Goal: Task Accomplishment & Management: Use online tool/utility

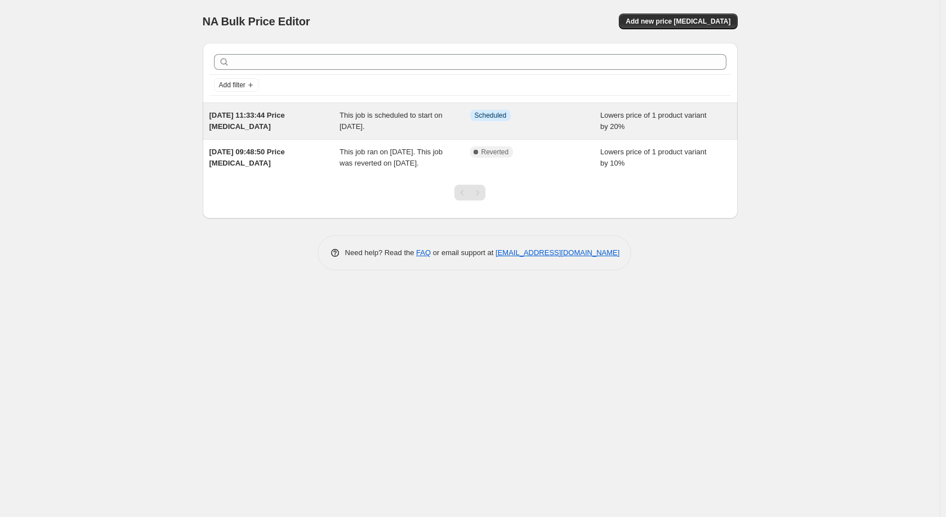
click at [409, 124] on div "This job is scheduled to start on [DATE]." at bounding box center [405, 121] width 131 height 23
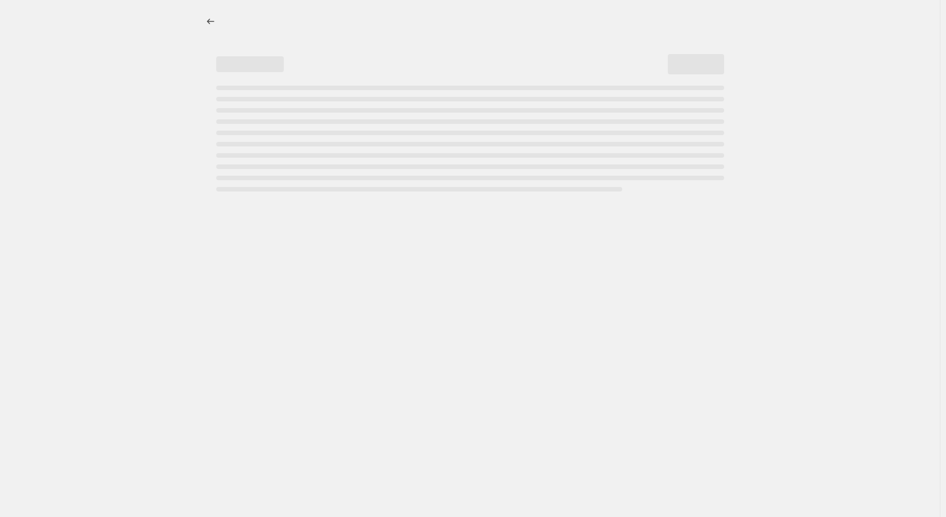
select select "percentage"
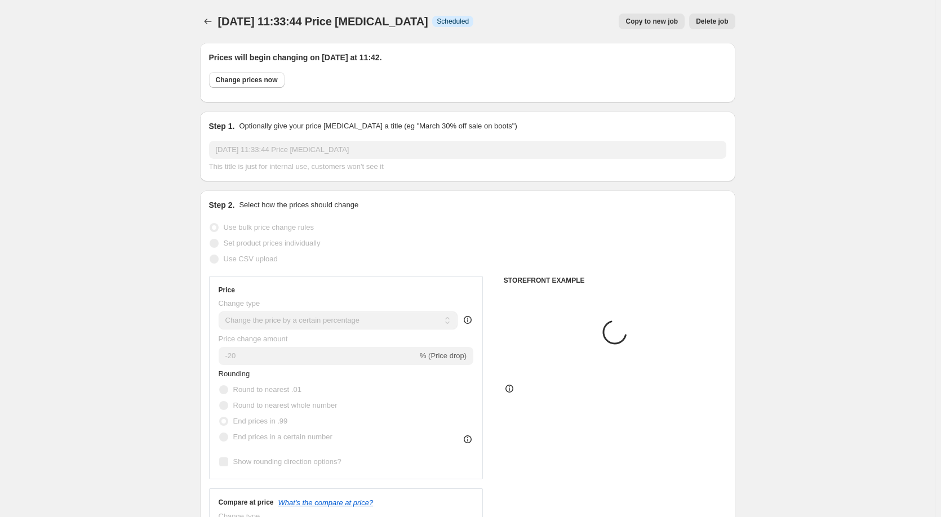
select select "product"
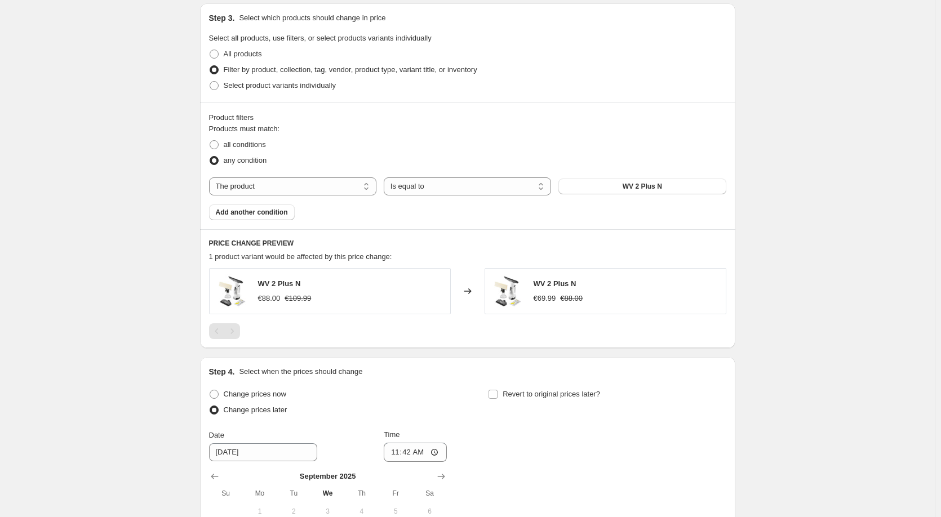
scroll to position [790, 0]
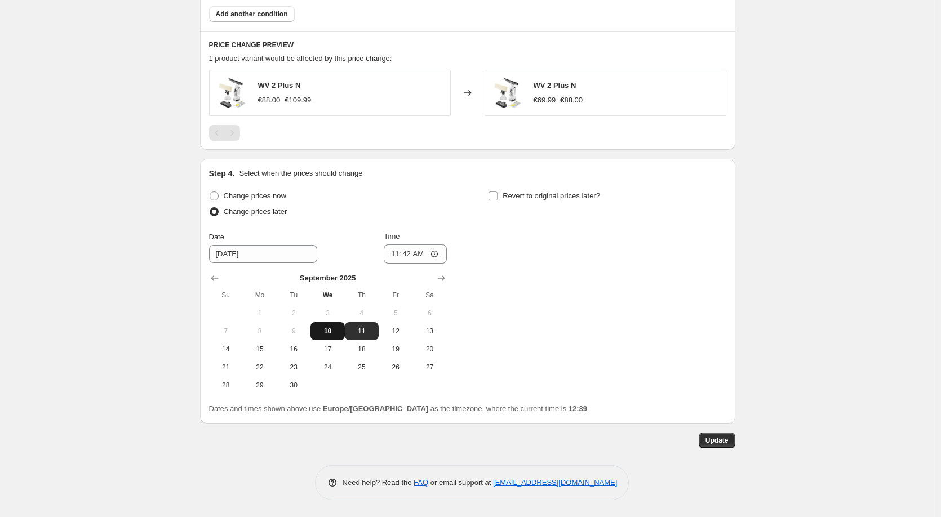
click at [331, 329] on span "10" at bounding box center [327, 331] width 25 height 9
type input "[DATE]"
click at [418, 252] on input "11:42" at bounding box center [415, 253] width 63 height 19
click at [437, 251] on input "11:42" at bounding box center [415, 253] width 63 height 19
click at [719, 447] on button "Update" at bounding box center [716, 441] width 37 height 16
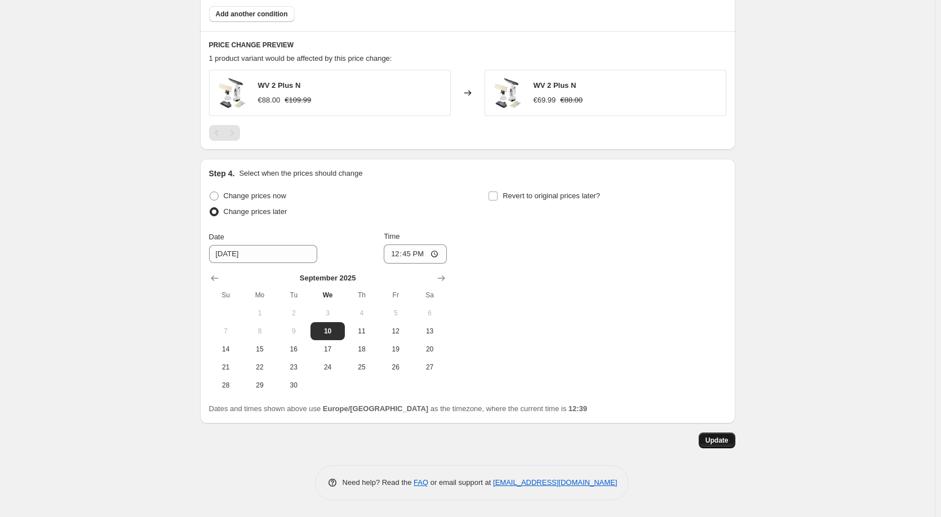
scroll to position [0, 0]
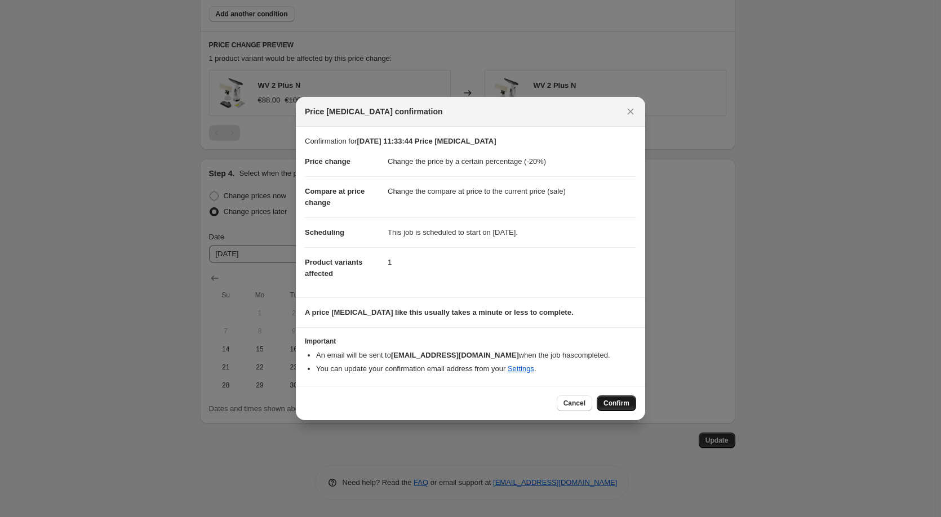
click at [614, 407] on span "Confirm" at bounding box center [616, 403] width 26 height 9
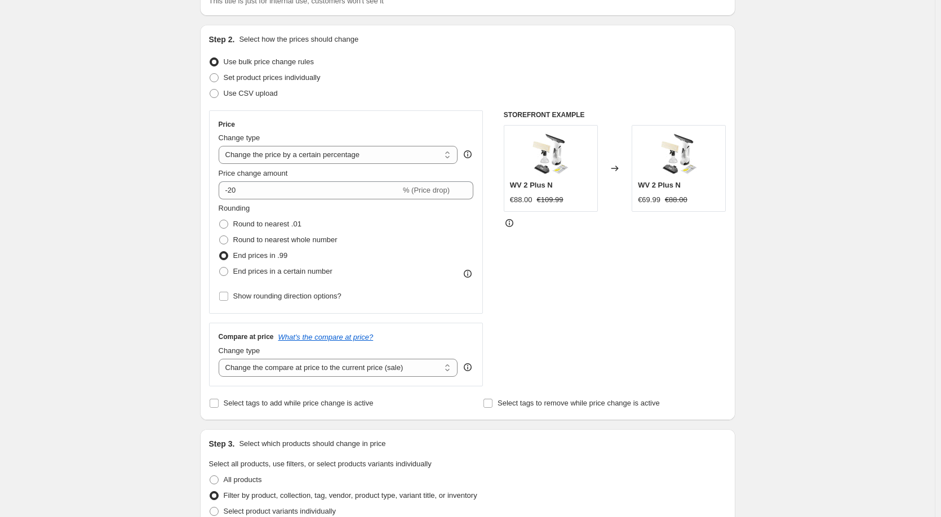
scroll to position [113, 0]
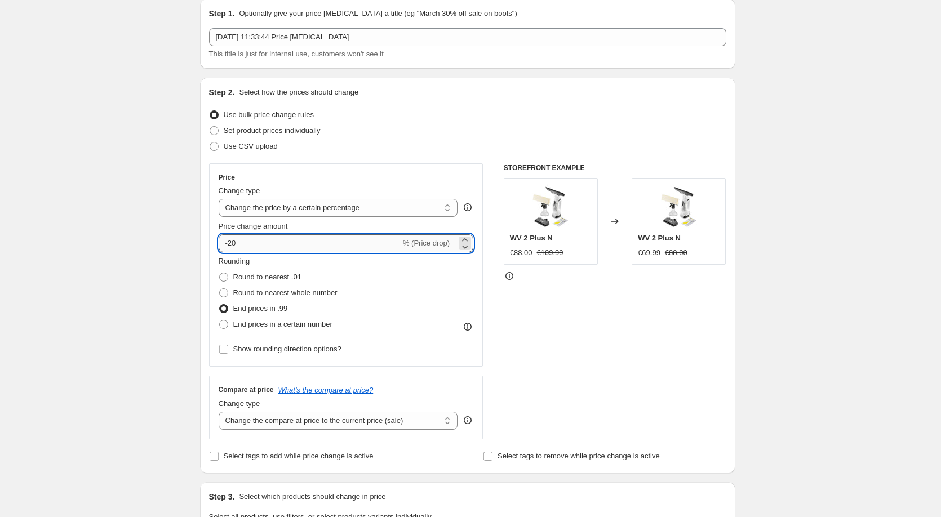
click at [355, 244] on input "-20" at bounding box center [310, 243] width 182 height 18
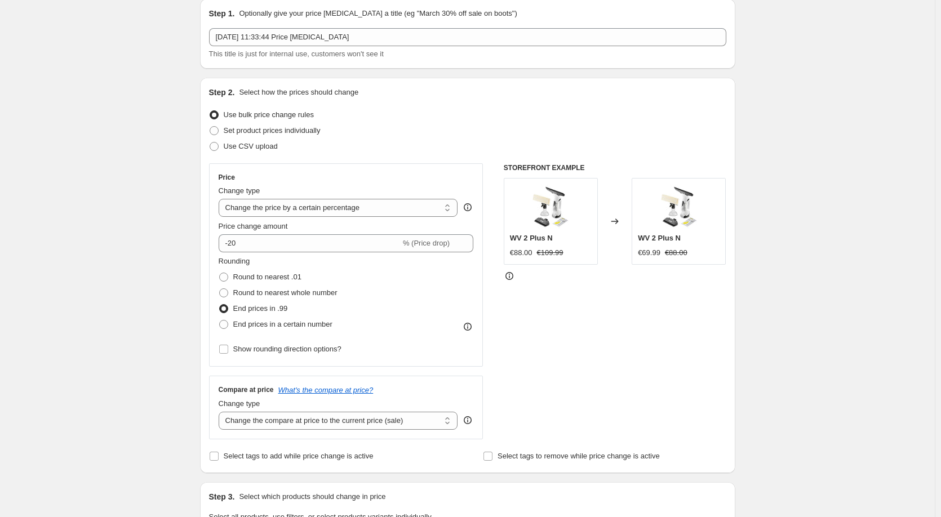
click at [483, 195] on div "Price Change type Change the price to a certain amount Change the price by a ce…" at bounding box center [346, 264] width 274 height 203
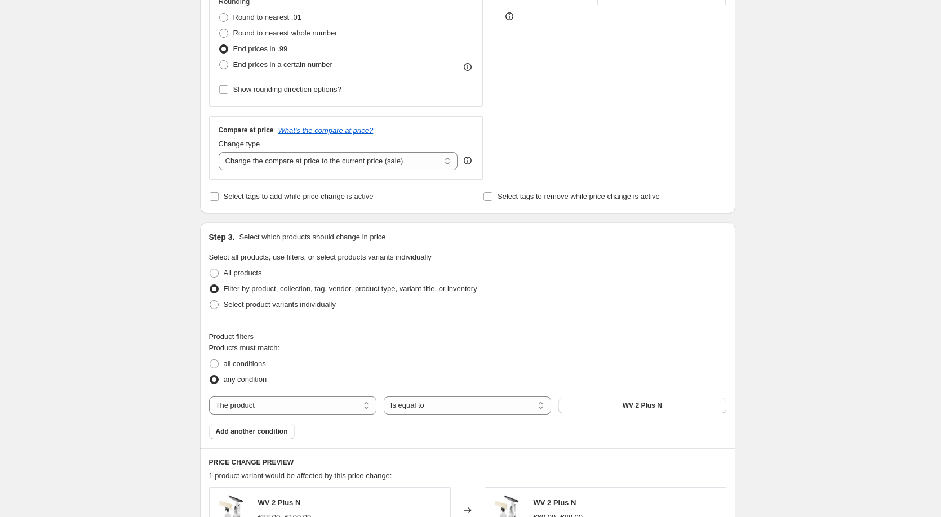
scroll to position [507, 0]
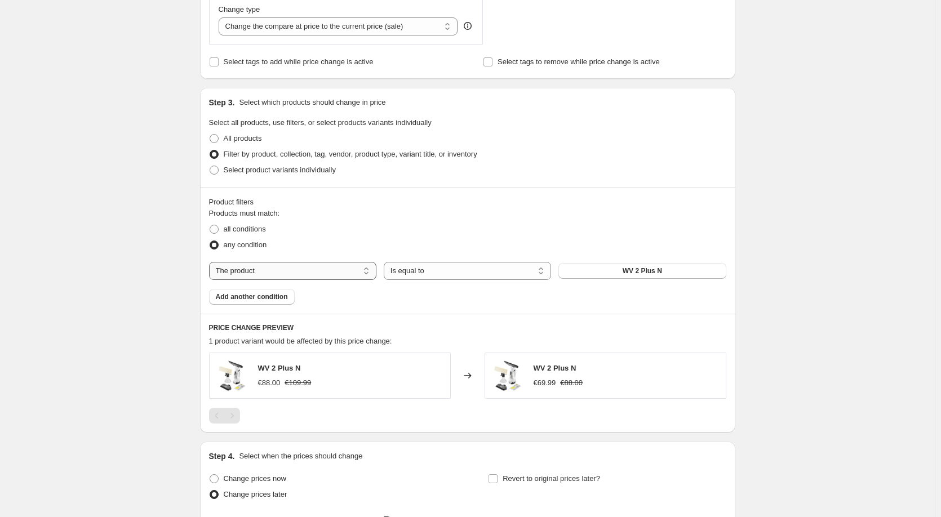
click at [351, 274] on select "The product The product's collection The product's tag The product's vendor The…" at bounding box center [292, 271] width 167 height 18
click at [345, 227] on div "all conditions" at bounding box center [467, 229] width 517 height 16
click at [263, 300] on span "Add another condition" at bounding box center [252, 296] width 72 height 9
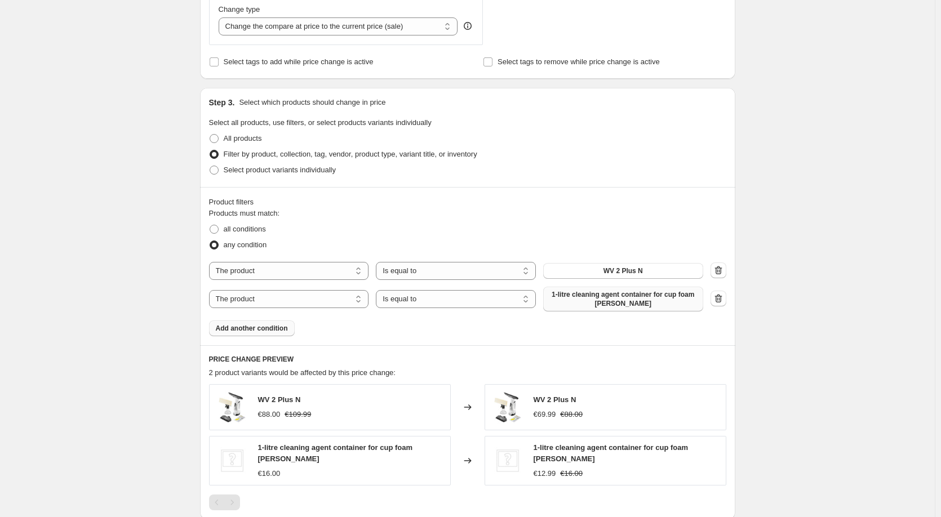
click at [600, 299] on span "1-litre cleaning agent container for cup foam lance" at bounding box center [623, 299] width 146 height 18
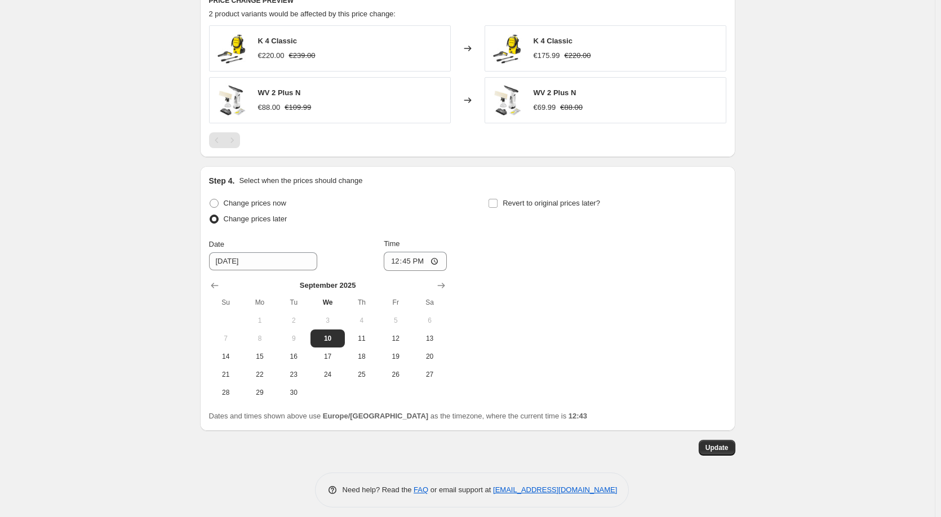
scroll to position [867, 0]
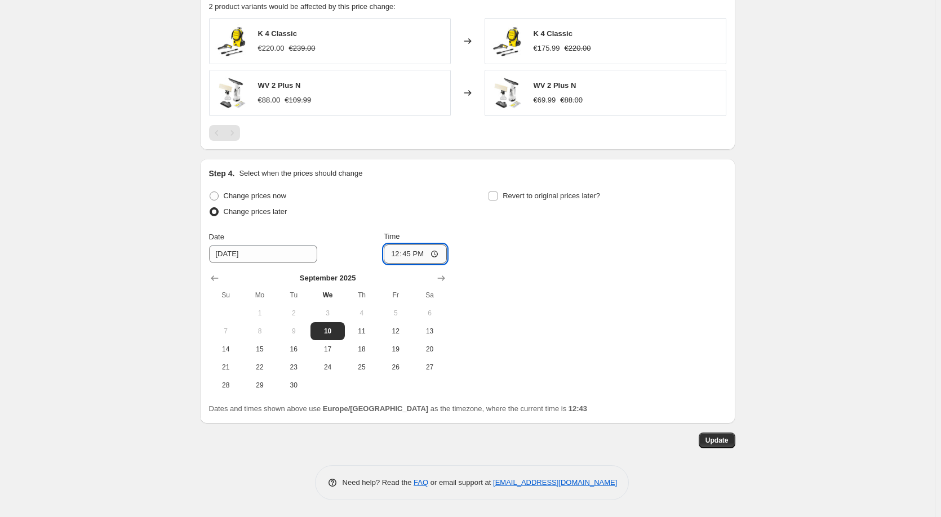
click at [438, 256] on input "12:45" at bounding box center [415, 253] width 63 height 19
type input "12:50"
click at [727, 442] on span "Update" at bounding box center [716, 440] width 23 height 9
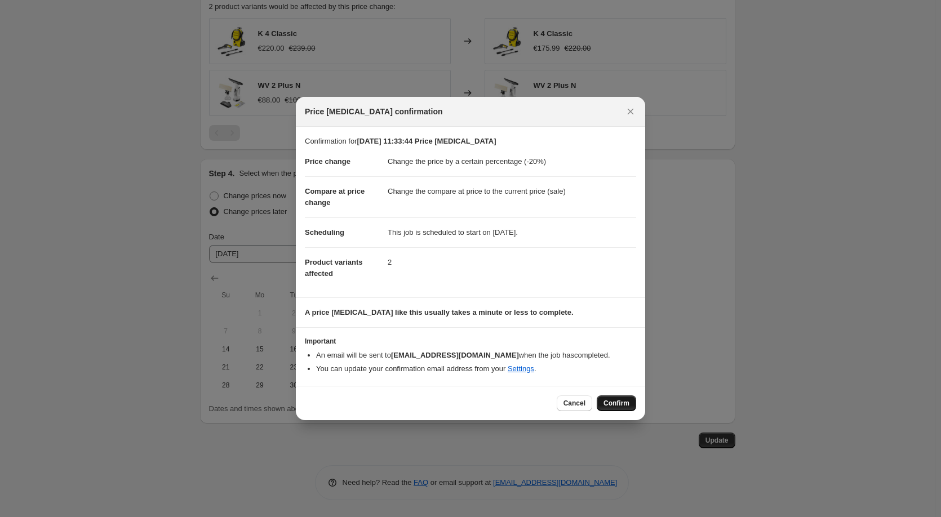
click at [617, 405] on span "Confirm" at bounding box center [616, 403] width 26 height 9
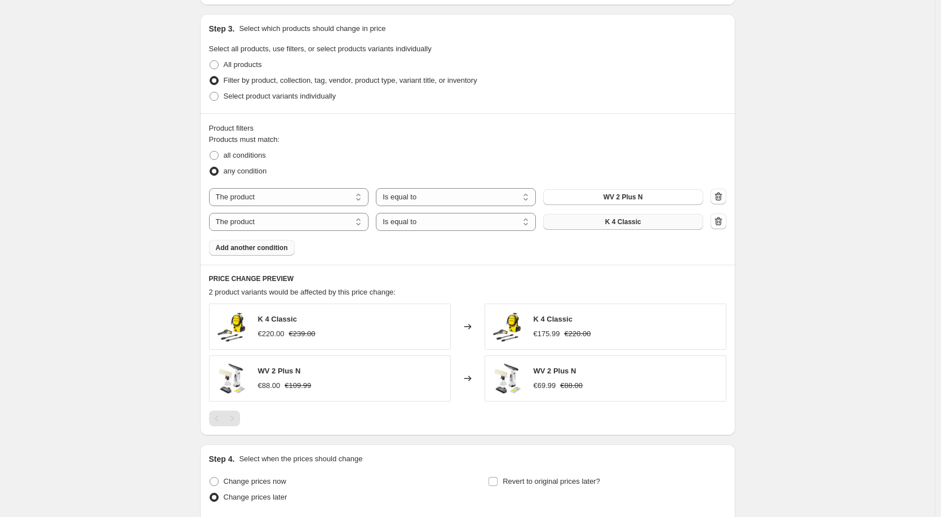
scroll to position [563, 0]
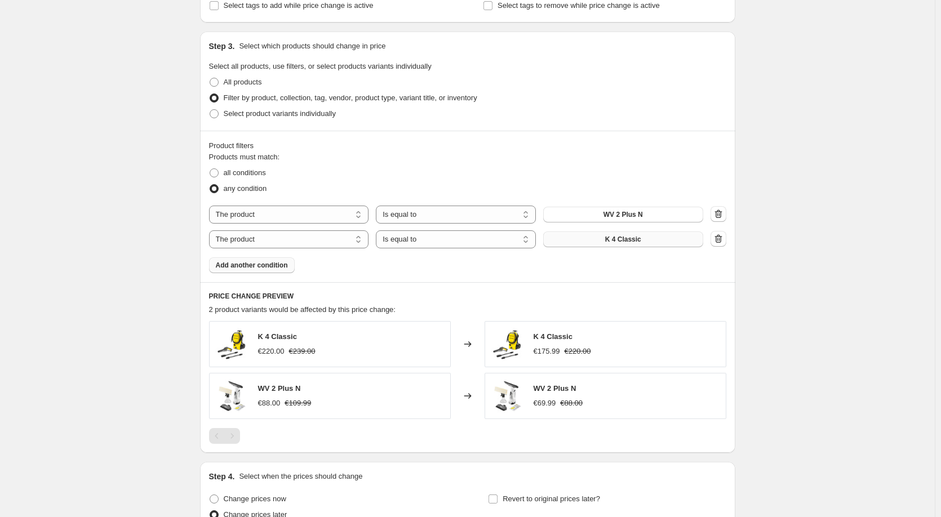
click at [265, 266] on span "Add another condition" at bounding box center [252, 265] width 72 height 9
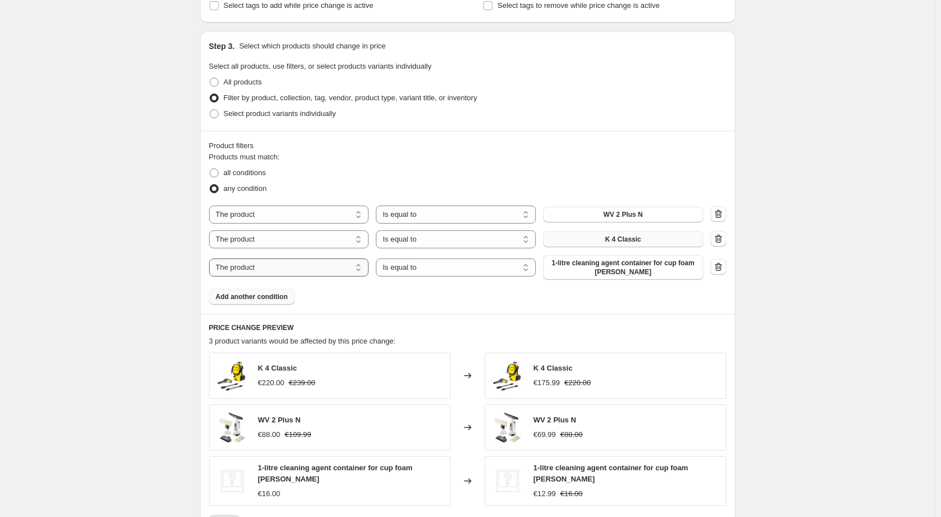
click at [334, 269] on select "The product The product's collection The product's tag The product's vendor The…" at bounding box center [289, 268] width 160 height 18
click at [625, 267] on span "1-litre cleaning agent container for cup foam lance" at bounding box center [623, 268] width 146 height 18
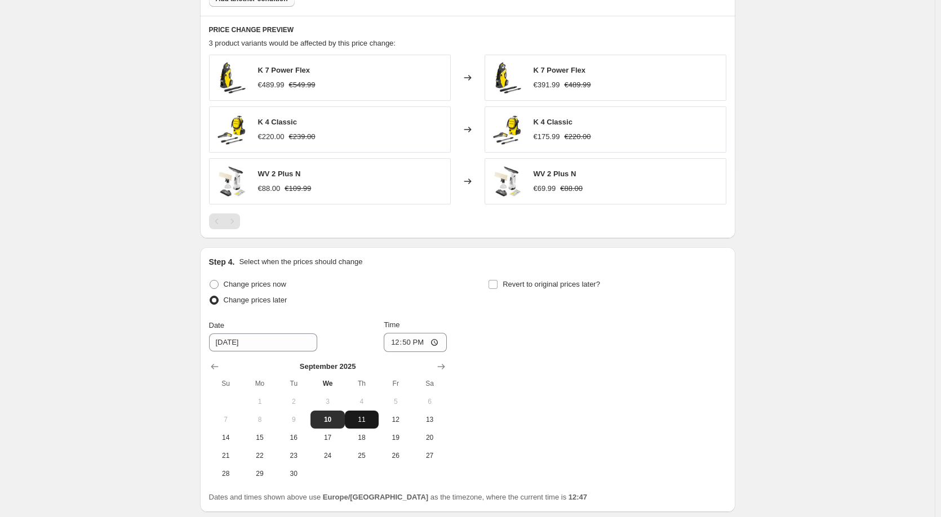
scroll to position [943, 0]
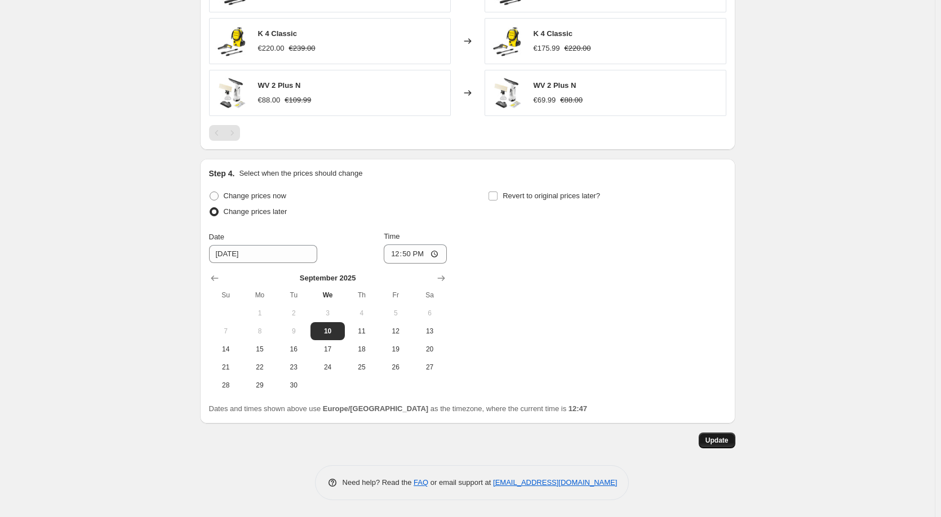
click at [727, 436] on span "Update" at bounding box center [716, 440] width 23 height 9
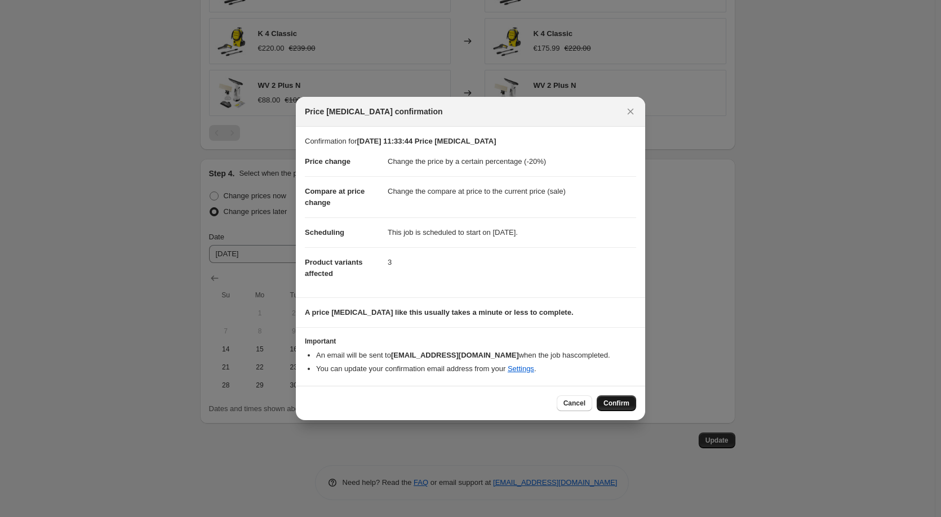
click at [613, 398] on button "Confirm" at bounding box center [615, 403] width 39 height 16
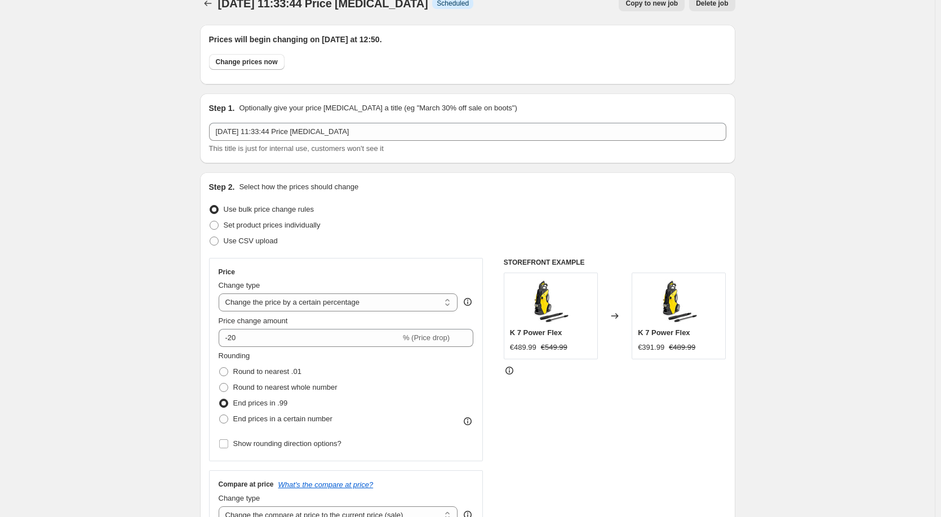
scroll to position [0, 0]
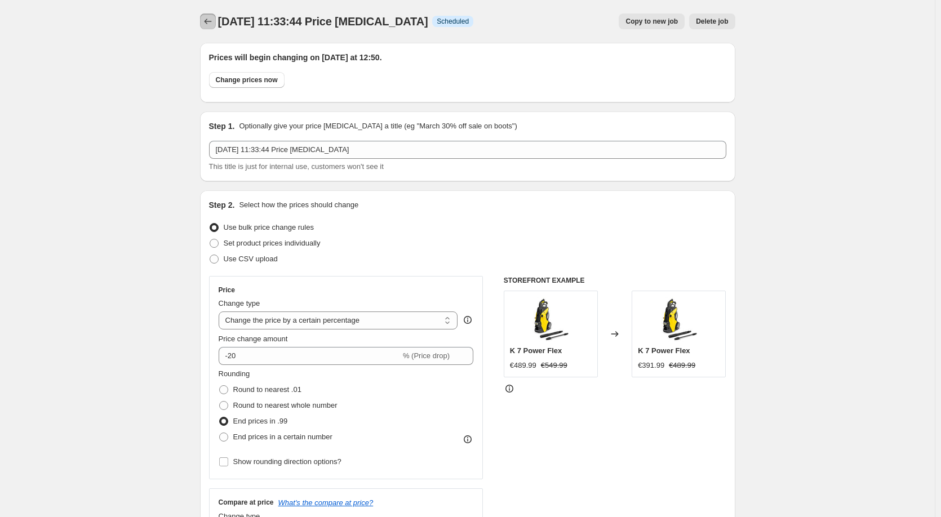
click at [212, 21] on icon "Price change jobs" at bounding box center [207, 21] width 11 height 11
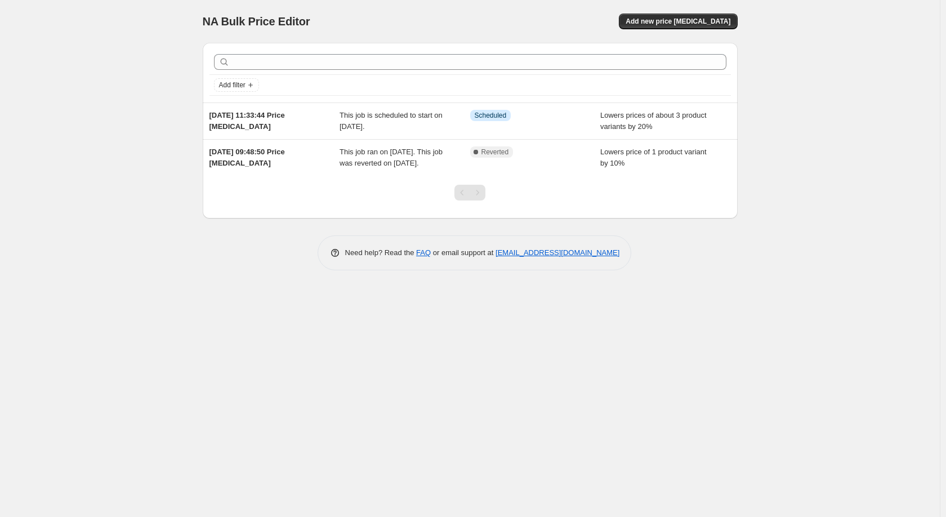
drag, startPoint x: 623, startPoint y: 264, endPoint x: 313, endPoint y: 259, distance: 309.8
click at [313, 259] on div "Need help? Read the FAQ or email support at support+a63341@northern-apps.com" at bounding box center [475, 252] width 526 height 35
click at [337, 259] on icon at bounding box center [334, 252] width 11 height 11
drag, startPoint x: 337, startPoint y: 263, endPoint x: 661, endPoint y: 268, distance: 323.9
click at [661, 268] on div "Need help? Read the FAQ or email support at support+a63341@northern-apps.com" at bounding box center [475, 252] width 526 height 35
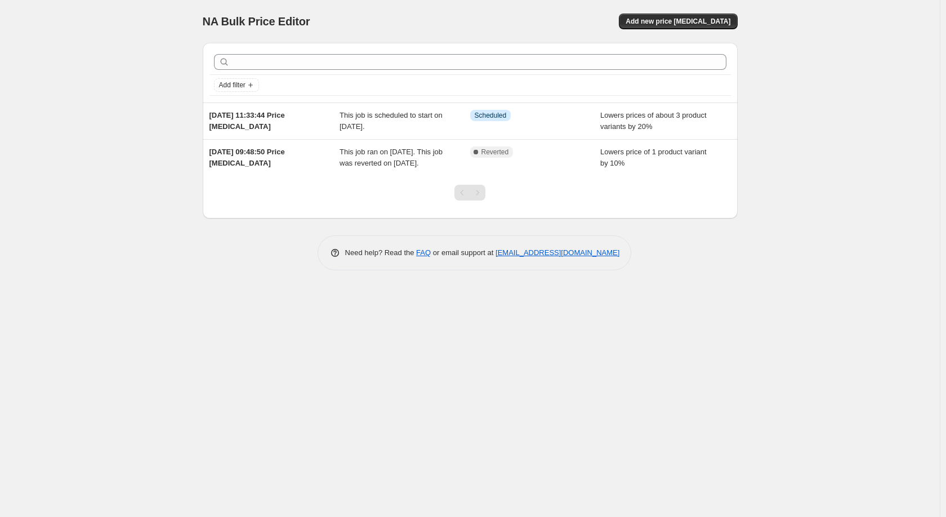
click at [661, 268] on div "Need help? Read the FAQ or email support at support+a63341@northern-apps.com" at bounding box center [475, 252] width 526 height 35
drag, startPoint x: 661, startPoint y: 268, endPoint x: 342, endPoint y: 259, distance: 318.9
click at [342, 259] on div "Need help? Read the FAQ or email support at support+a63341@northern-apps.com" at bounding box center [475, 252] width 526 height 35
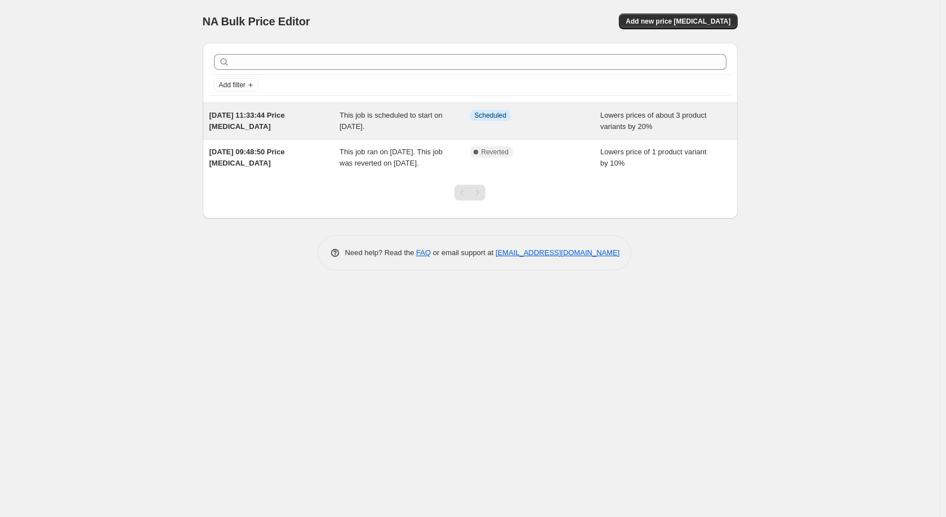
click at [510, 116] on div "Info Scheduled" at bounding box center [527, 115] width 114 height 11
select select "percentage"
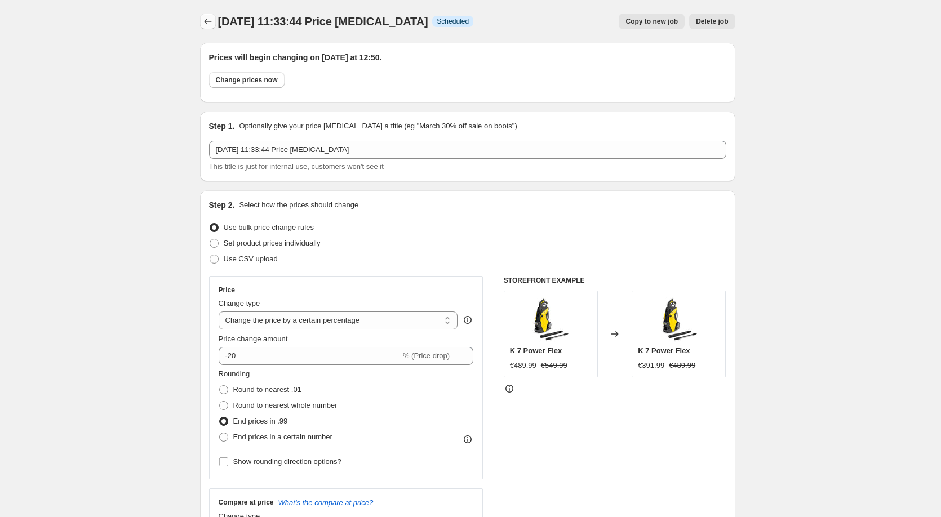
click at [209, 25] on icon "Price change jobs" at bounding box center [207, 21] width 11 height 11
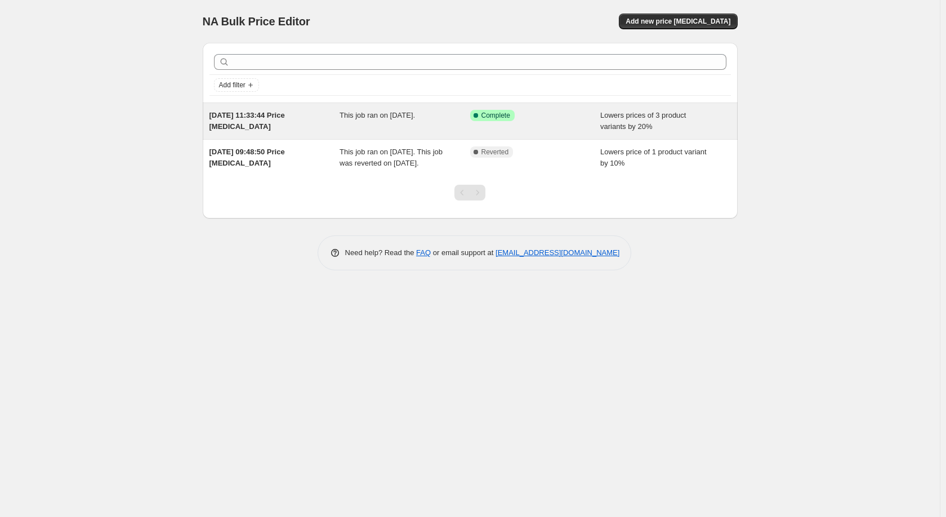
click at [448, 134] on div "10. Sept. 2025, 11:33:44 Price change job This job ran on 10. September 2025. S…" at bounding box center [470, 121] width 535 height 36
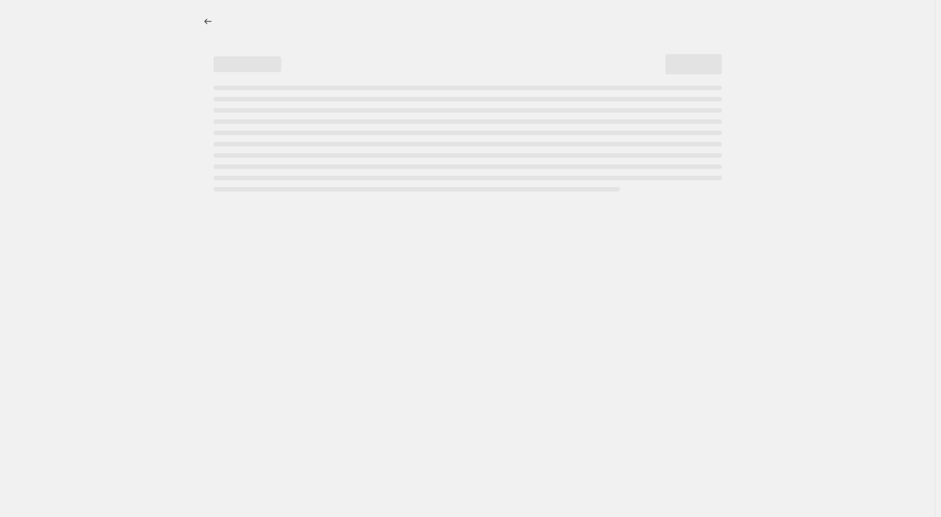
select select "percentage"
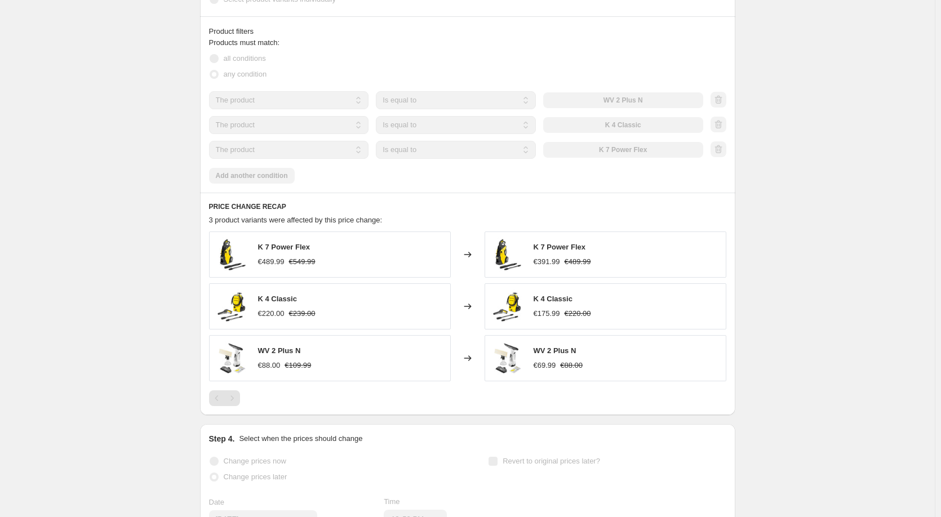
scroll to position [732, 0]
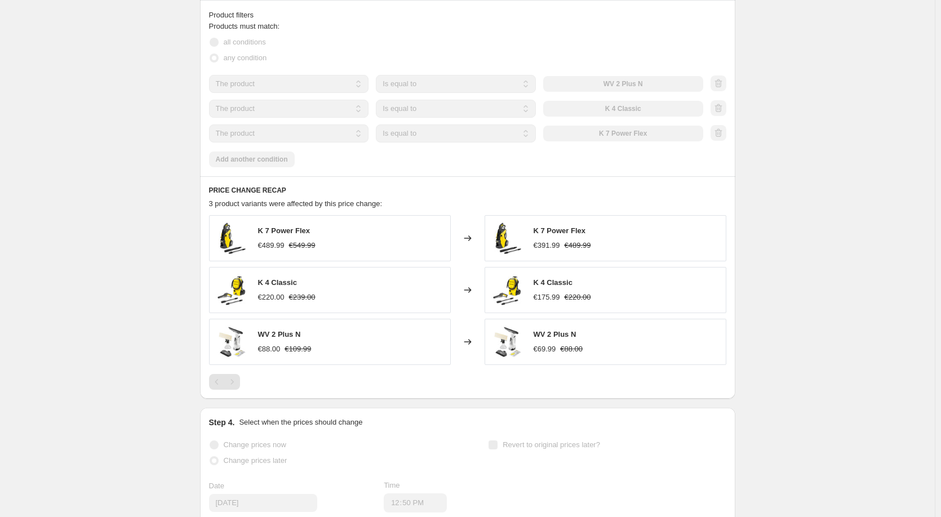
click at [282, 231] on span "K 7 Power Flex" at bounding box center [284, 230] width 52 height 8
click at [288, 282] on span "K 4 Classic" at bounding box center [277, 282] width 39 height 8
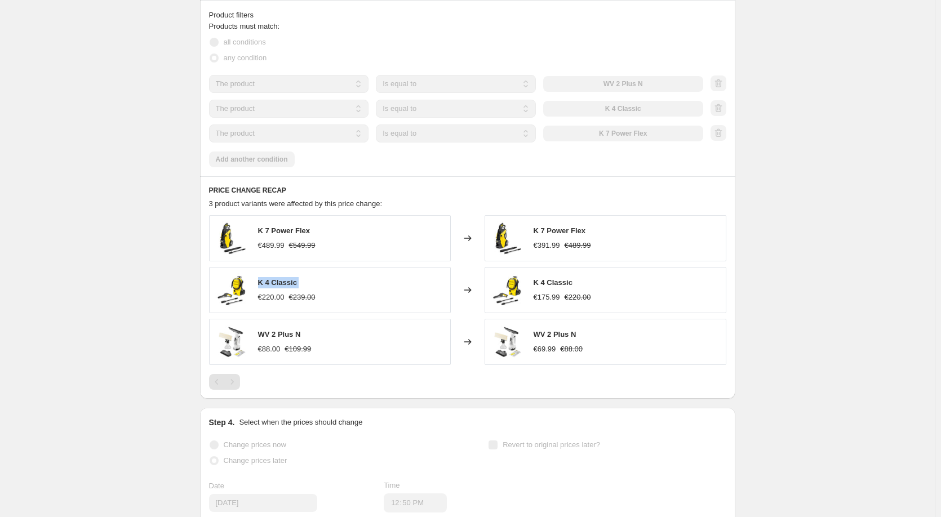
click at [288, 282] on span "K 4 Classic" at bounding box center [277, 282] width 39 height 8
copy span "K 4 Classic"
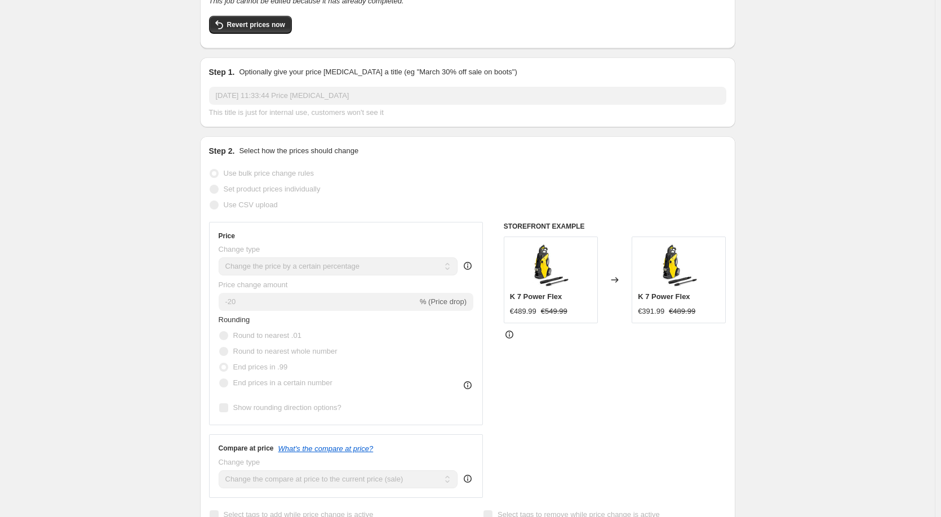
scroll to position [0, 0]
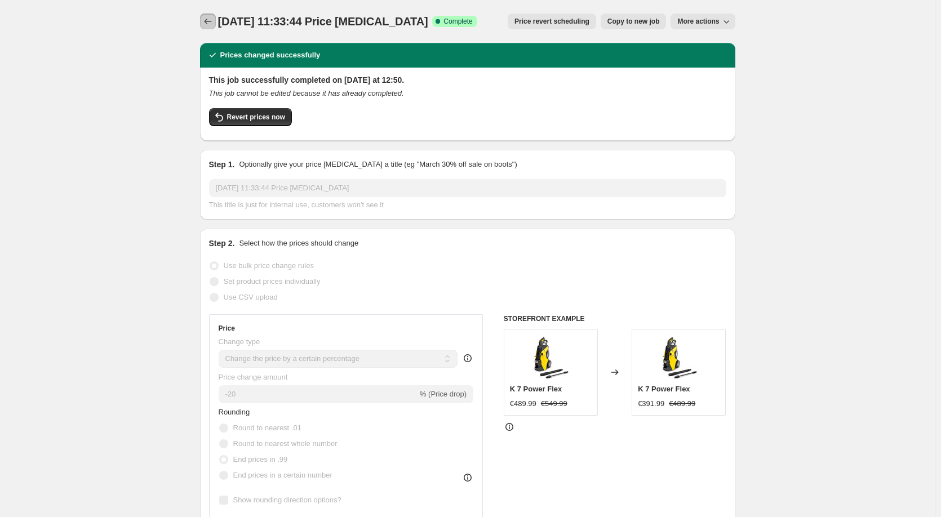
click at [210, 18] on icon "Price change jobs" at bounding box center [207, 21] width 11 height 11
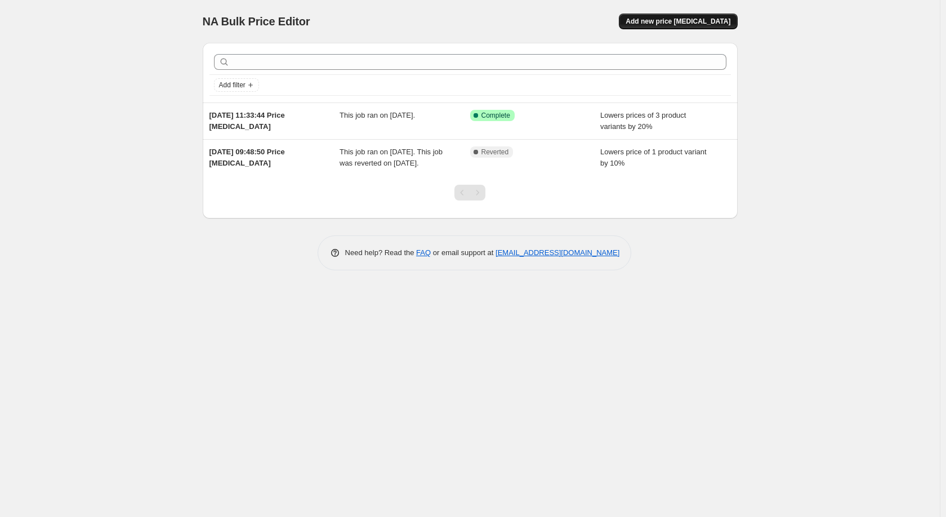
click at [716, 19] on span "Add new price [MEDICAL_DATA]" at bounding box center [678, 21] width 105 height 9
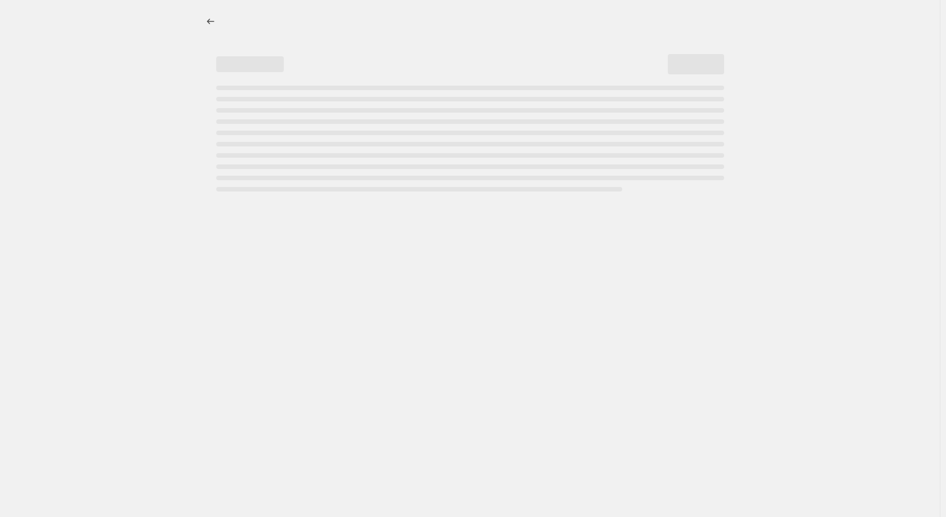
select select "percentage"
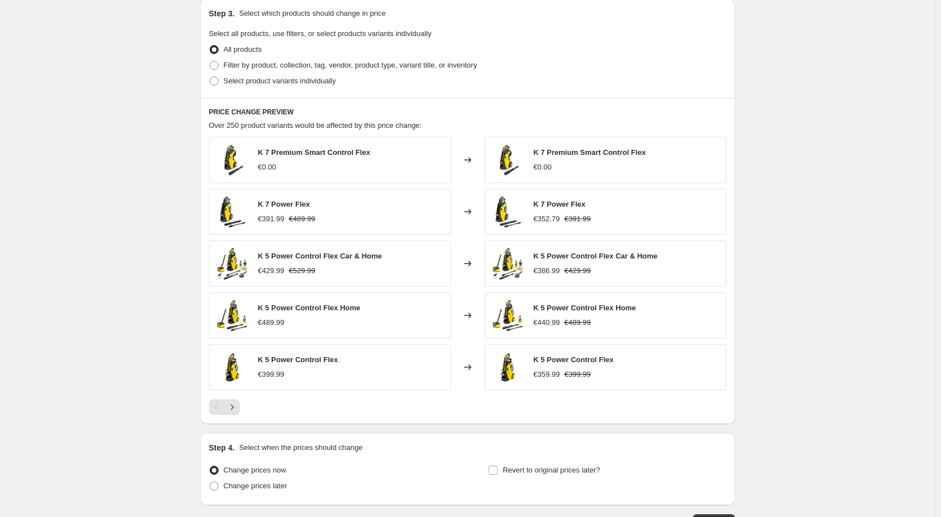
scroll to position [507, 0]
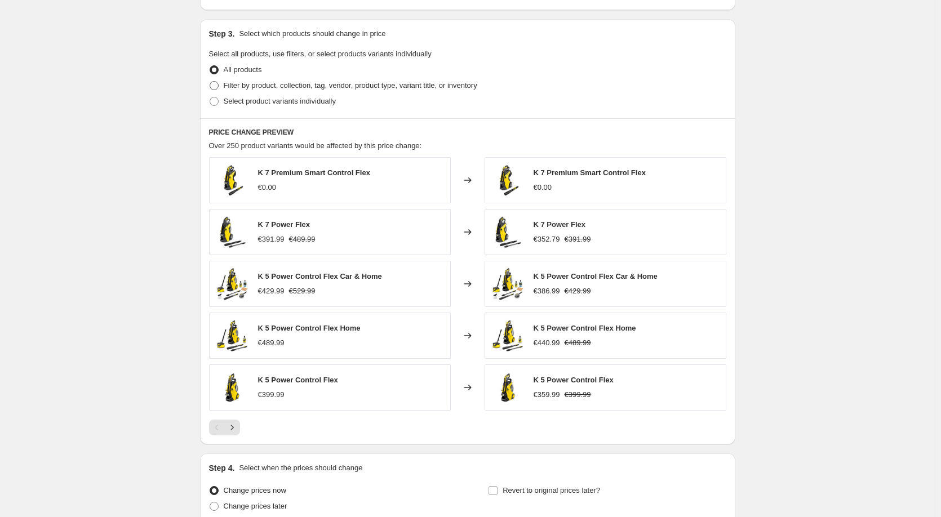
click at [337, 85] on span "Filter by product, collection, tag, vendor, product type, variant title, or inv…" at bounding box center [350, 85] width 253 height 8
click at [210, 82] on input "Filter by product, collection, tag, vendor, product type, variant title, or inv…" at bounding box center [210, 81] width 1 height 1
radio input "true"
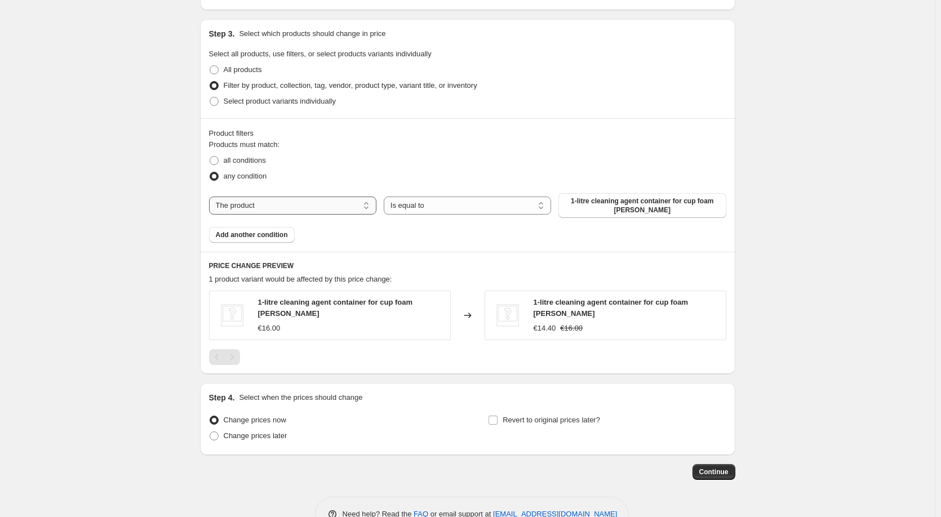
click at [345, 208] on select "The product The product's collection The product's tag The product's vendor The…" at bounding box center [292, 206] width 167 height 18
select select "tag"
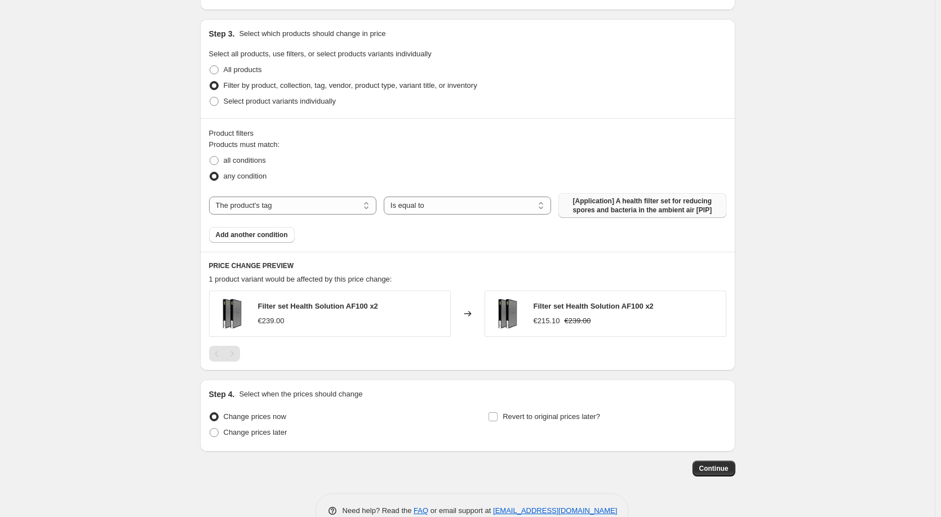
click at [647, 212] on span "[Application] A health filter set for reducing spores and bacteria in the ambie…" at bounding box center [642, 206] width 154 height 18
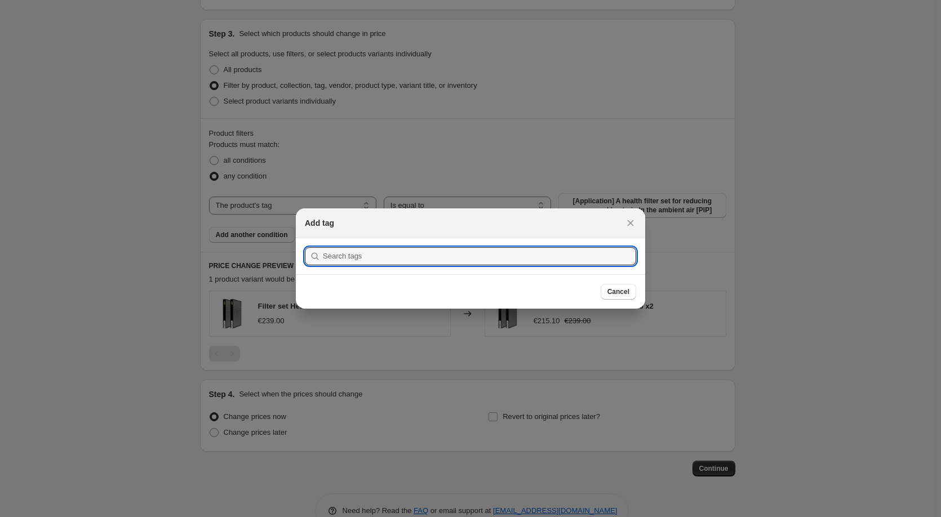
paste input "Home & Garden [PIP]"
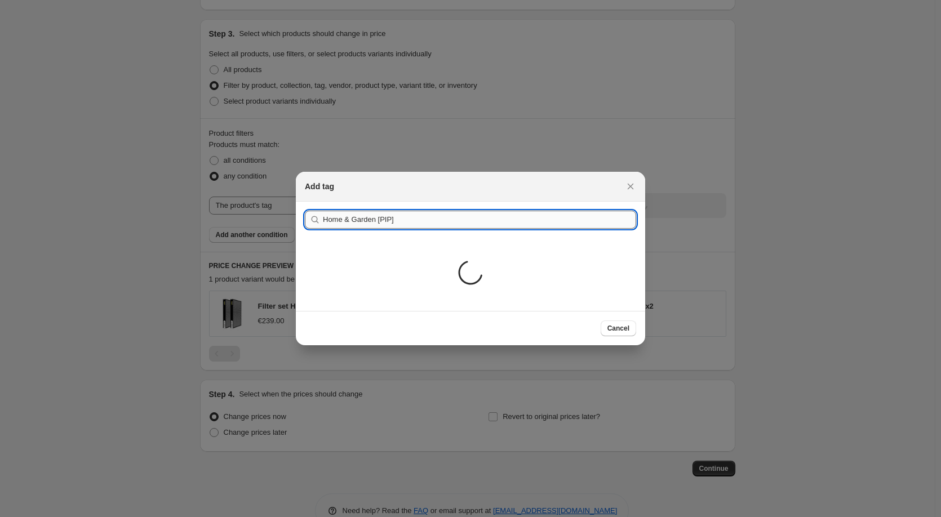
type input "Home & Garden [PIP]"
click at [305, 202] on button "Submit" at bounding box center [321, 208] width 32 height 12
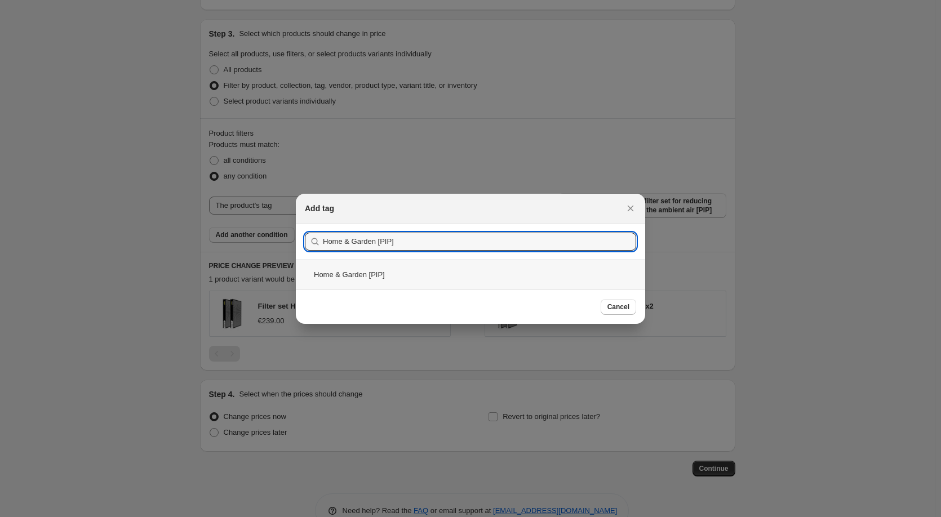
click at [390, 280] on div "Home & Garden [PIP]" at bounding box center [470, 275] width 349 height 30
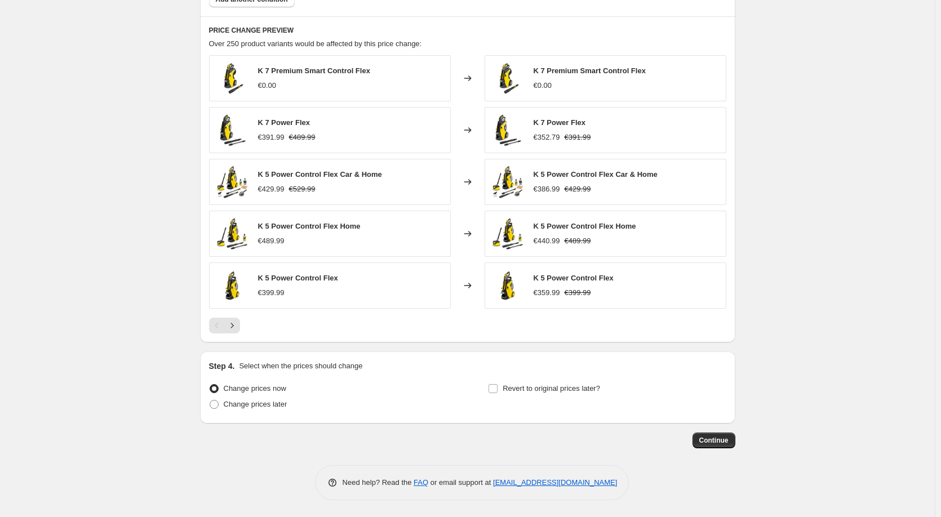
scroll to position [736, 0]
click at [237, 329] on icon "Next" at bounding box center [231, 325] width 11 height 11
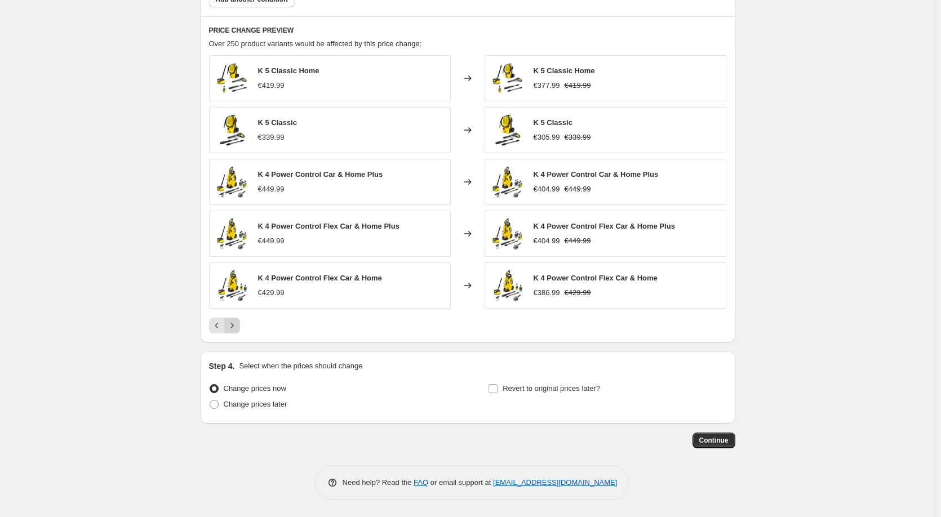
click at [237, 329] on icon "Next" at bounding box center [231, 325] width 11 height 11
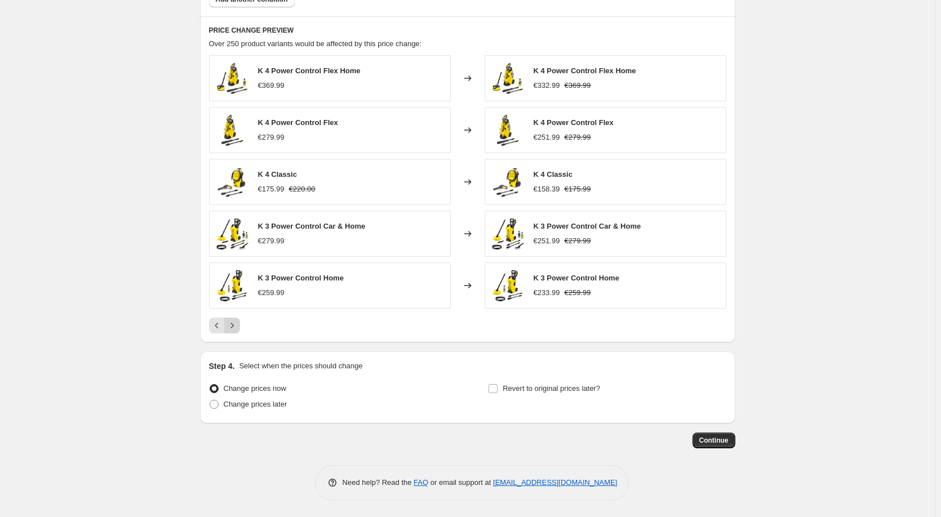
click at [237, 329] on icon "Next" at bounding box center [231, 325] width 11 height 11
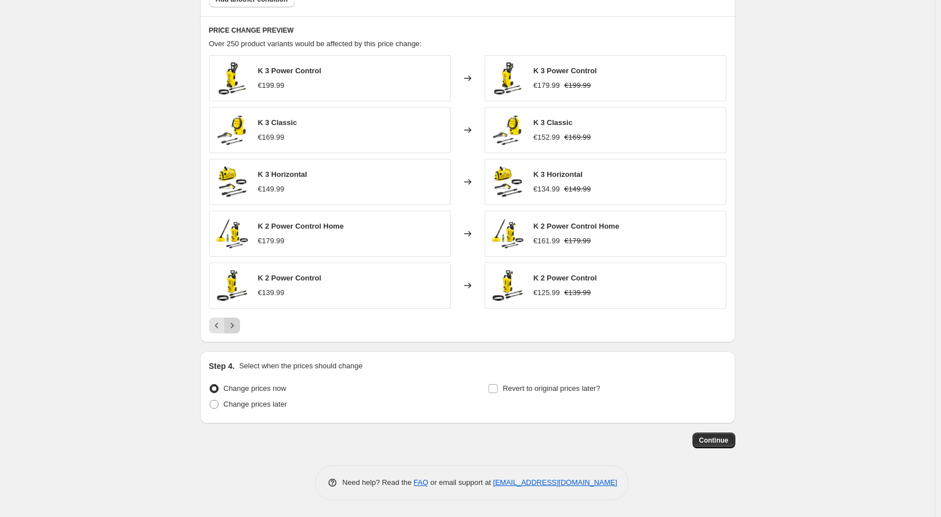
click at [229, 328] on icon "Next" at bounding box center [231, 325] width 11 height 11
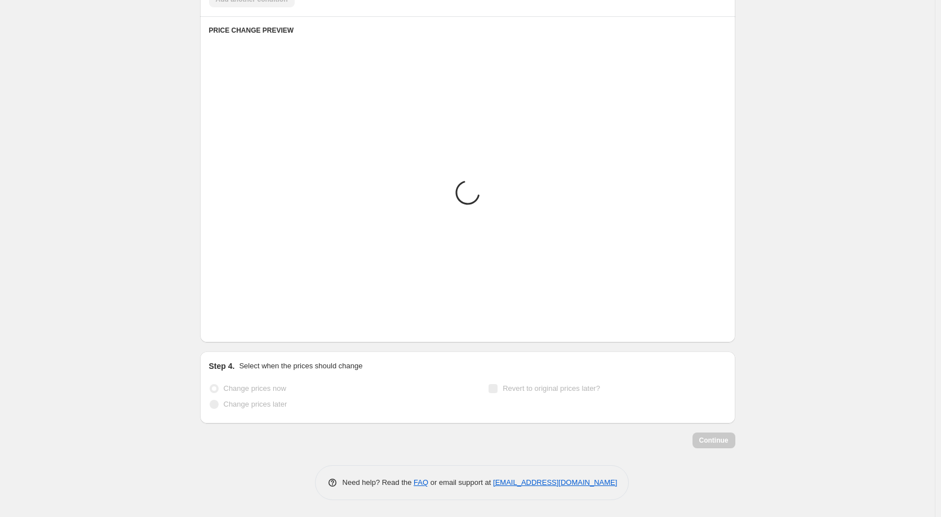
click at [217, 324] on icon "Previous" at bounding box center [216, 325] width 11 height 11
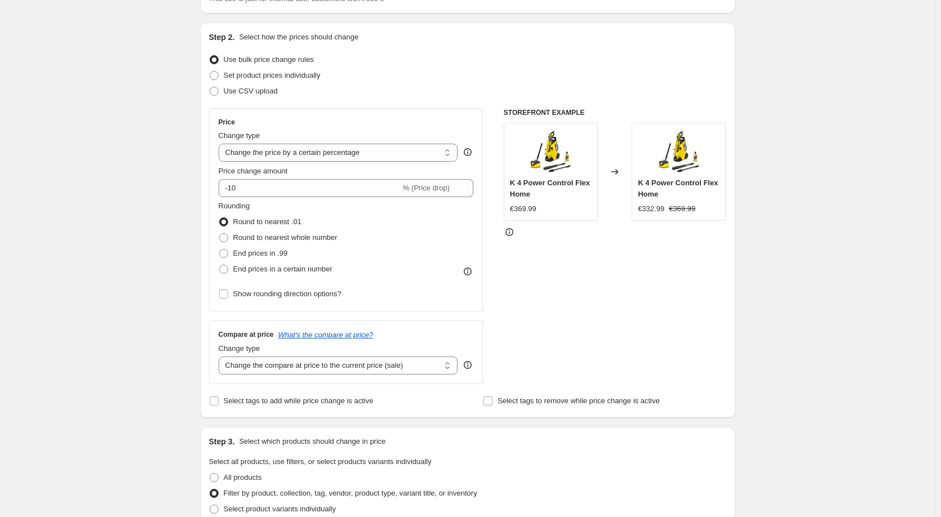
scroll to position [0, 0]
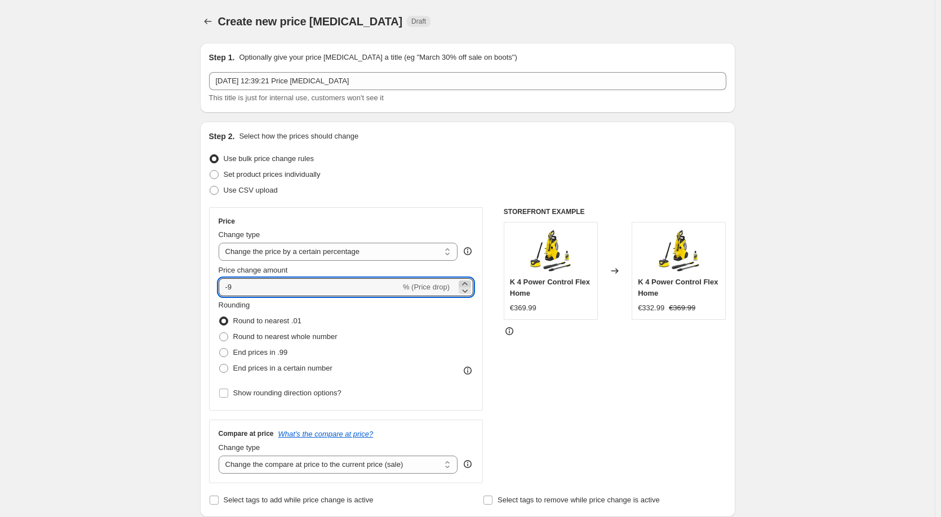
click at [464, 284] on icon at bounding box center [464, 283] width 11 height 11
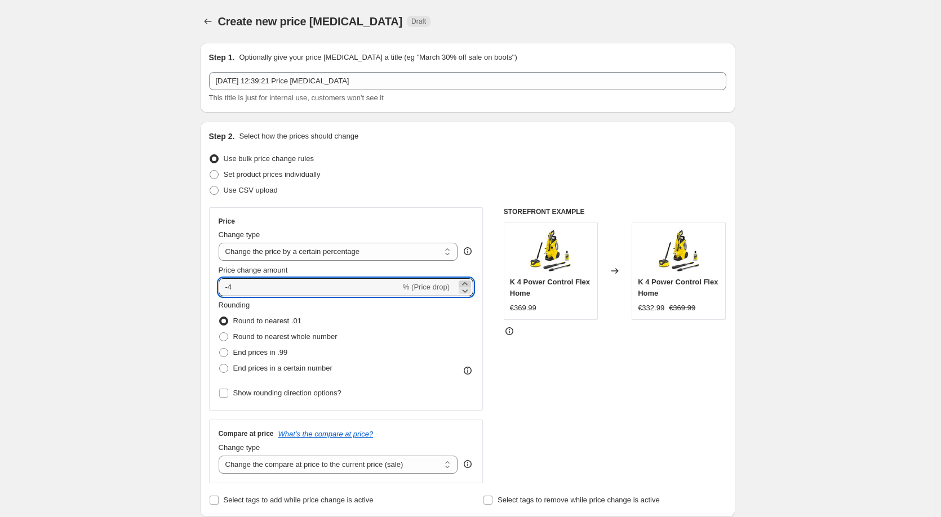
click at [464, 284] on icon at bounding box center [464, 283] width 11 height 11
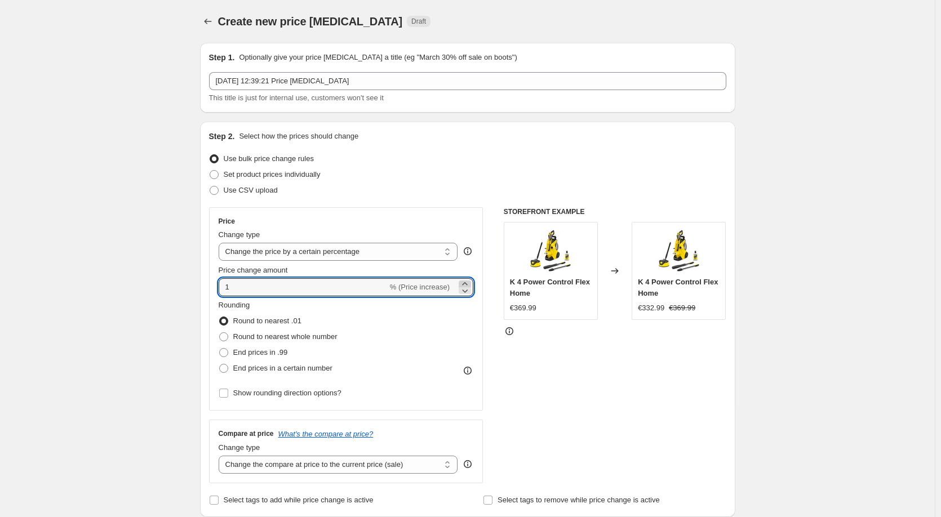
click at [464, 284] on icon at bounding box center [464, 283] width 11 height 11
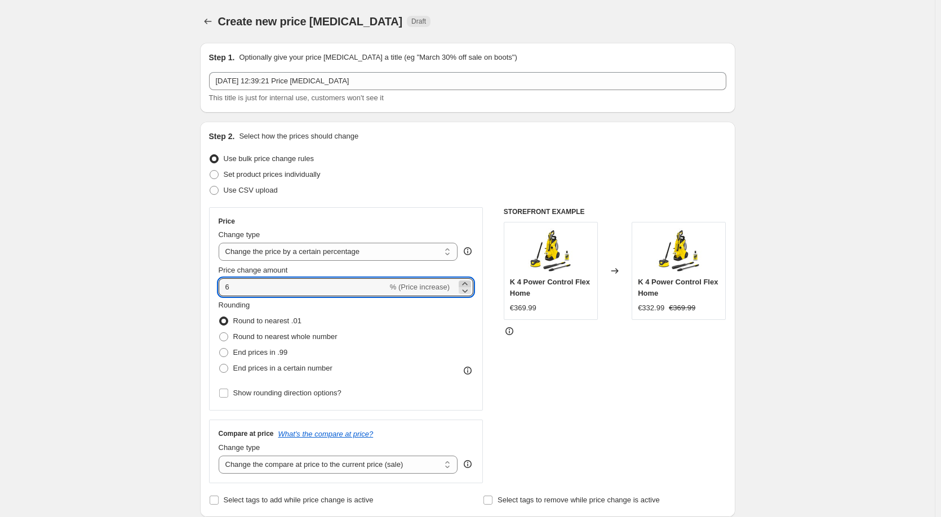
click at [464, 284] on icon at bounding box center [464, 283] width 11 height 11
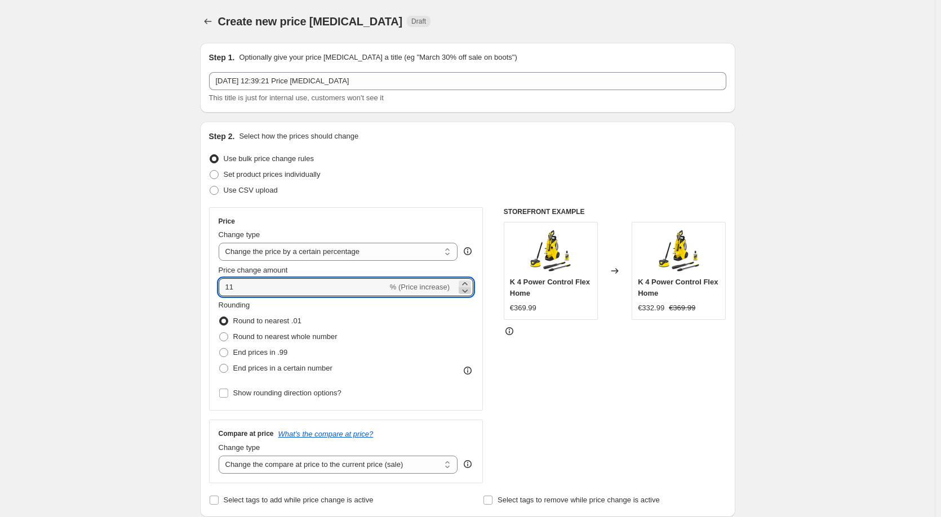
click at [466, 287] on icon at bounding box center [464, 290] width 11 height 11
type input "10"
click at [374, 255] on select "Change the price to a certain amount Change the price by a certain amount Chang…" at bounding box center [338, 252] width 239 height 18
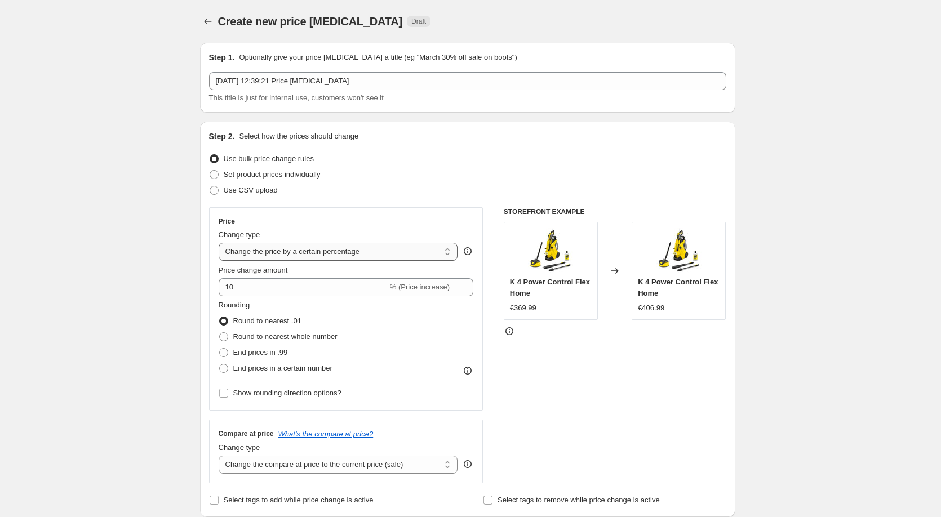
click at [221, 243] on select "Change the price to a certain amount Change the price by a certain amount Chang…" at bounding box center [338, 252] width 239 height 18
click at [270, 357] on span "End prices in .99" at bounding box center [260, 352] width 55 height 8
click at [220, 349] on input "End prices in .99" at bounding box center [219, 348] width 1 height 1
radio input "true"
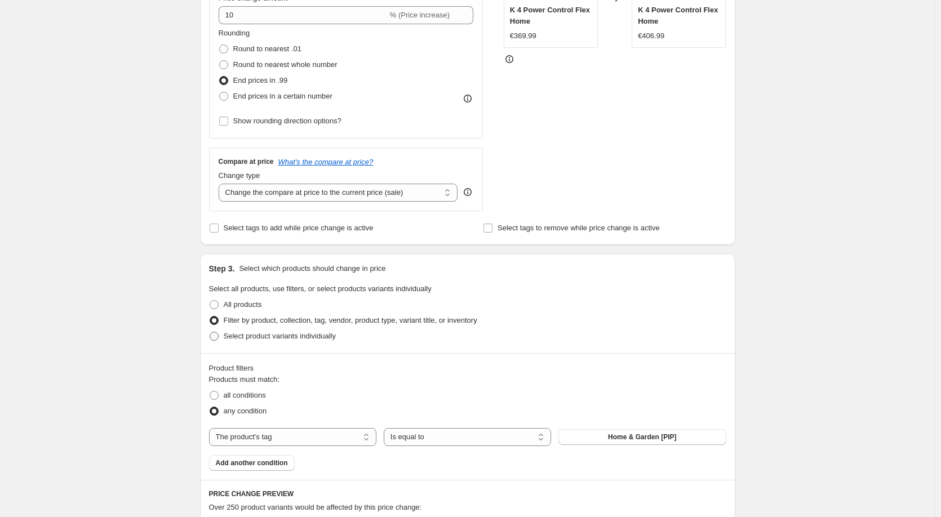
scroll to position [282, 0]
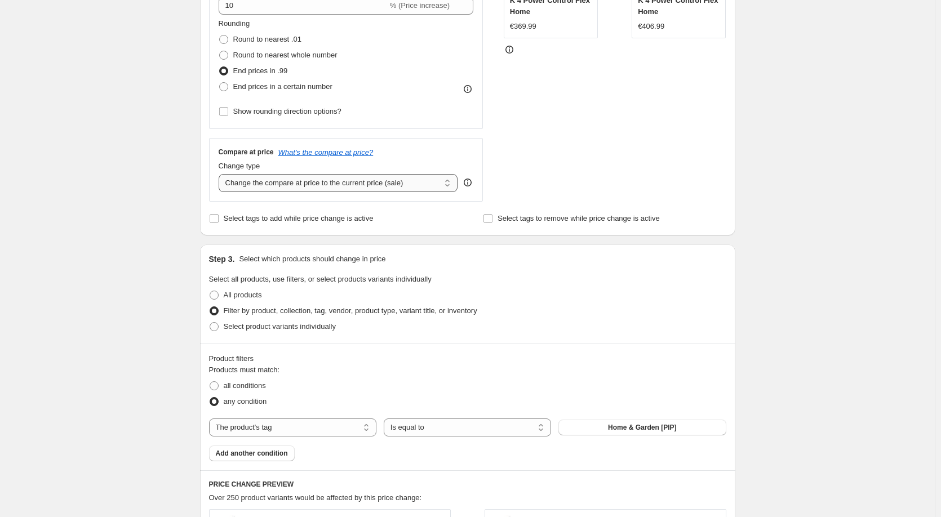
click at [366, 182] on select "Change the compare at price to the current price (sale) Change the compare at p…" at bounding box center [338, 183] width 239 height 18
click at [221, 174] on select "Change the compare at price to the current price (sale) Change the compare at p…" at bounding box center [338, 183] width 239 height 18
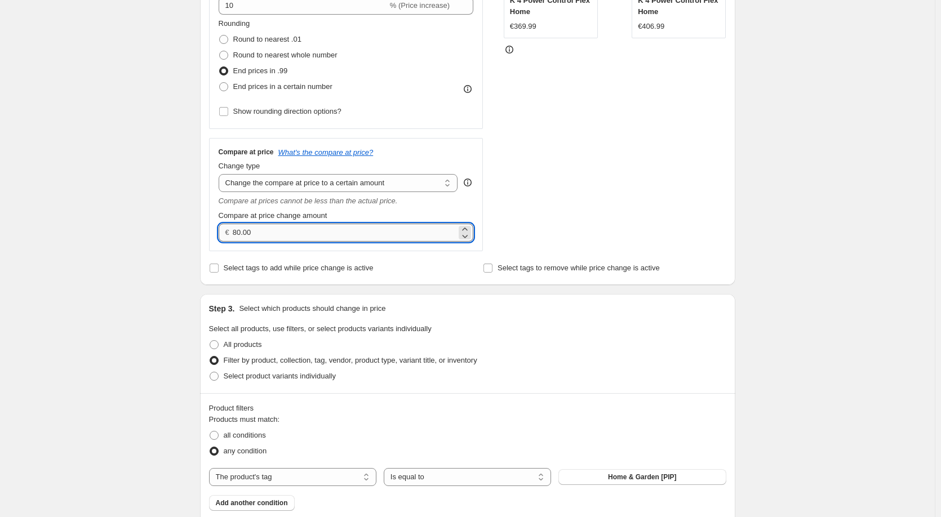
click at [266, 233] on input "80.00" at bounding box center [345, 233] width 224 height 18
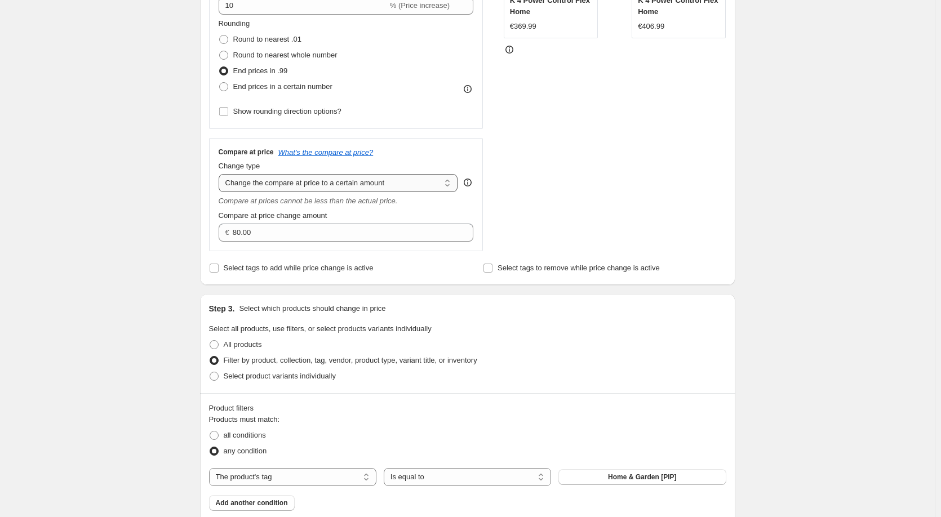
click at [326, 176] on select "Change the compare at price to the current price (sale) Change the compare at p…" at bounding box center [338, 183] width 239 height 18
click at [221, 174] on select "Change the compare at price to the current price (sale) Change the compare at p…" at bounding box center [338, 183] width 239 height 18
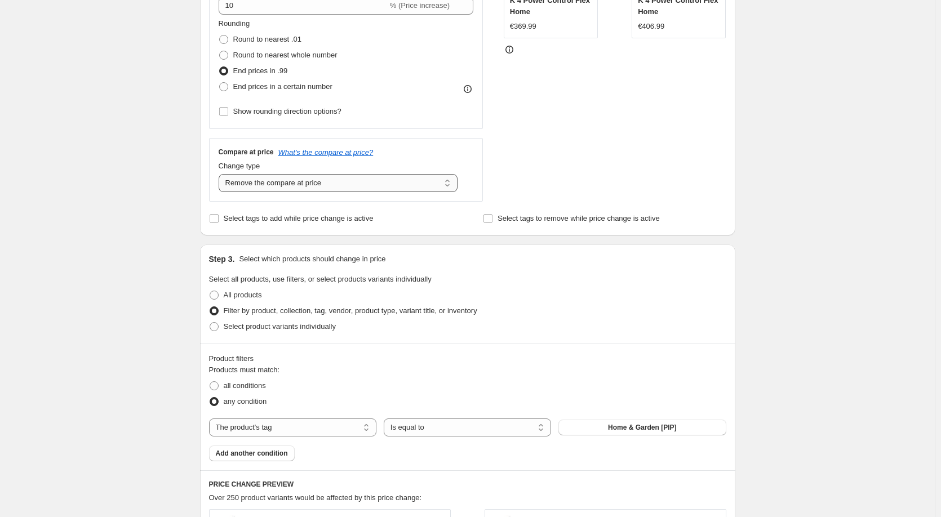
click at [309, 180] on select "Change the compare at price to the current price (sale) Change the compare at p…" at bounding box center [338, 183] width 239 height 18
click at [420, 131] on div "Price Change type Change the price to a certain amount Change the price by a ce…" at bounding box center [346, 64] width 274 height 276
click at [333, 152] on icon "What's the compare at price?" at bounding box center [325, 152] width 95 height 8
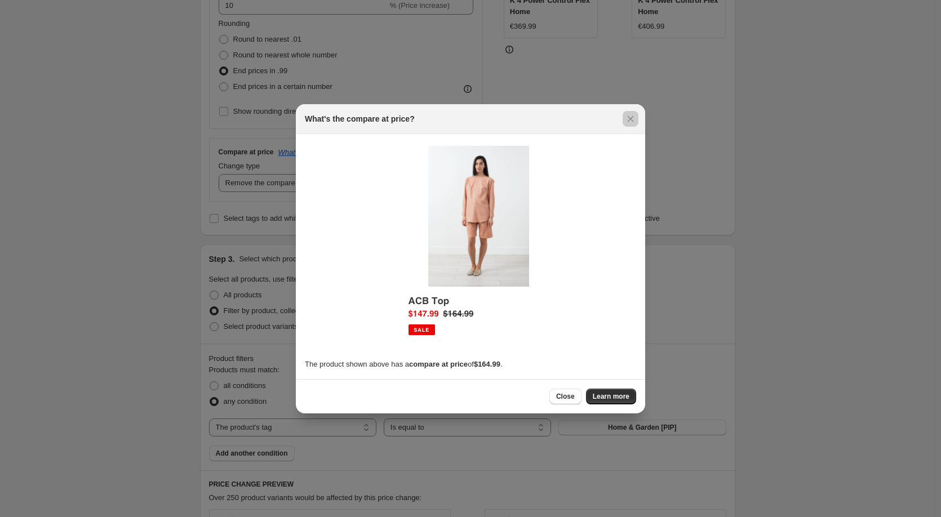
click at [712, 136] on div at bounding box center [470, 258] width 941 height 517
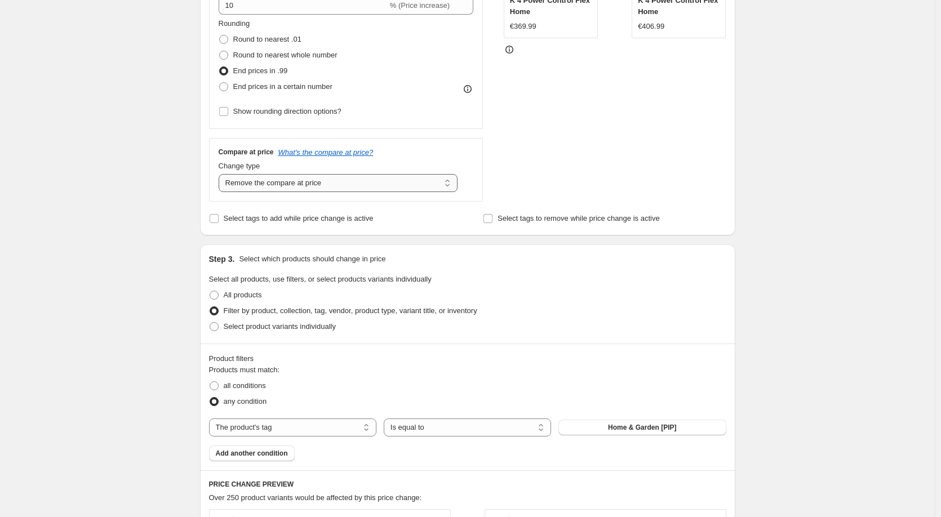
click at [292, 182] on select "Change the compare at price to the current price (sale) Change the compare at p…" at bounding box center [338, 183] width 239 height 18
select select "by"
click at [221, 174] on select "Change the compare at price to the current price (sale) Change the compare at p…" at bounding box center [338, 183] width 239 height 18
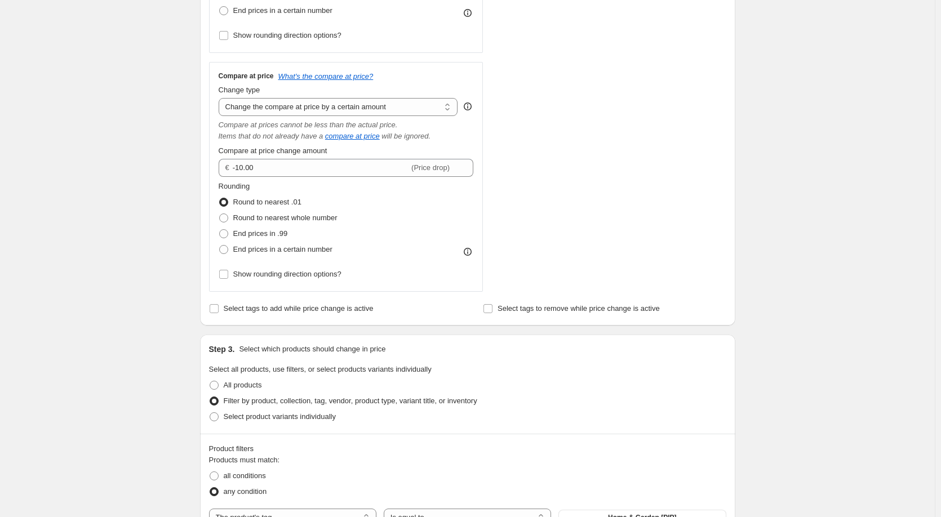
scroll to position [338, 0]
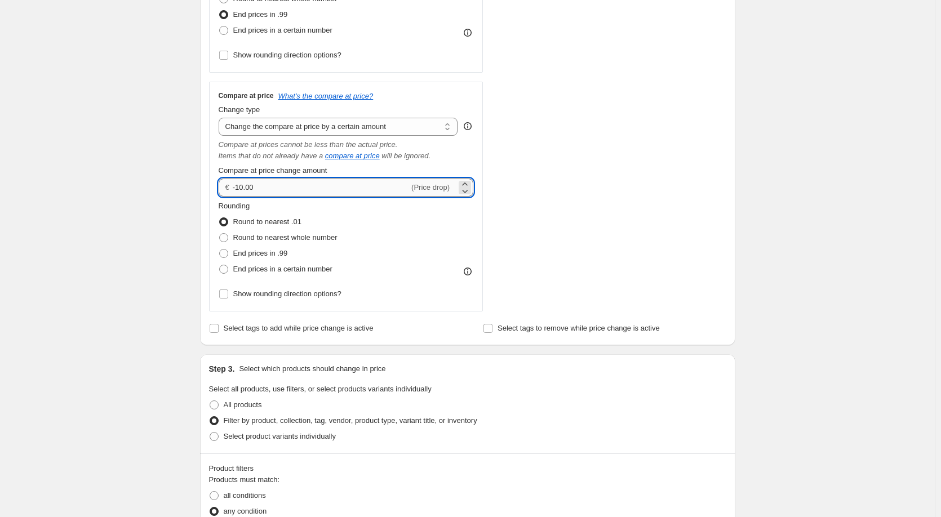
click at [351, 184] on input "-10.00" at bounding box center [321, 188] width 176 height 18
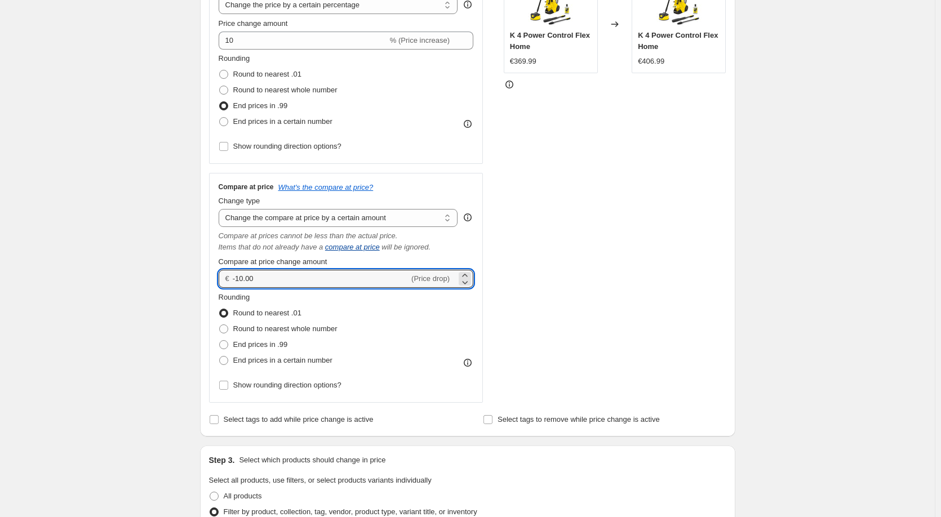
scroll to position [225, 0]
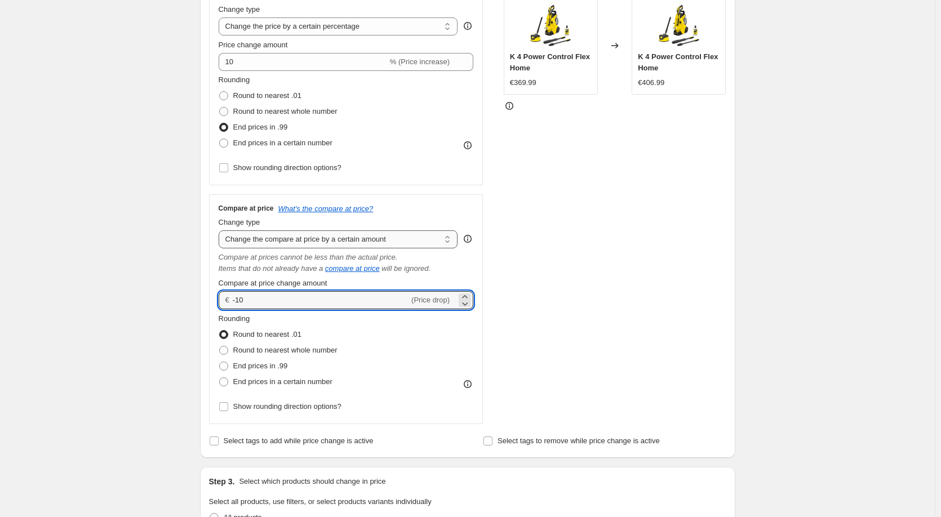
type input "-10.00"
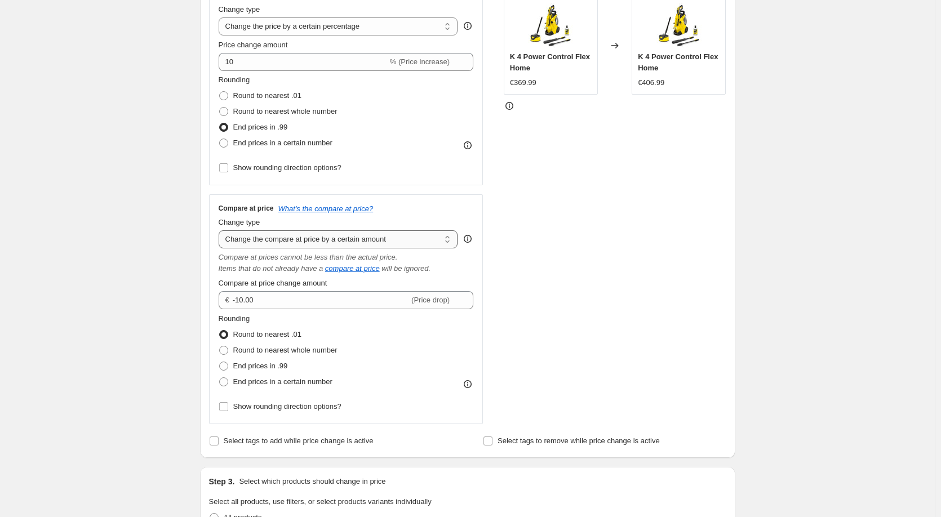
click at [376, 237] on select "Change the compare at price to the current price (sale) Change the compare at p…" at bounding box center [338, 239] width 239 height 18
select select "to"
click at [221, 230] on select "Change the compare at price to the current price (sale) Change the compare at p…" at bounding box center [338, 239] width 239 height 18
type input "80.00"
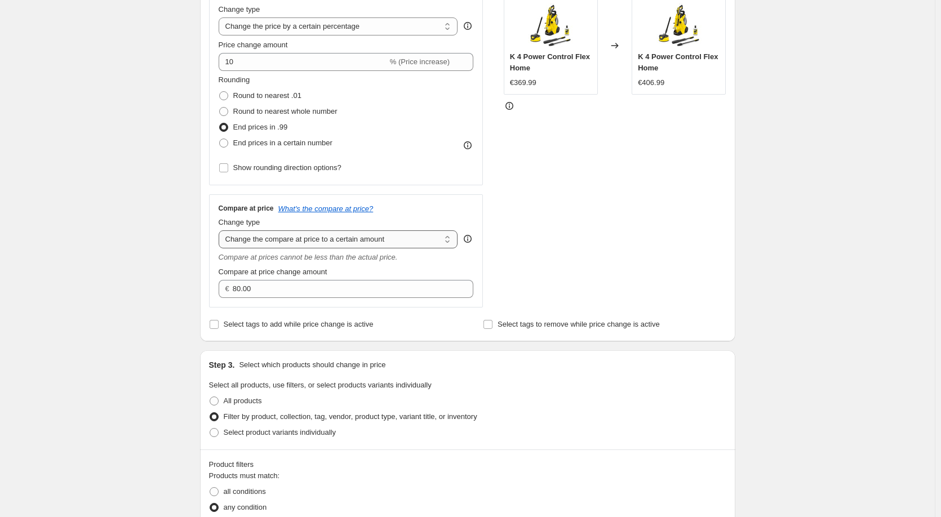
click at [339, 233] on select "Change the compare at price to the current price (sale) Change the compare at p…" at bounding box center [338, 239] width 239 height 18
select select "ep"
click at [221, 230] on select "Change the compare at price to the current price (sale) Change the compare at p…" at bounding box center [338, 239] width 239 height 18
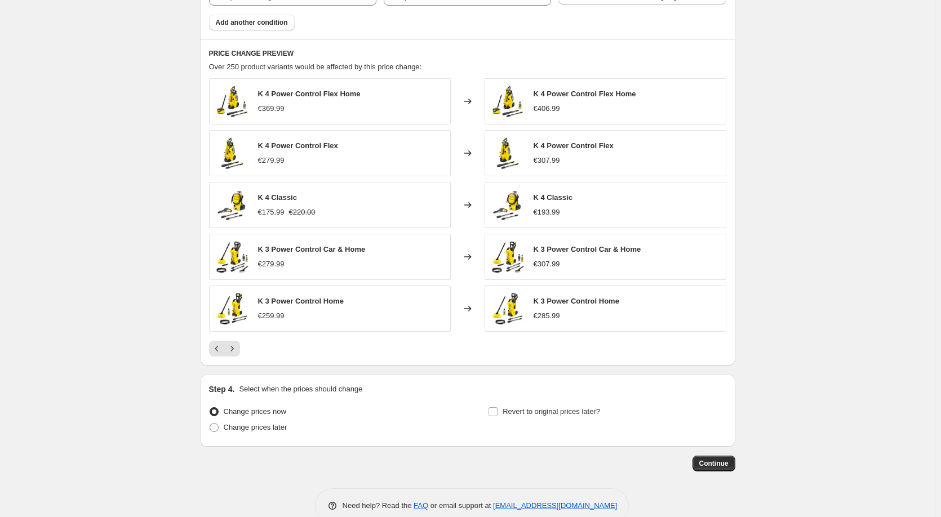
scroll to position [736, 0]
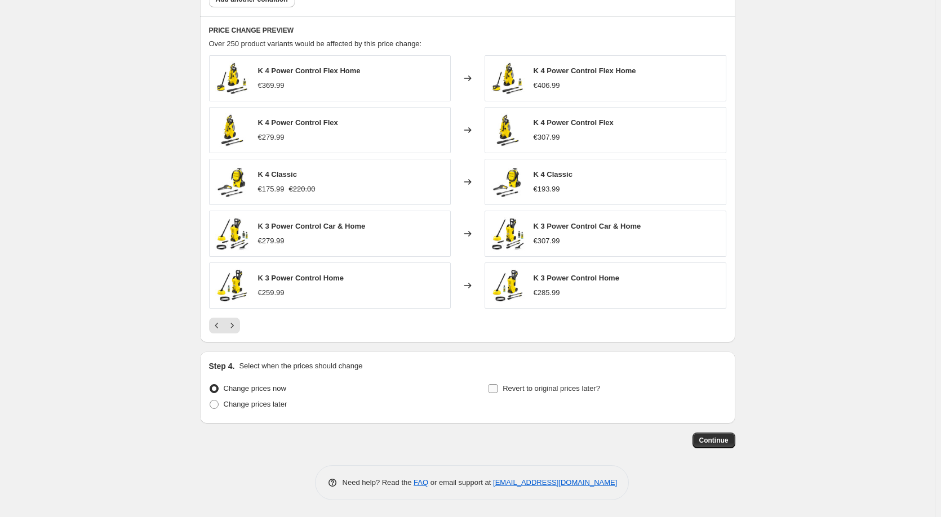
click at [568, 388] on span "Revert to original prices later?" at bounding box center [550, 388] width 97 height 8
click at [497, 388] on input "Revert to original prices later?" at bounding box center [492, 388] width 9 height 9
checkbox input "true"
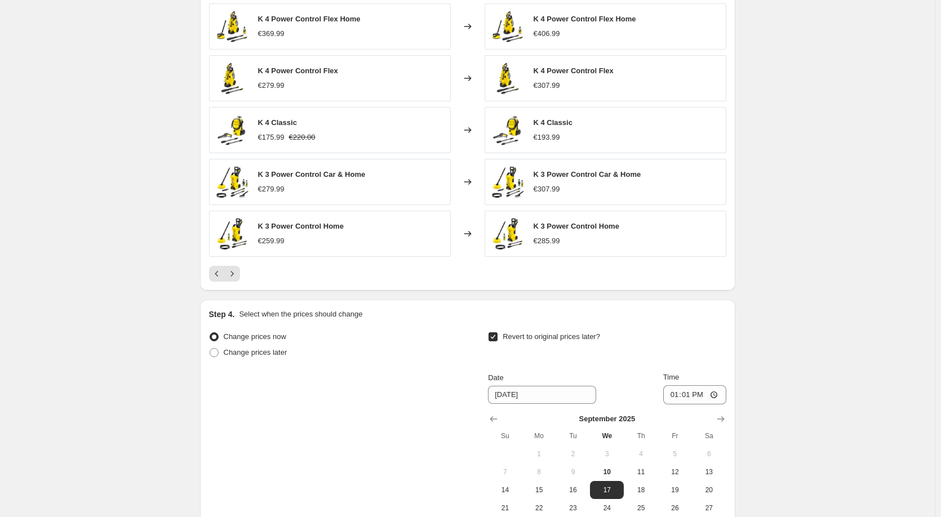
scroll to position [929, 0]
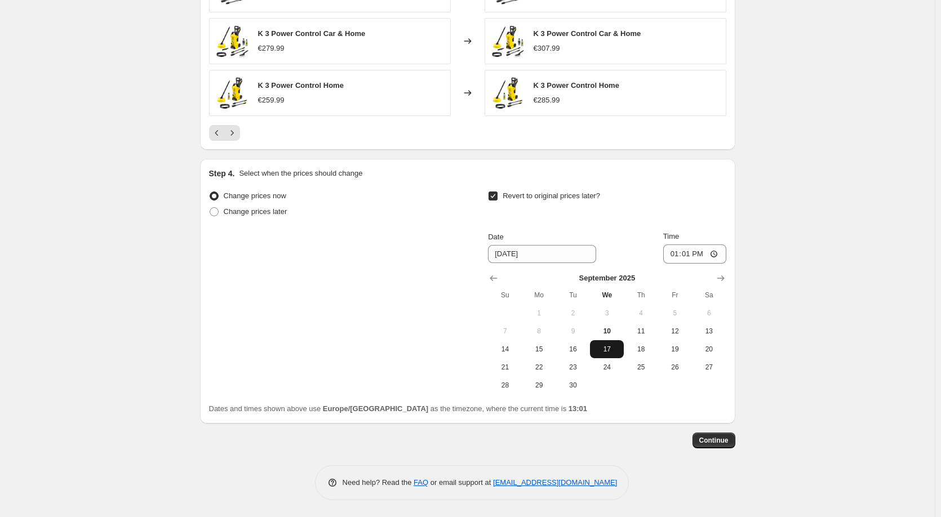
click at [616, 351] on span "17" at bounding box center [606, 349] width 25 height 9
click at [719, 256] on input "13:01" at bounding box center [694, 253] width 63 height 19
click at [716, 444] on span "Continue" at bounding box center [713, 440] width 29 height 9
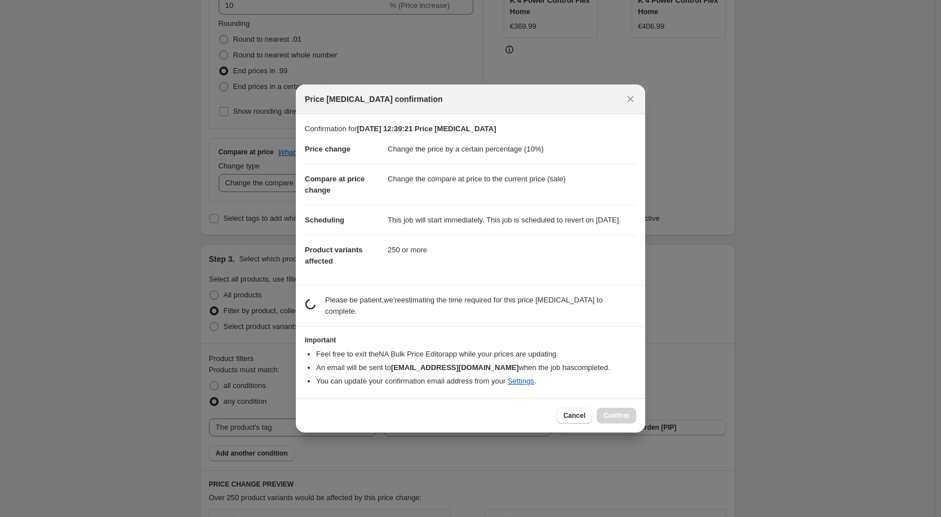
scroll to position [0, 0]
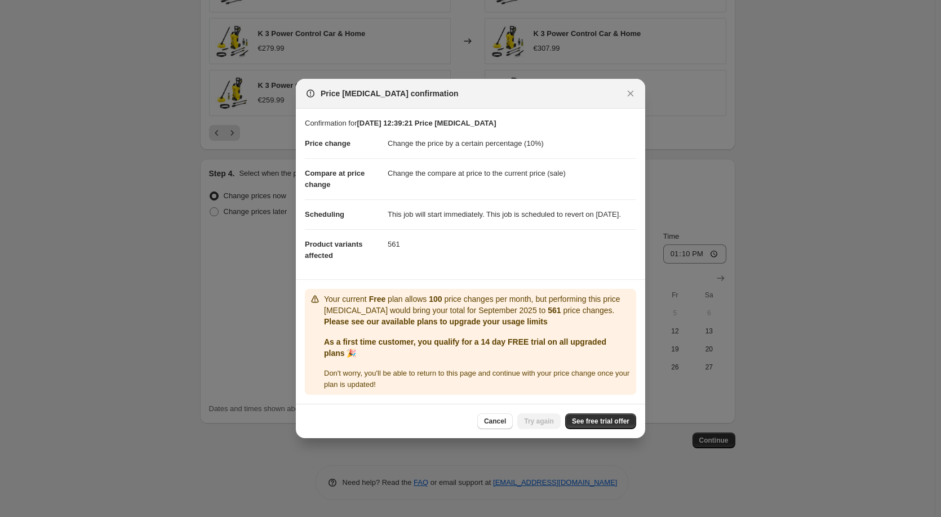
click at [639, 96] on div "Price change job confirmation" at bounding box center [470, 94] width 349 height 30
click at [627, 88] on icon "Close" at bounding box center [630, 93] width 11 height 11
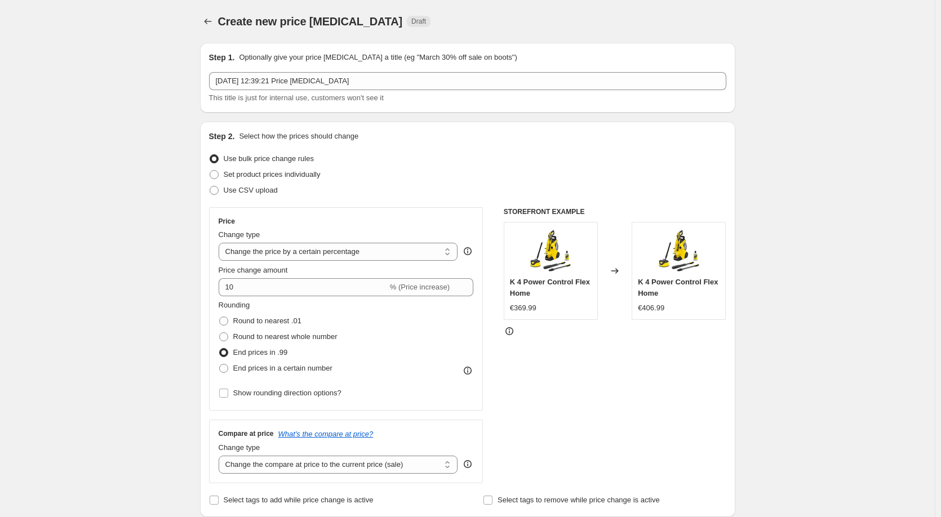
scroll to position [929, 0]
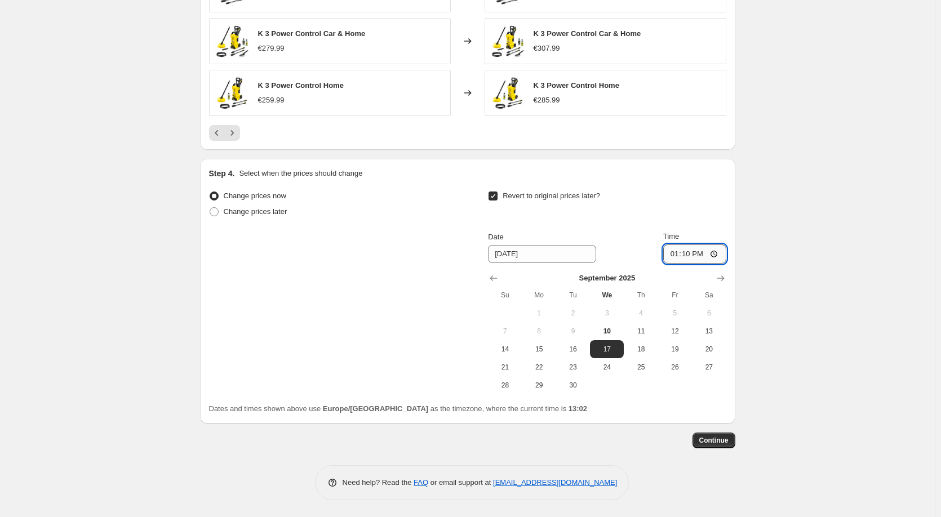
click at [717, 254] on input "13:10" at bounding box center [694, 253] width 63 height 19
type input "13:45"
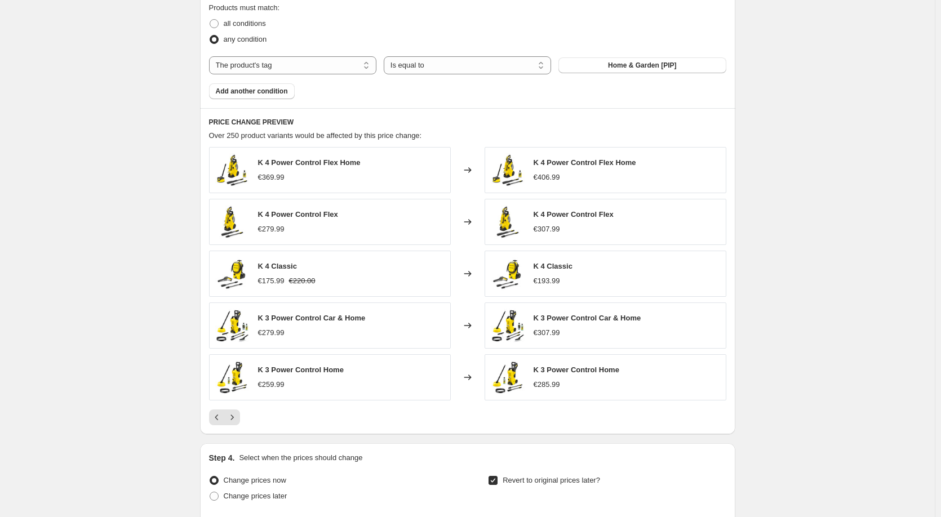
scroll to position [591, 0]
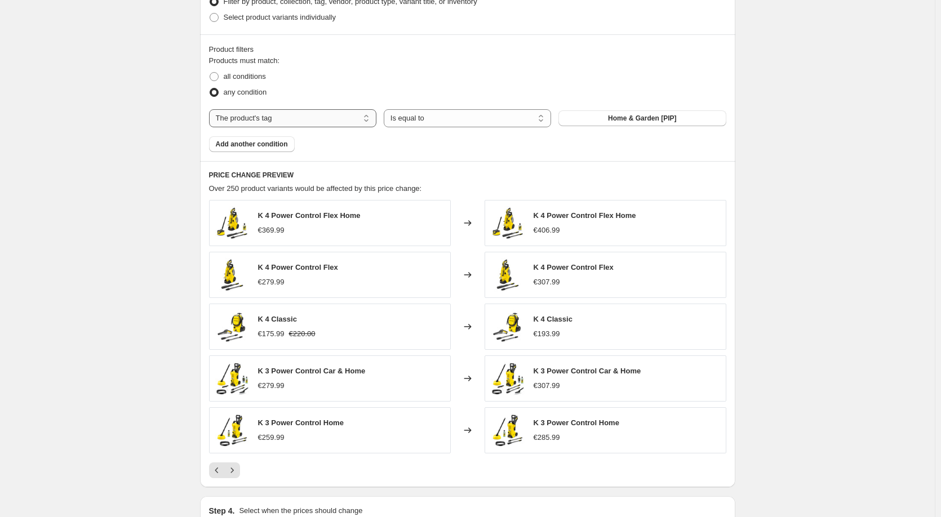
click at [319, 118] on select "The product The product's collection The product's tag The product's vendor The…" at bounding box center [292, 118] width 167 height 18
select select "product"
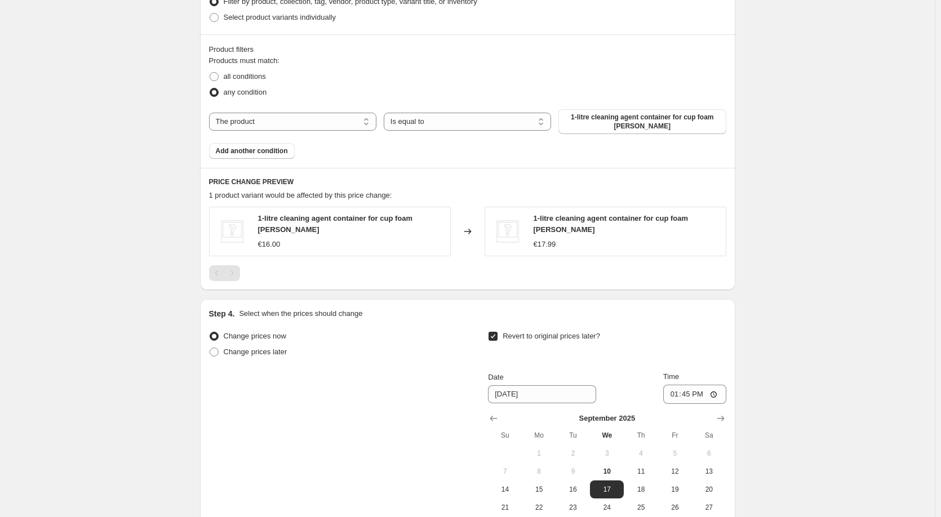
click at [607, 122] on span "1-litre cleaning agent container for cup foam lance" at bounding box center [642, 122] width 154 height 18
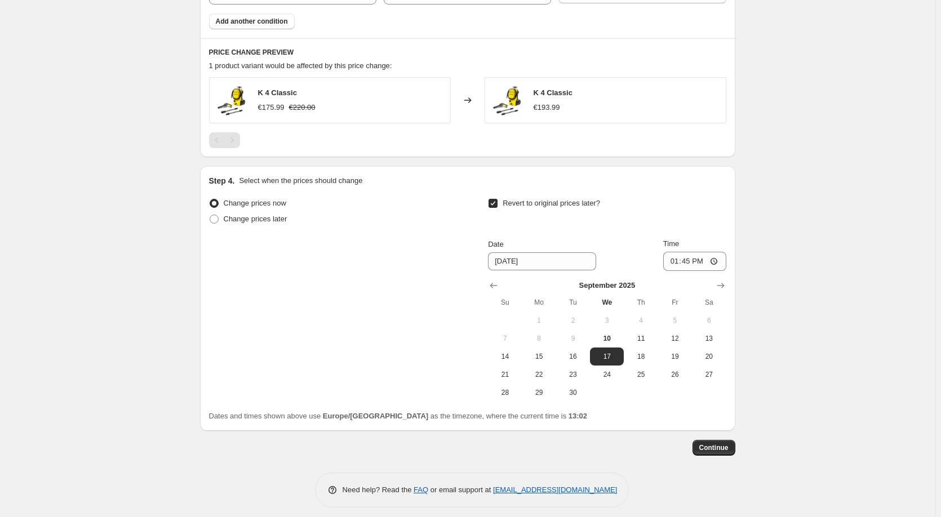
scroll to position [721, 0]
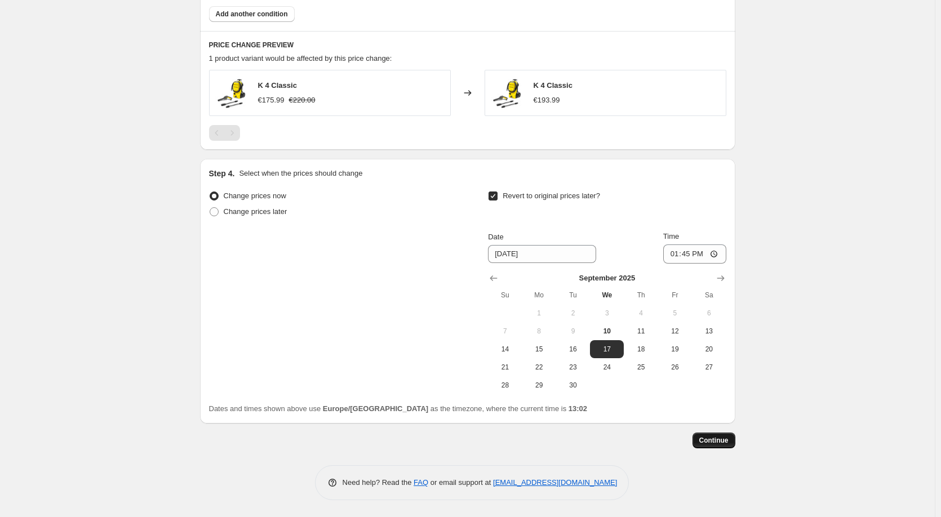
click at [716, 439] on span "Continue" at bounding box center [713, 440] width 29 height 9
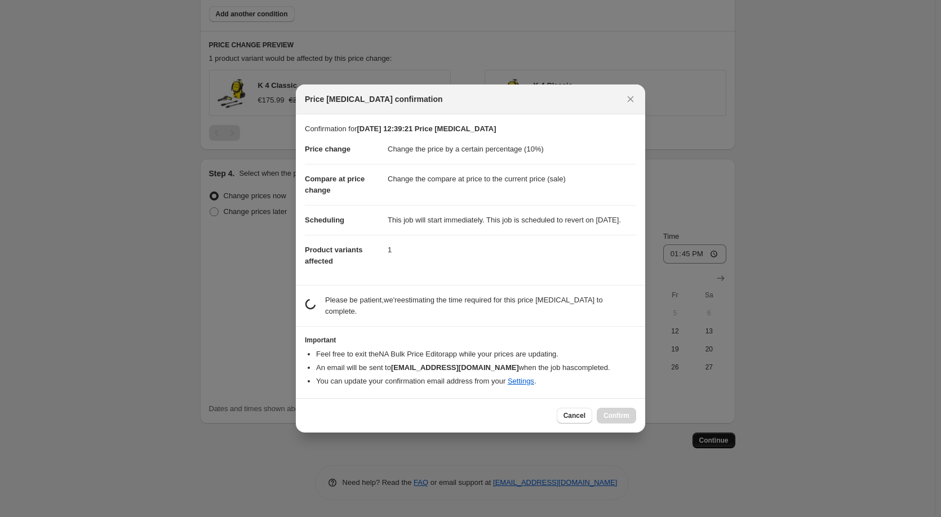
scroll to position [0, 0]
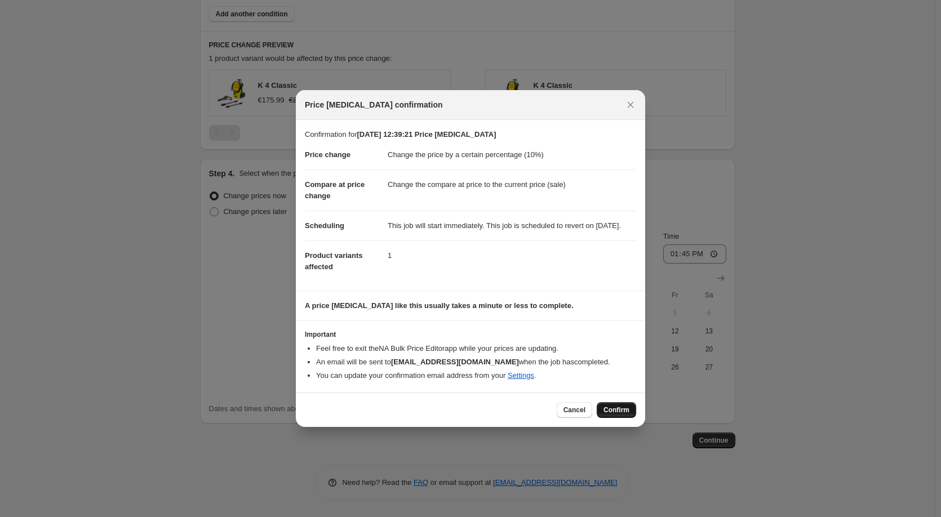
click at [613, 415] on span "Confirm" at bounding box center [616, 410] width 26 height 9
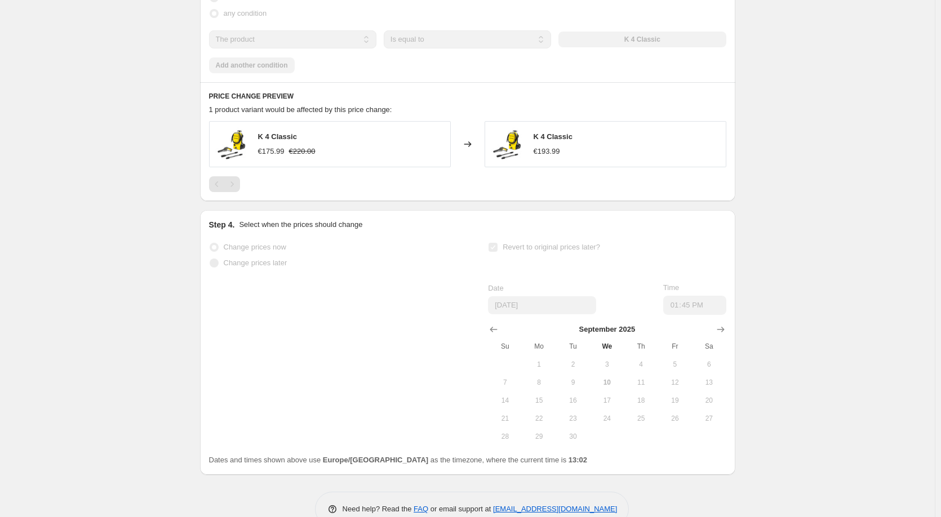
select select "percentage"
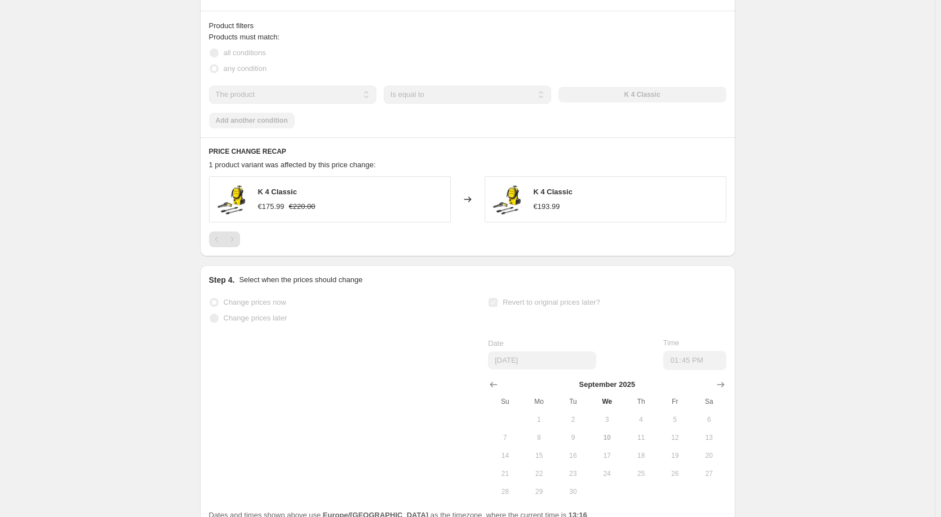
scroll to position [0, 0]
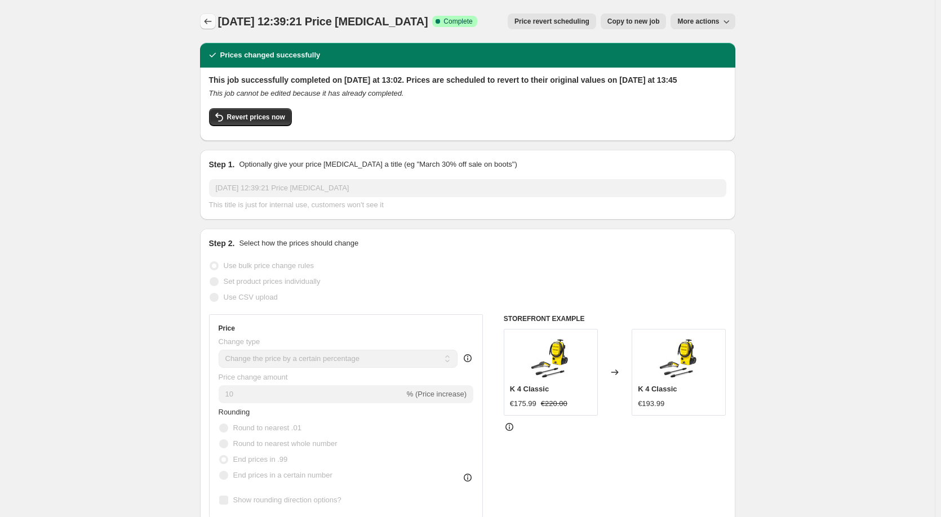
click at [210, 18] on icon "Price change jobs" at bounding box center [207, 21] width 11 height 11
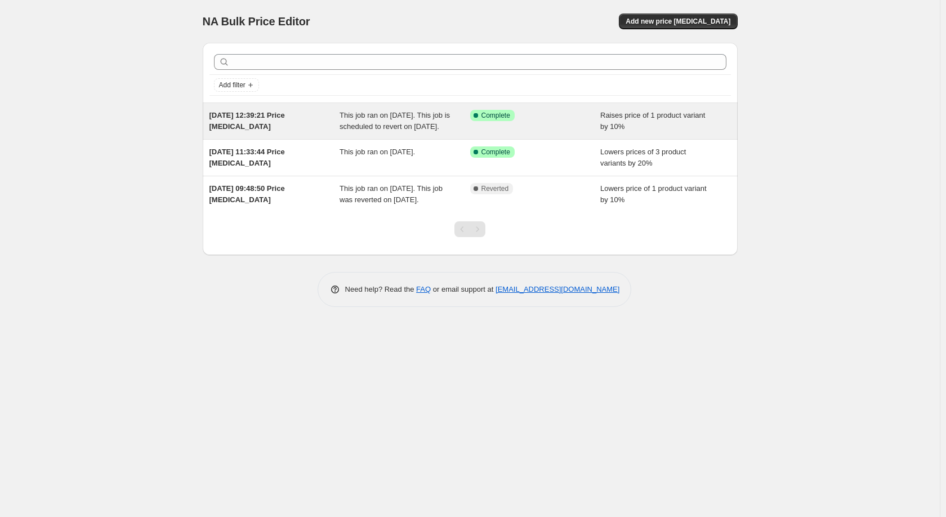
click at [422, 131] on span "This job ran on 10. September 2025. This job is scheduled to revert on 17. Sept…" at bounding box center [395, 121] width 110 height 20
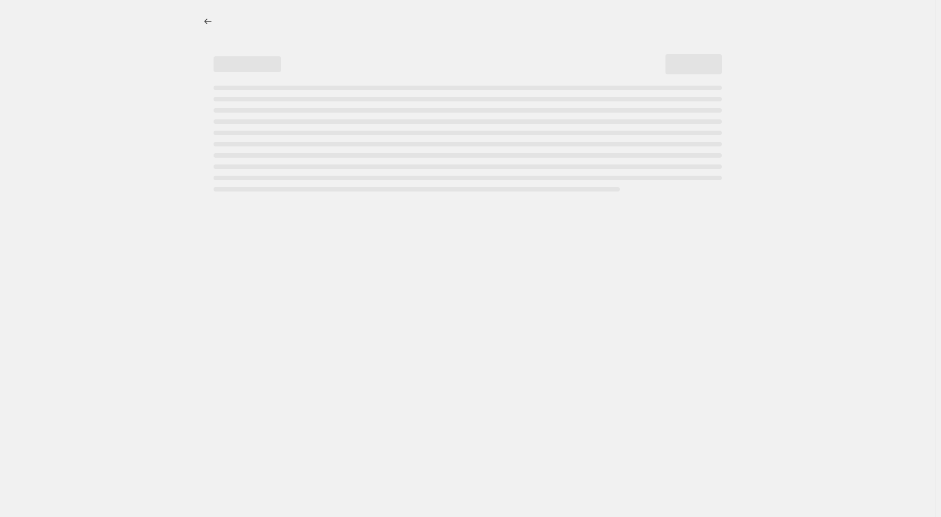
select select "percentage"
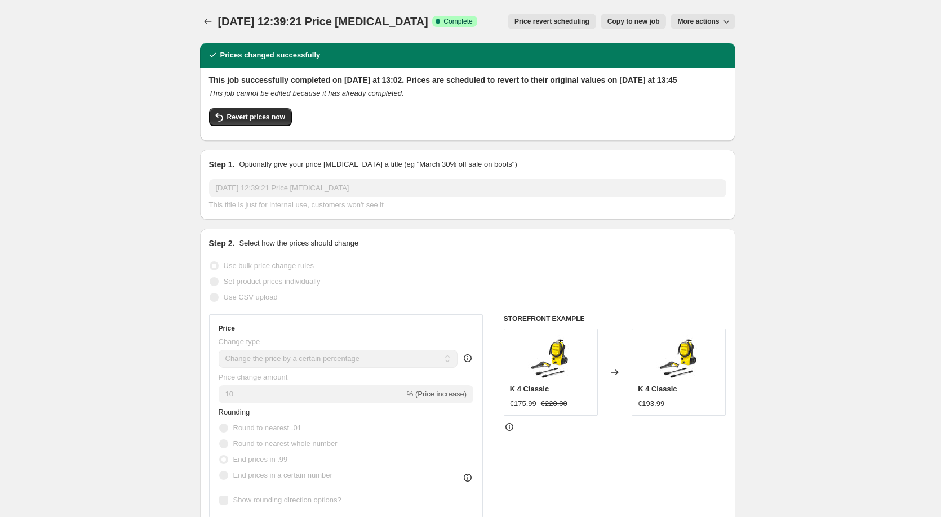
click at [572, 24] on span "Price revert scheduling" at bounding box center [551, 21] width 75 height 9
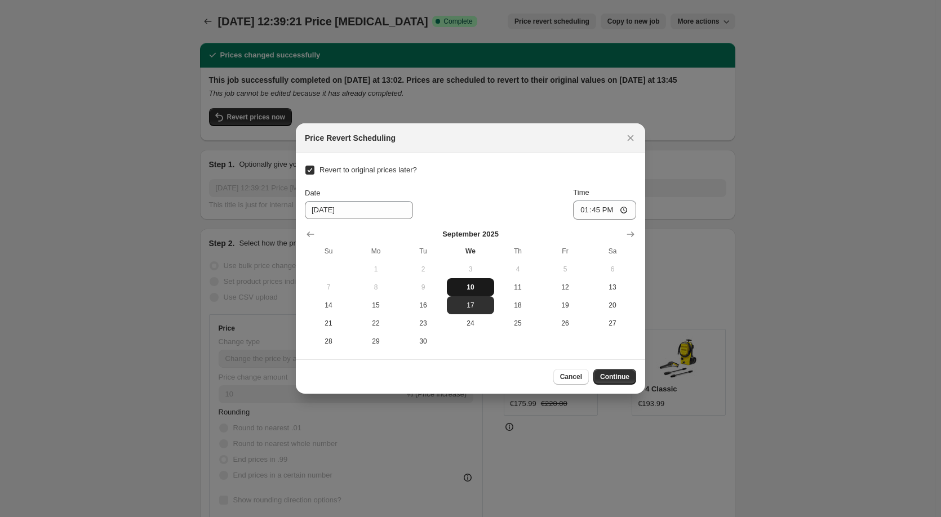
click at [473, 284] on span "10" at bounding box center [470, 287] width 38 height 9
type input "9/10/2025"
click at [613, 208] on input "13:45" at bounding box center [604, 210] width 63 height 19
click at [626, 208] on input "13:45" at bounding box center [604, 210] width 63 height 19
type input "13:25"
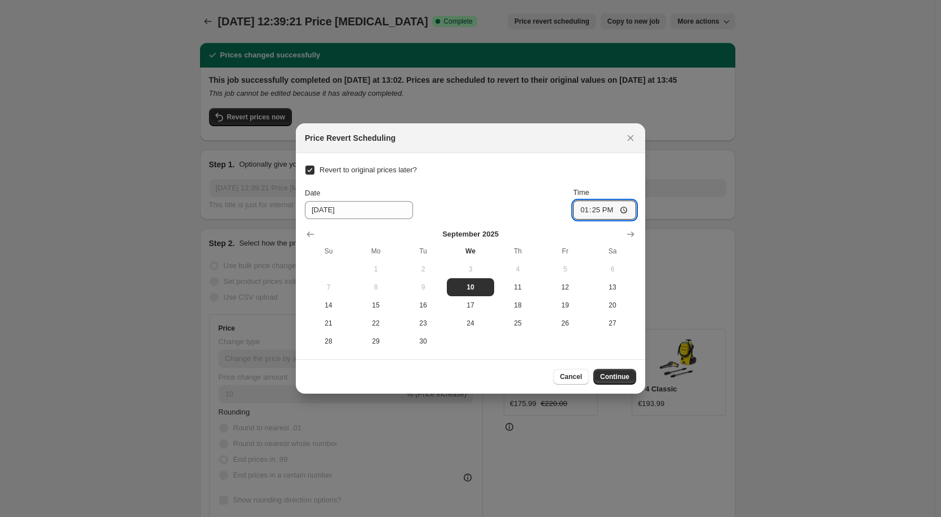
click at [549, 362] on div "Cancel Continue" at bounding box center [470, 376] width 349 height 34
click at [624, 378] on span "Continue" at bounding box center [614, 376] width 29 height 9
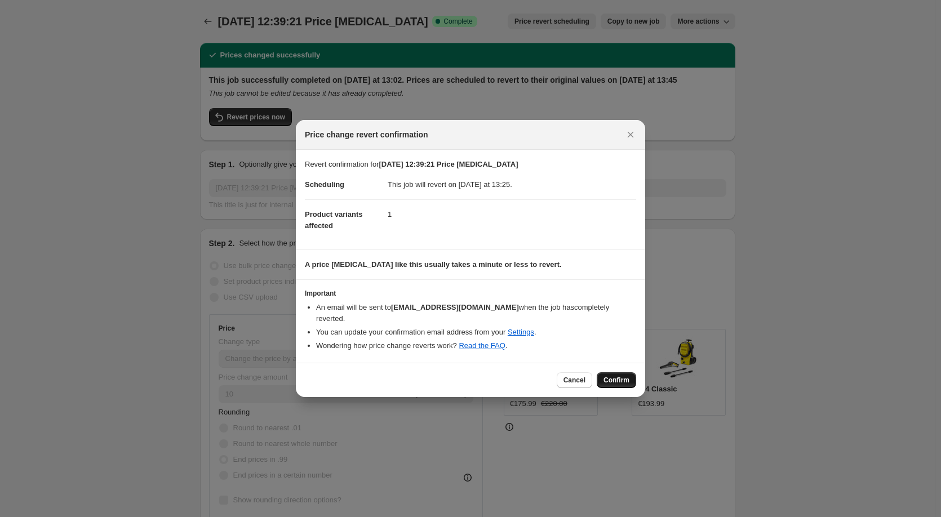
click at [614, 379] on span "Confirm" at bounding box center [616, 380] width 26 height 9
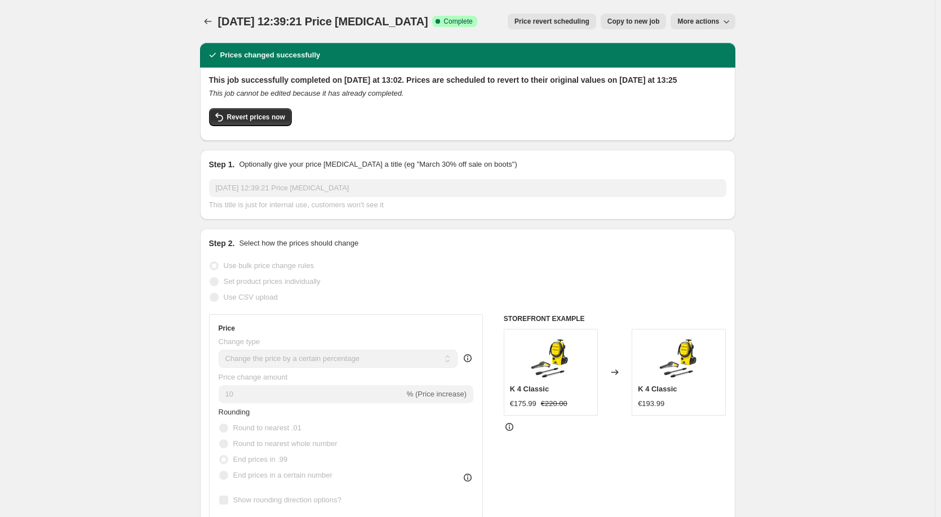
click at [394, 97] on icon "This job cannot be edited because it has already completed." at bounding box center [306, 93] width 195 height 8
click at [391, 97] on icon "This job cannot be edited because it has already completed." at bounding box center [306, 93] width 195 height 8
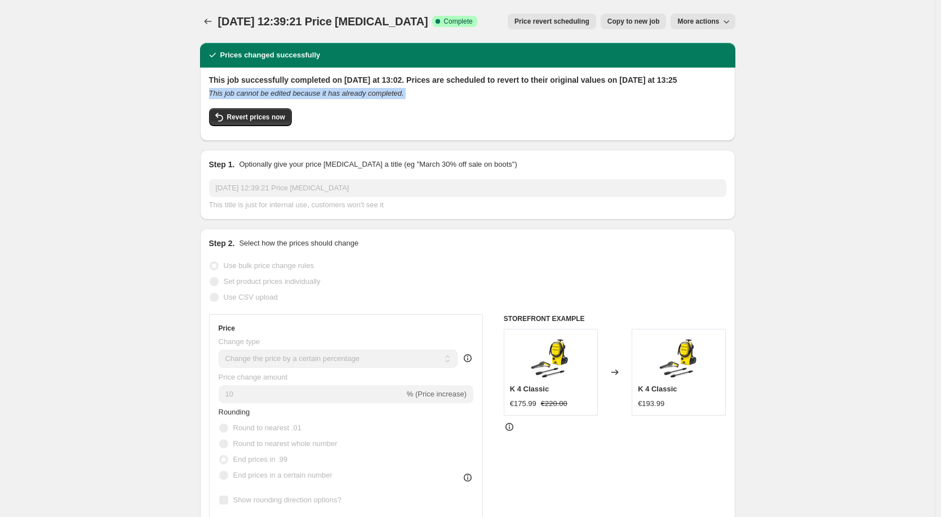
click at [391, 97] on icon "This job cannot be edited because it has already completed." at bounding box center [306, 93] width 195 height 8
click at [486, 99] on div "This job cannot be edited because it has already completed." at bounding box center [467, 93] width 517 height 11
click at [212, 23] on icon "Price change jobs" at bounding box center [207, 21] width 11 height 11
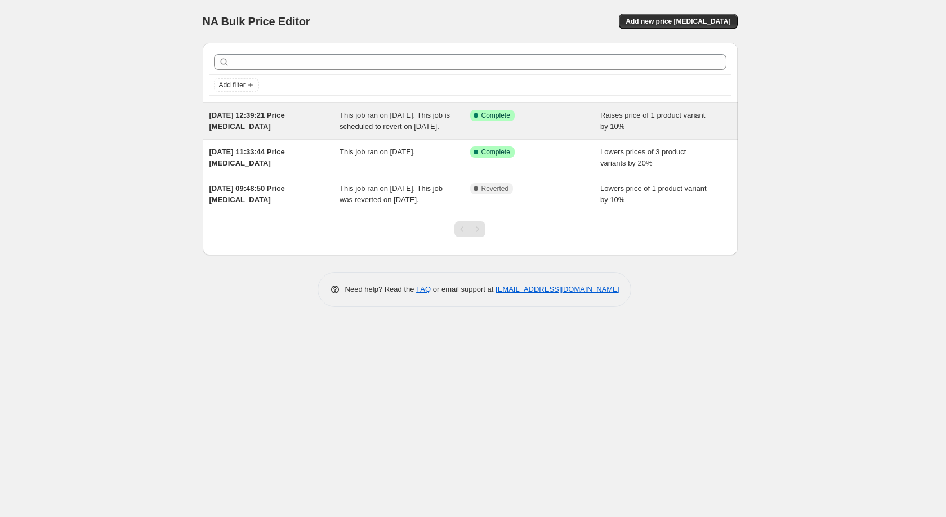
click at [407, 131] on span "This job ran on 10. September 2025. This job is scheduled to revert on 10. Sept…" at bounding box center [395, 121] width 110 height 20
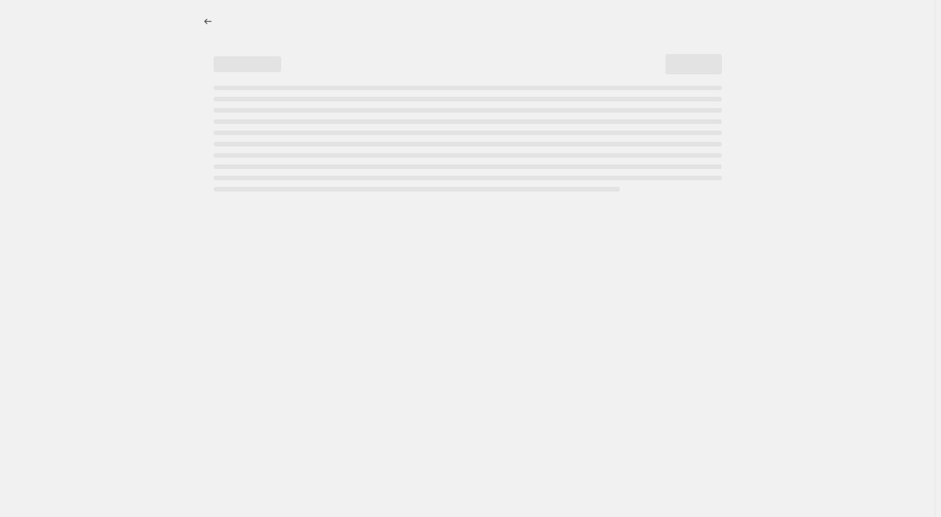
select select "percentage"
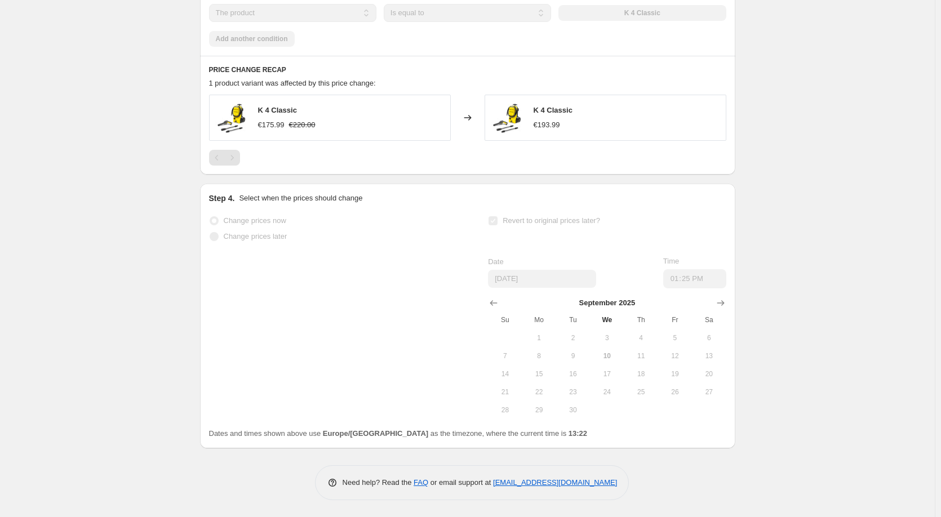
scroll to position [759, 0]
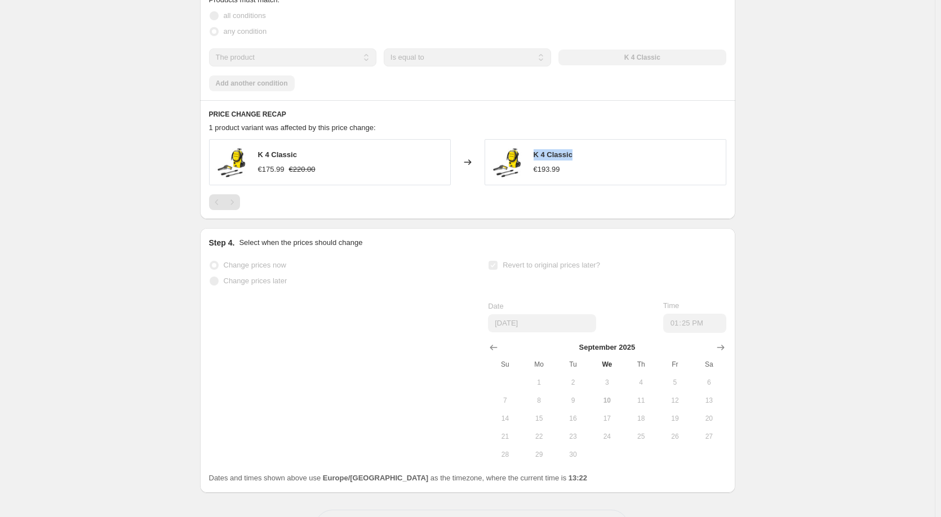
drag, startPoint x: 537, startPoint y: 166, endPoint x: 595, endPoint y: 164, distance: 58.0
click at [595, 164] on div "K 4 Classic €193.99" at bounding box center [605, 162] width 242 height 46
copy span "K 4 Classic"
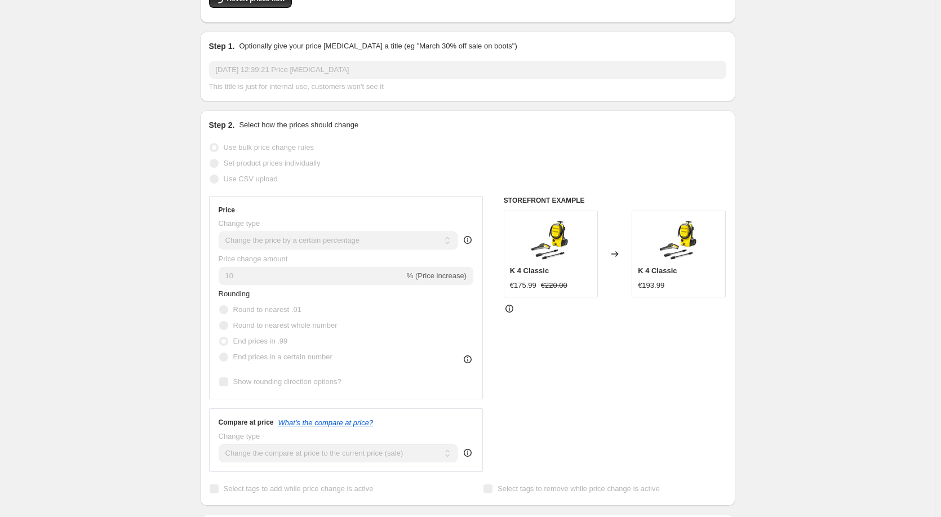
scroll to position [0, 0]
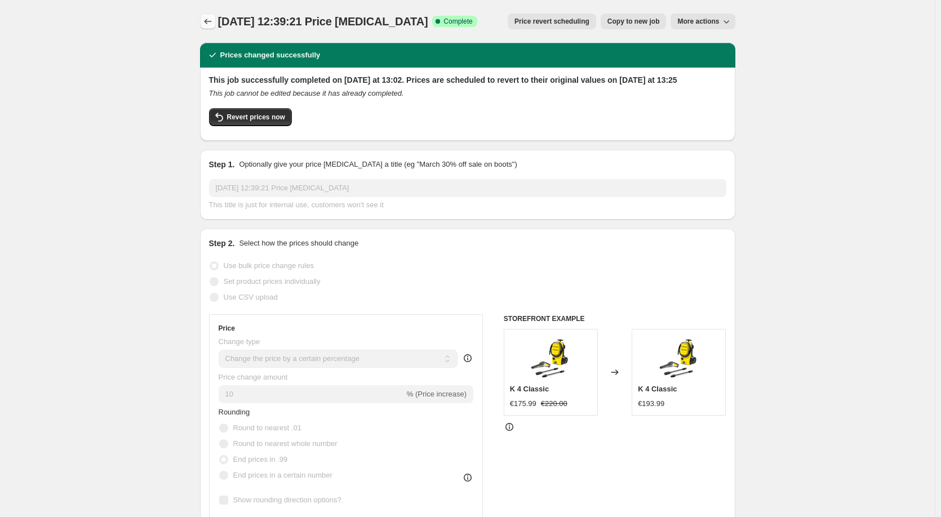
click at [213, 24] on icon "Price change jobs" at bounding box center [207, 21] width 11 height 11
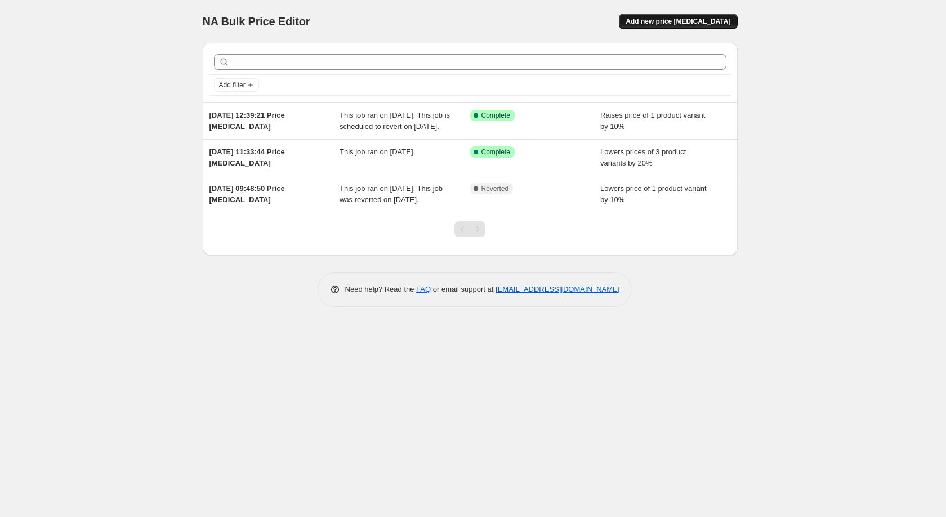
click at [712, 19] on span "Add new price [MEDICAL_DATA]" at bounding box center [678, 21] width 105 height 9
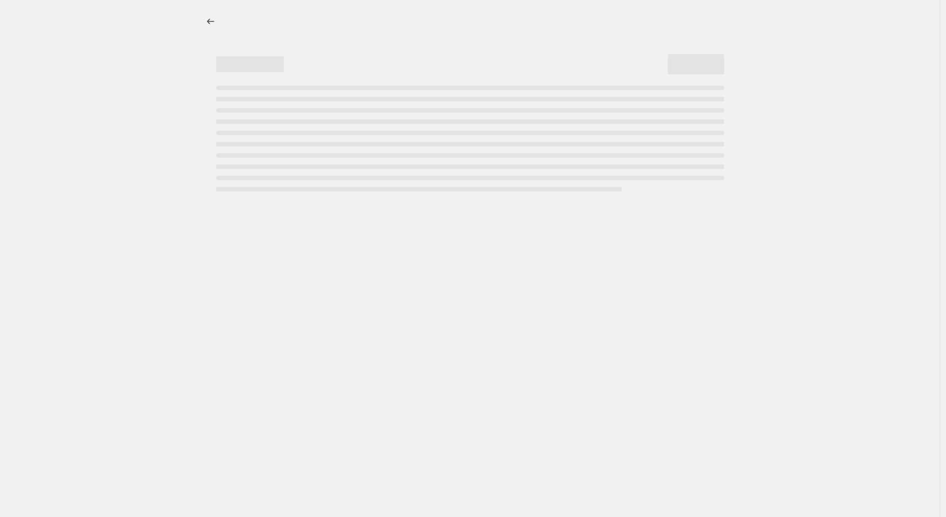
select select "percentage"
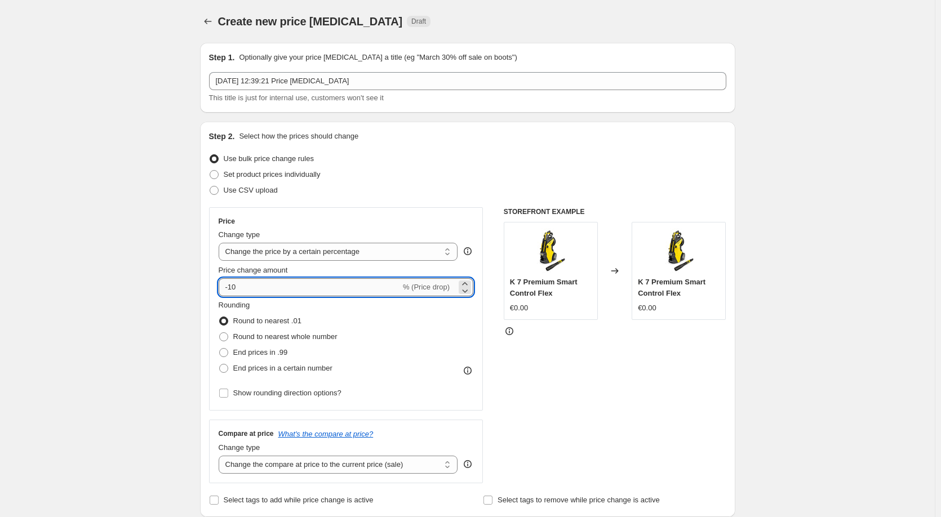
click at [353, 286] on input "-10" at bounding box center [310, 287] width 182 height 18
type input "20"
click at [208, 321] on div "Step 2. Select how the prices should change Use bulk price change rules Set pro…" at bounding box center [467, 319] width 535 height 395
click at [255, 354] on span "End prices in .99" at bounding box center [260, 352] width 55 height 8
click at [220, 349] on input "End prices in .99" at bounding box center [219, 348] width 1 height 1
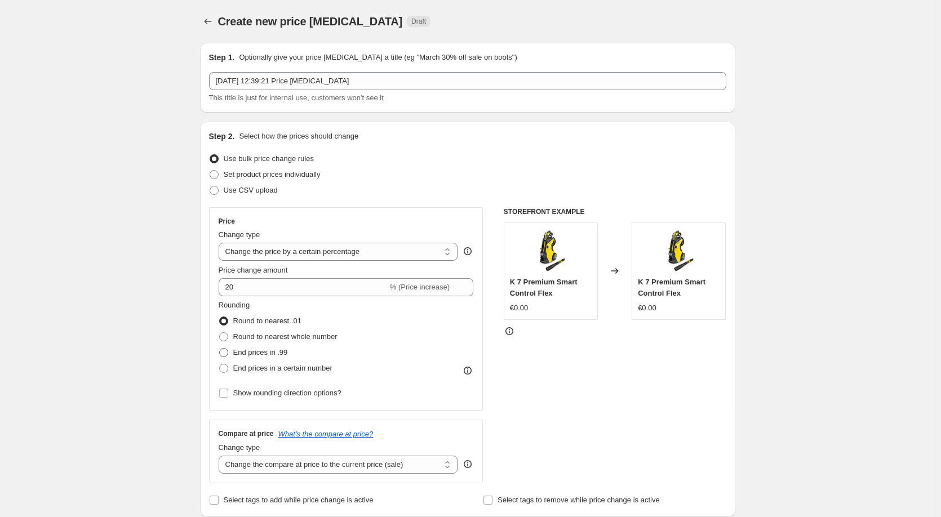
radio input "true"
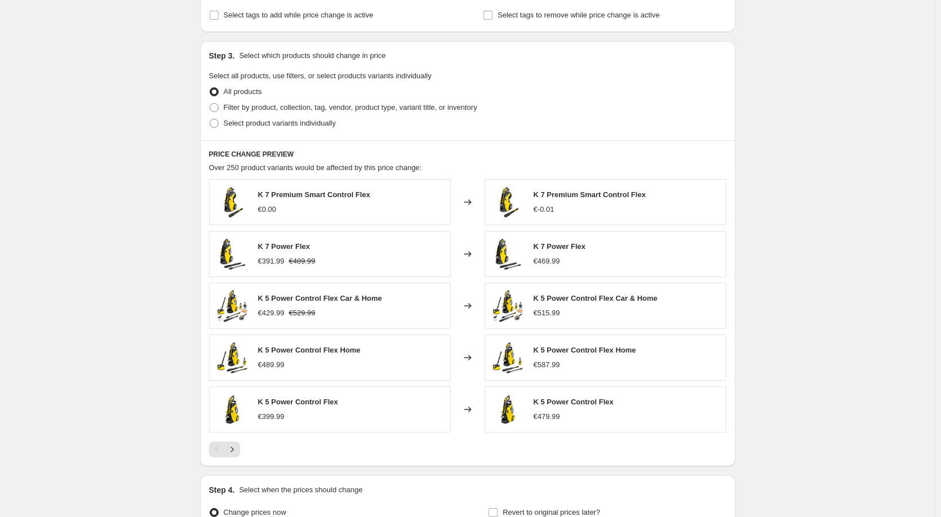
scroll to position [507, 0]
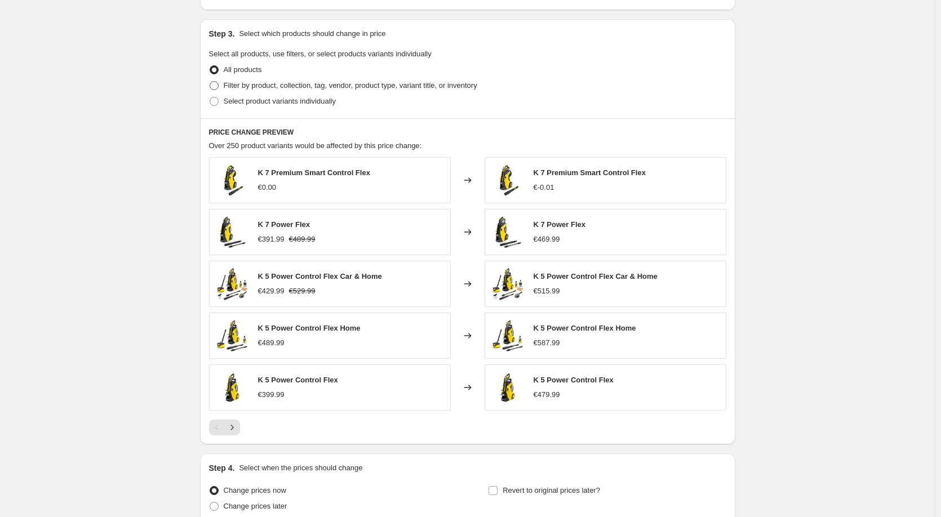
click at [267, 79] on label "Filter by product, collection, tag, vendor, product type, variant title, or inv…" at bounding box center [343, 86] width 268 height 16
click at [210, 81] on input "Filter by product, collection, tag, vendor, product type, variant title, or inv…" at bounding box center [210, 81] width 1 height 1
radio input "true"
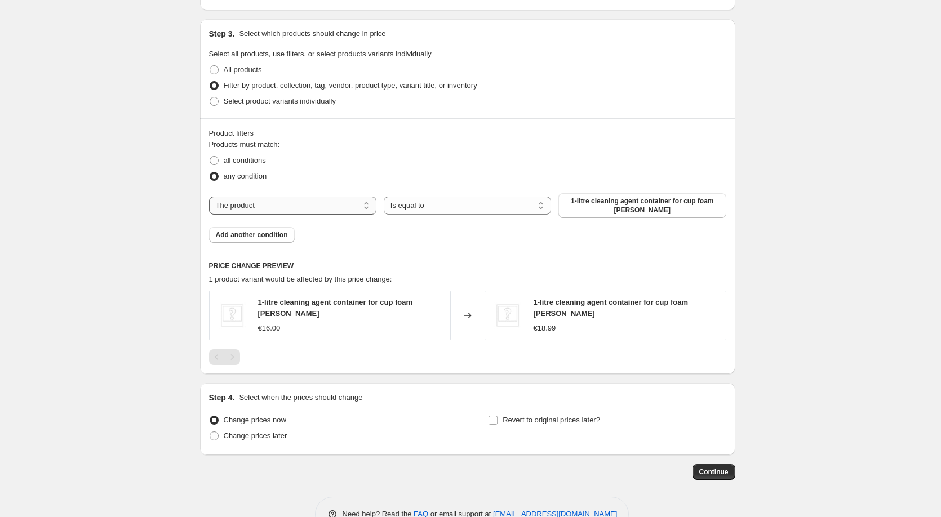
click at [262, 207] on select "The product The product's collection The product's tag The product's vendor The…" at bounding box center [292, 206] width 167 height 18
click at [298, 162] on div "all conditions" at bounding box center [467, 161] width 517 height 16
click at [271, 308] on span "1-litre cleaning agent container for cup foam lance" at bounding box center [335, 308] width 155 height 20
click at [271, 307] on span "1-litre cleaning agent container for cup foam lance" at bounding box center [335, 308] width 155 height 20
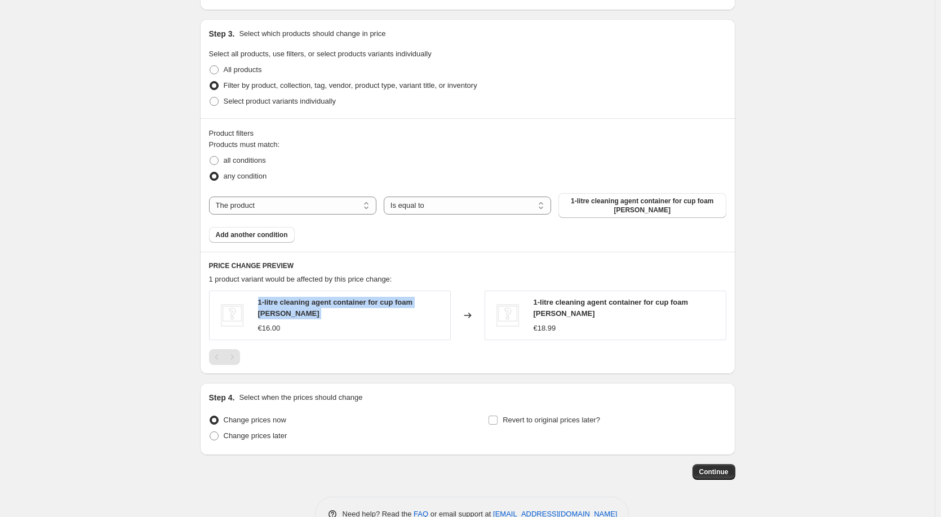
copy span "1-litre cleaning agent container for cup foam lance"
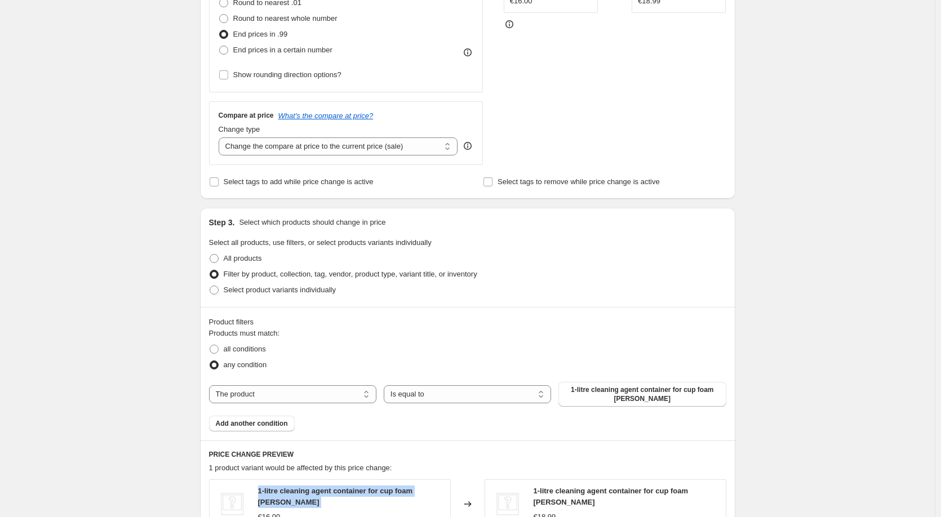
scroll to position [536, 0]
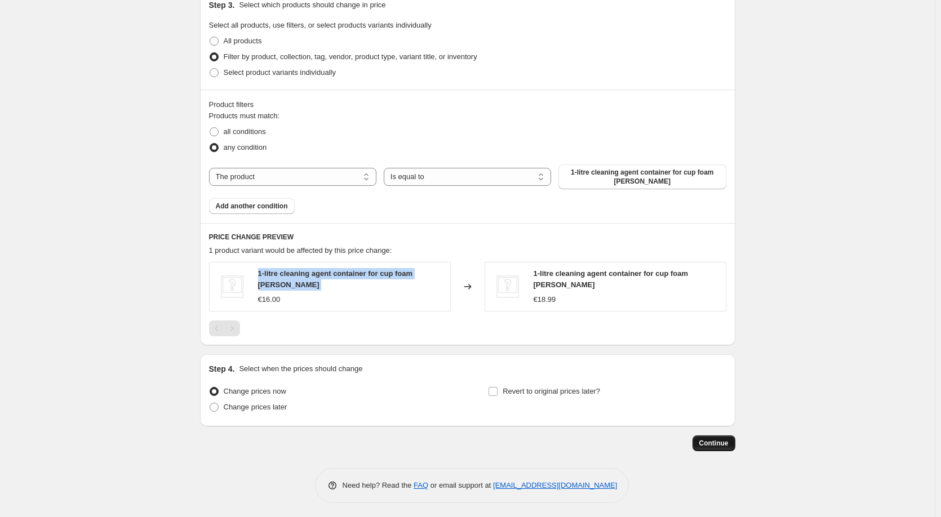
click at [715, 441] on span "Continue" at bounding box center [713, 443] width 29 height 9
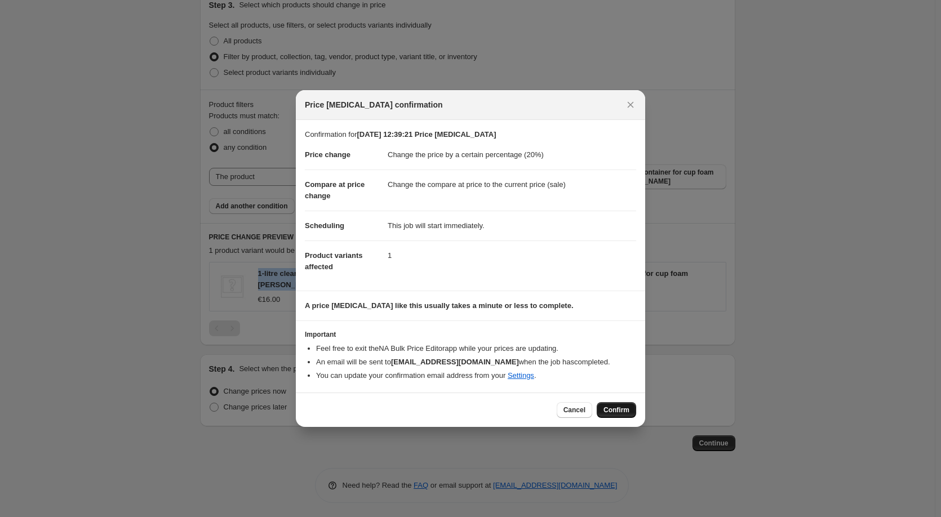
click at [612, 409] on span "Confirm" at bounding box center [616, 410] width 26 height 9
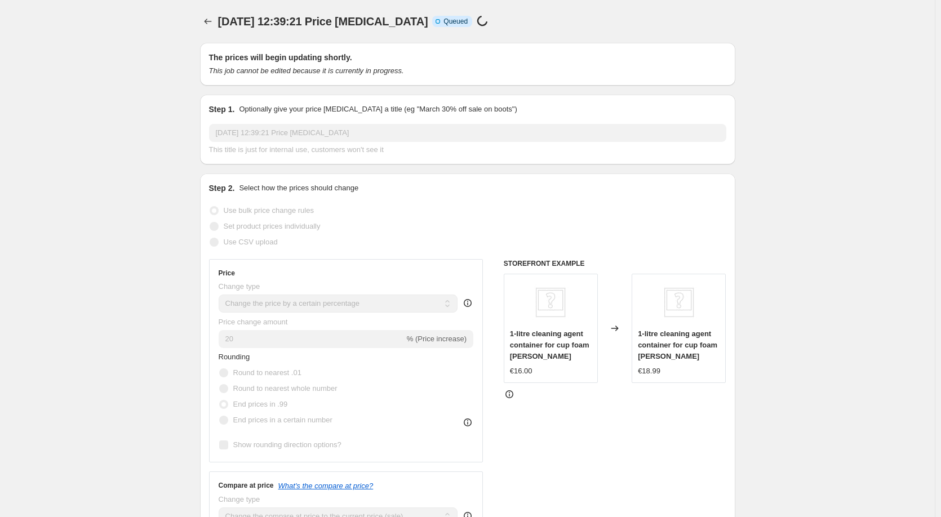
scroll to position [536, 0]
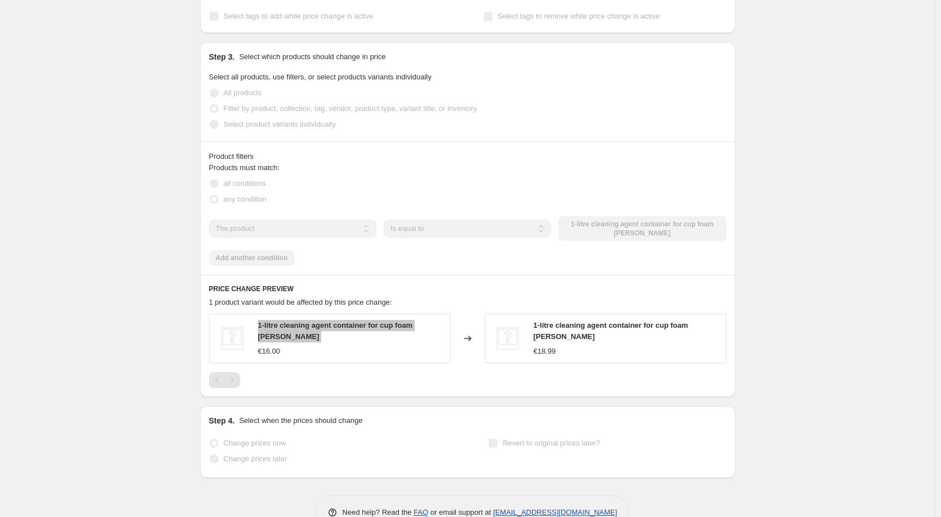
select select "percentage"
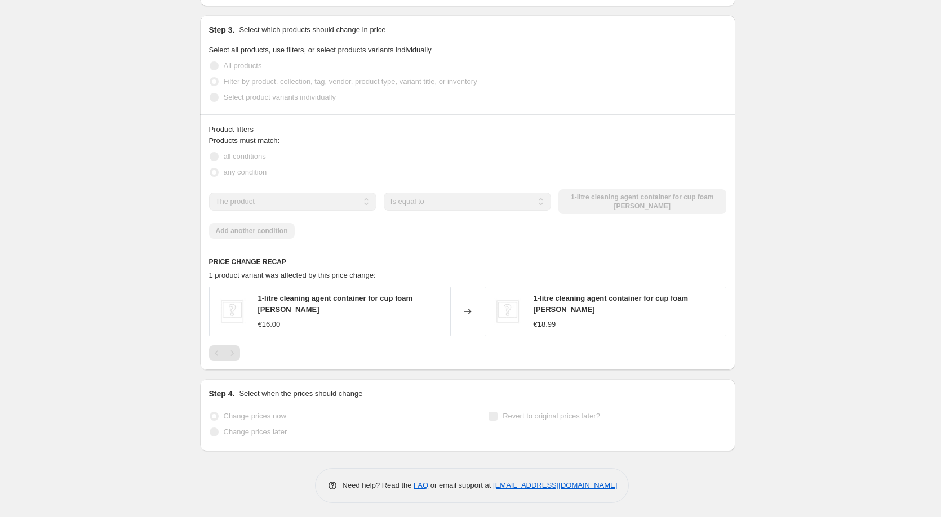
scroll to position [0, 0]
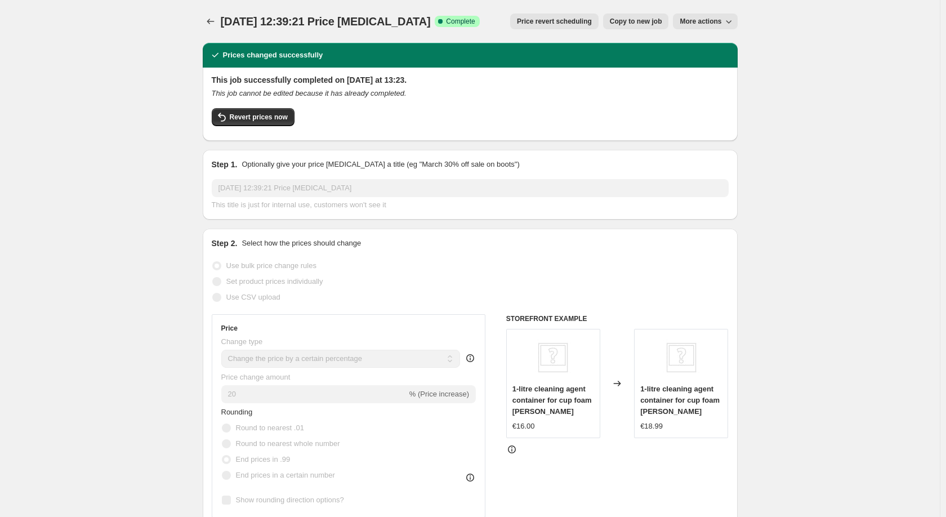
select select "percentage"
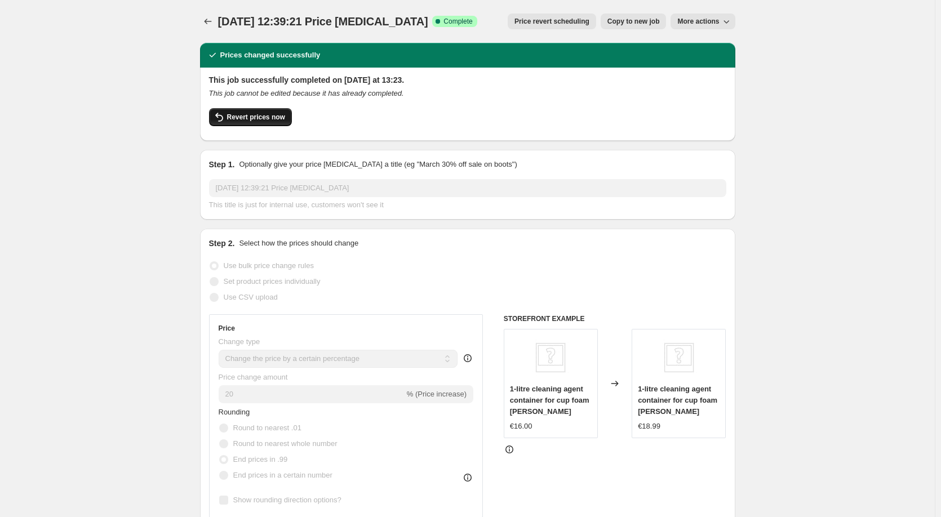
click at [248, 113] on span "Revert prices now" at bounding box center [256, 117] width 58 height 9
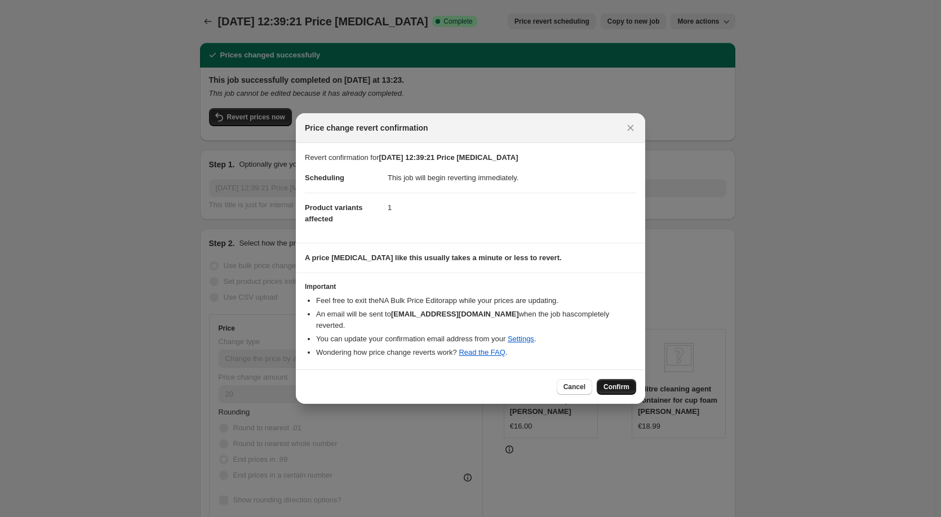
click at [607, 382] on span "Confirm" at bounding box center [616, 386] width 26 height 9
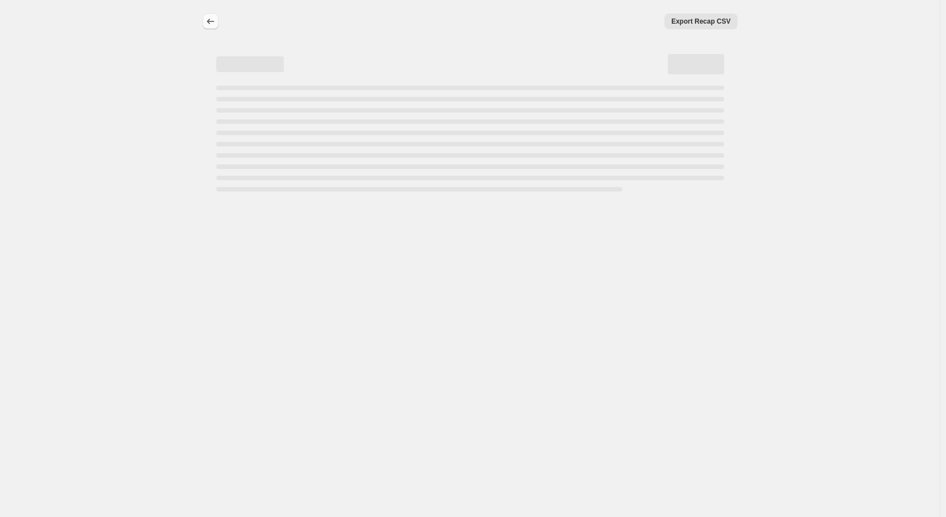
select select "percentage"
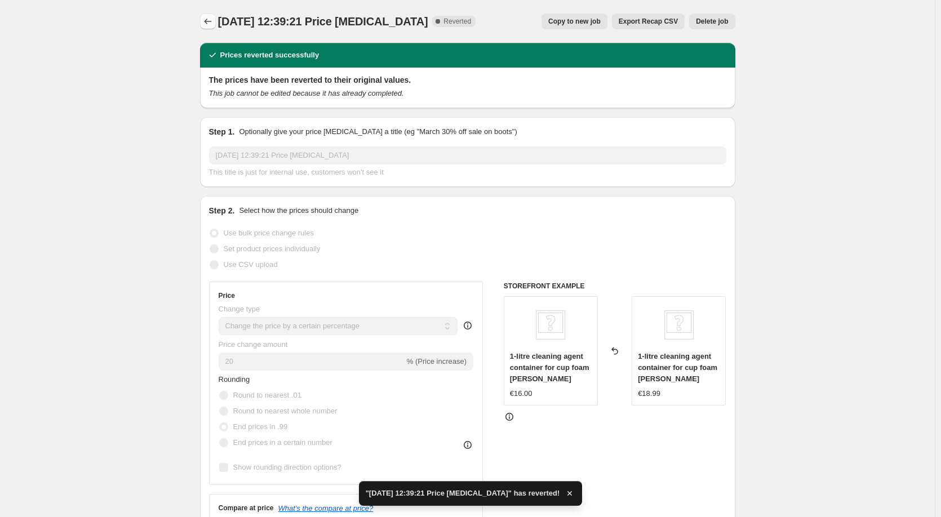
click at [211, 24] on icon "Price change jobs" at bounding box center [207, 21] width 11 height 11
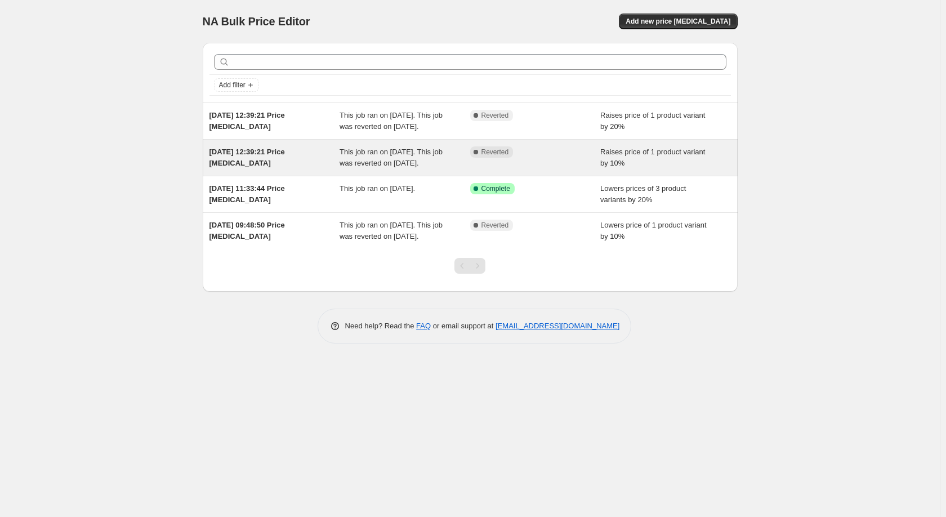
click at [402, 169] on div "This job ran on [DATE]. This job was reverted on [DATE]." at bounding box center [405, 157] width 131 height 23
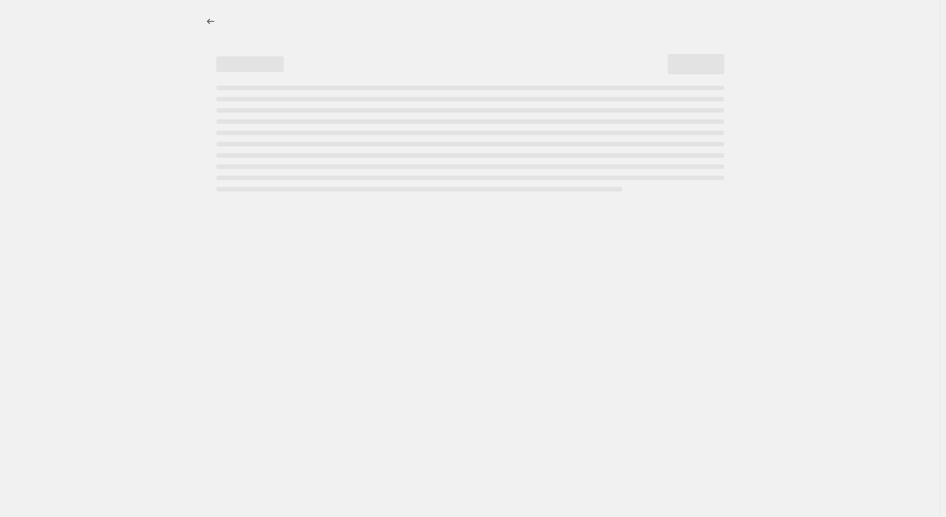
select select "percentage"
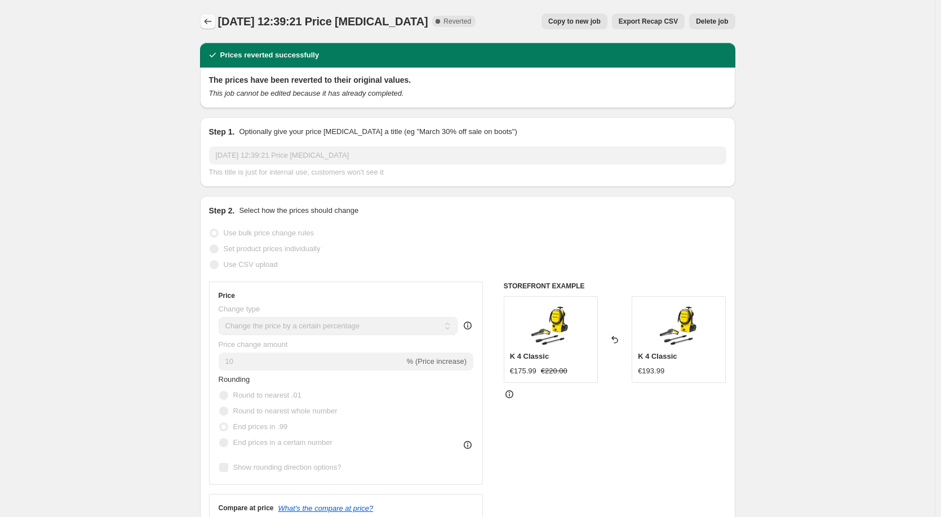
click at [211, 23] on icon "Price change jobs" at bounding box center [207, 21] width 11 height 11
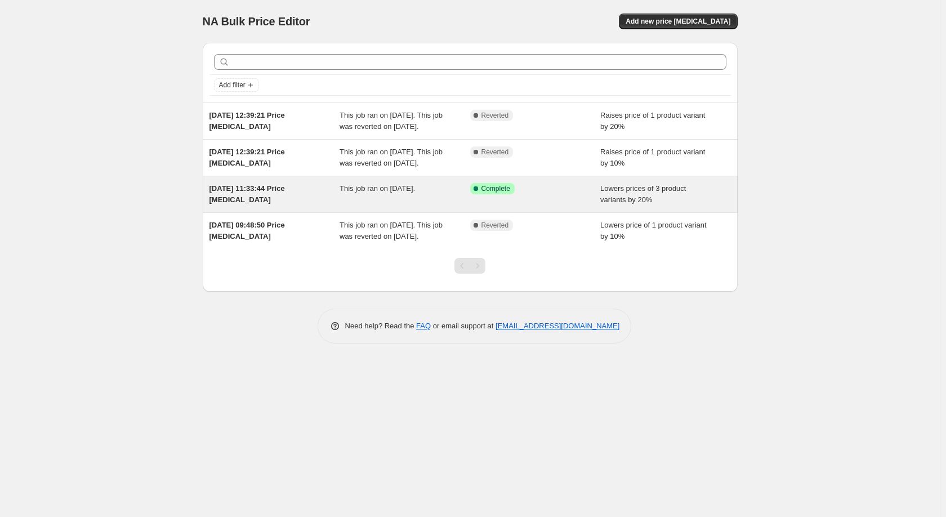
click at [415, 193] on span "This job ran on [DATE]." at bounding box center [377, 188] width 75 height 8
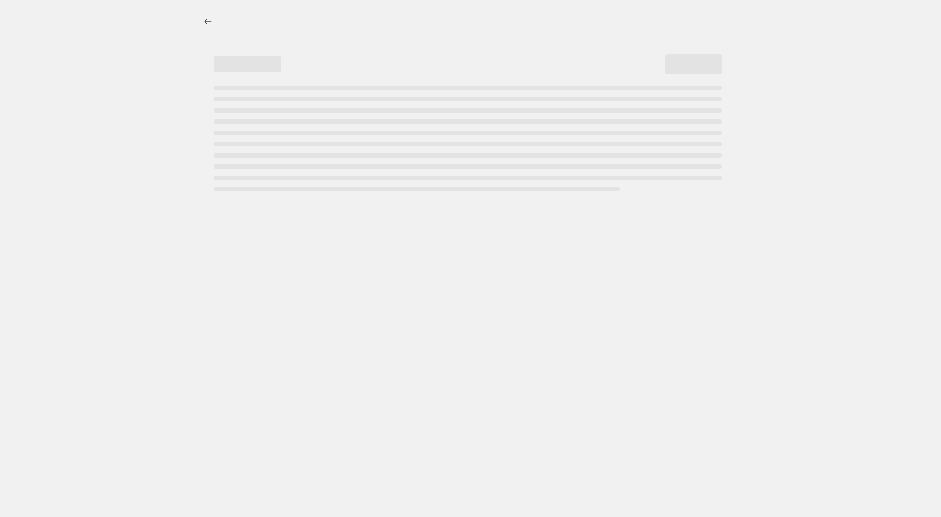
select select "percentage"
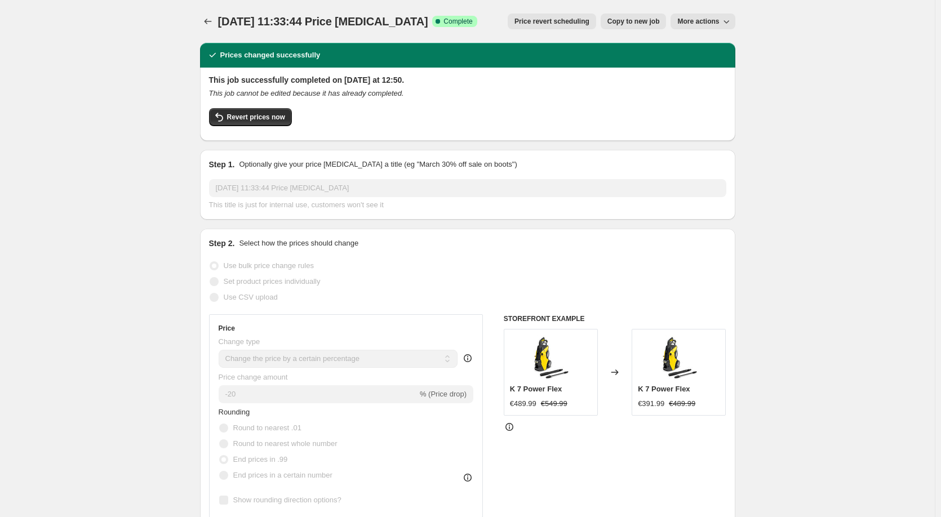
click at [209, 25] on icon "Price change jobs" at bounding box center [207, 21] width 11 height 11
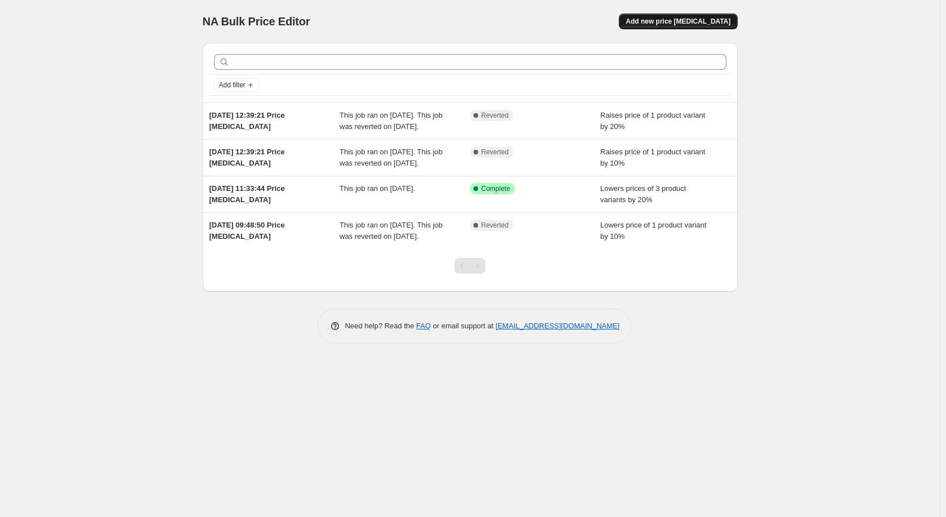
click at [691, 22] on span "Add new price [MEDICAL_DATA]" at bounding box center [678, 21] width 105 height 9
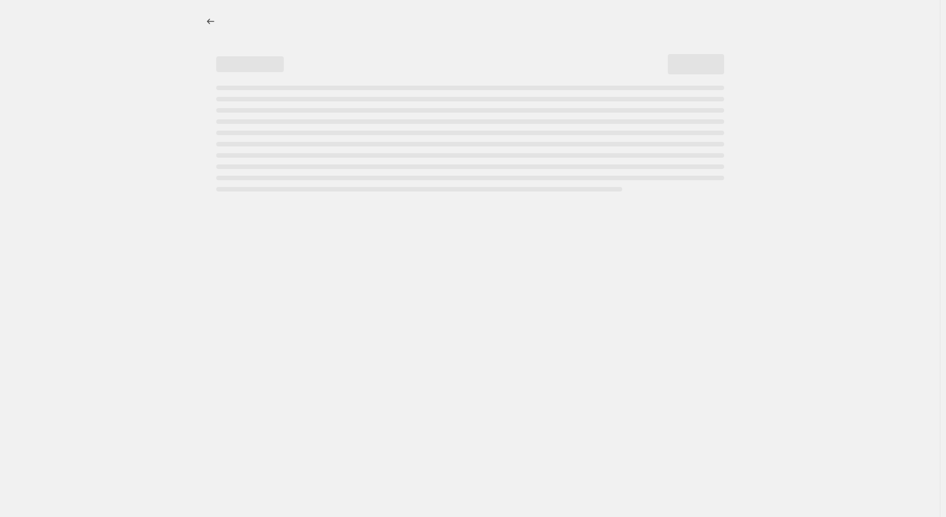
select select "percentage"
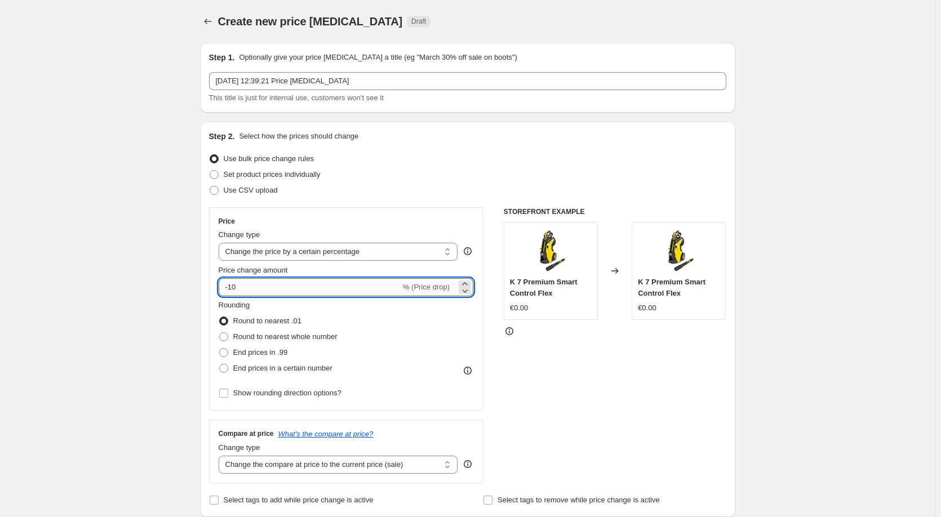
click at [373, 284] on input "-10" at bounding box center [310, 287] width 182 height 18
type input "20"
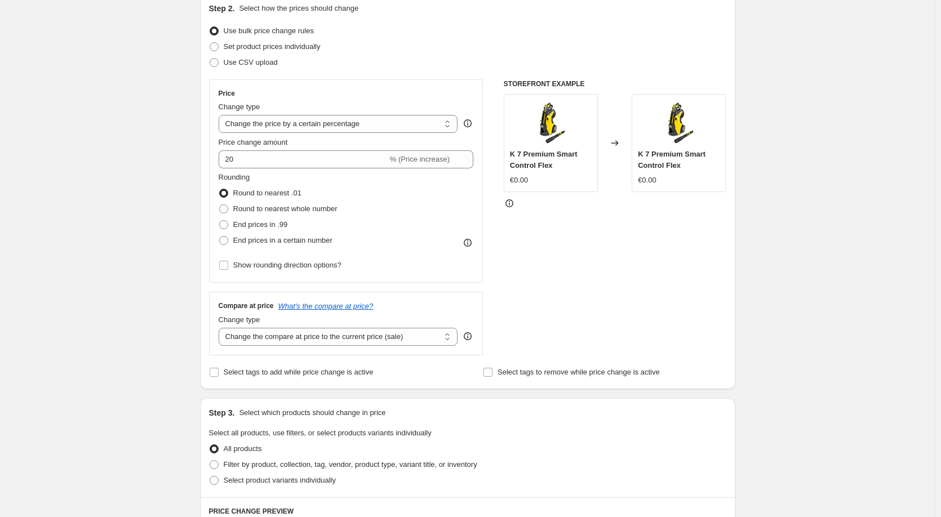
scroll to position [169, 0]
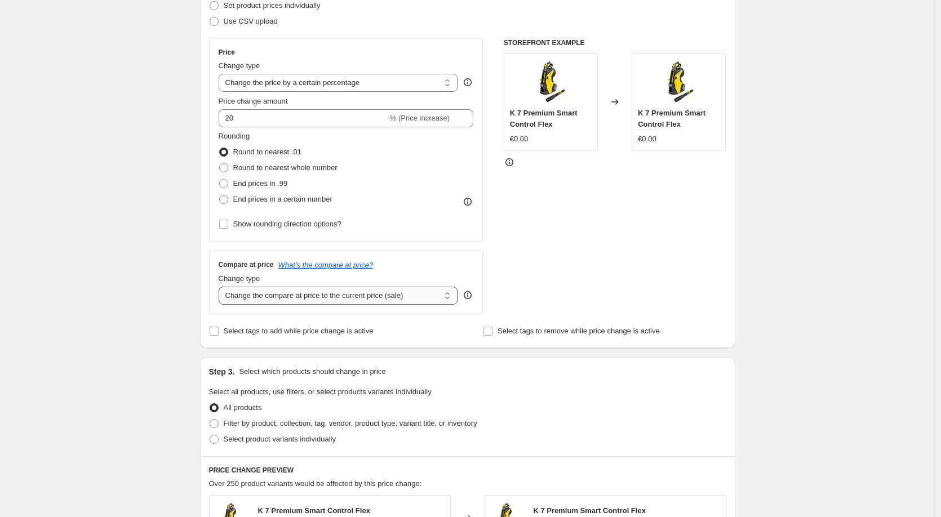
click at [272, 292] on select "Change the compare at price to the current price (sale) Change the compare at p…" at bounding box center [338, 296] width 239 height 18
select select "bp"
click at [221, 287] on select "Change the compare at price to the current price (sale) Change the compare at p…" at bounding box center [338, 296] width 239 height 18
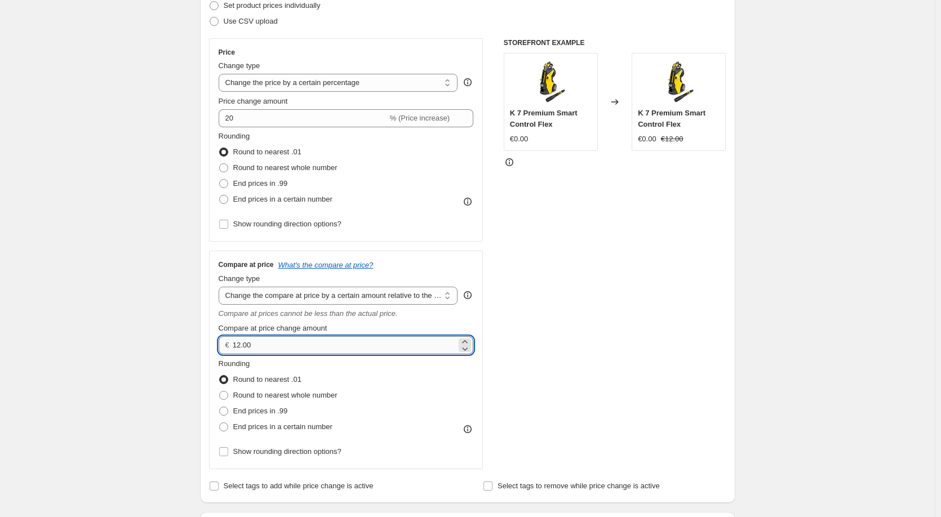
click at [286, 348] on input "12.00" at bounding box center [345, 345] width 224 height 18
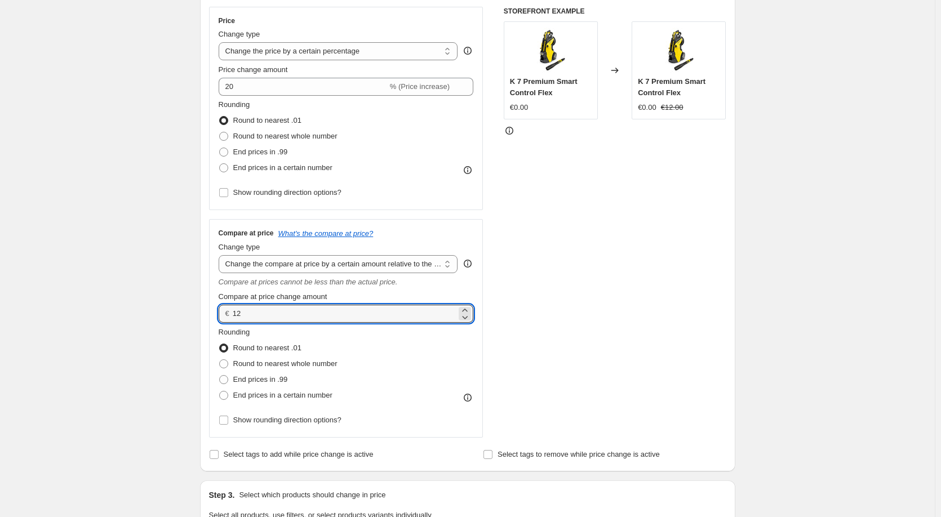
scroll to position [225, 0]
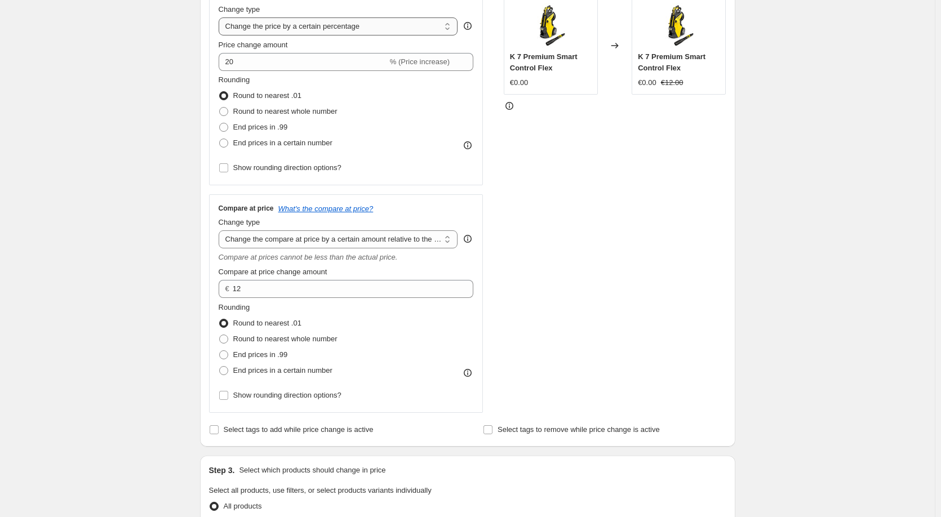
type input "12.00"
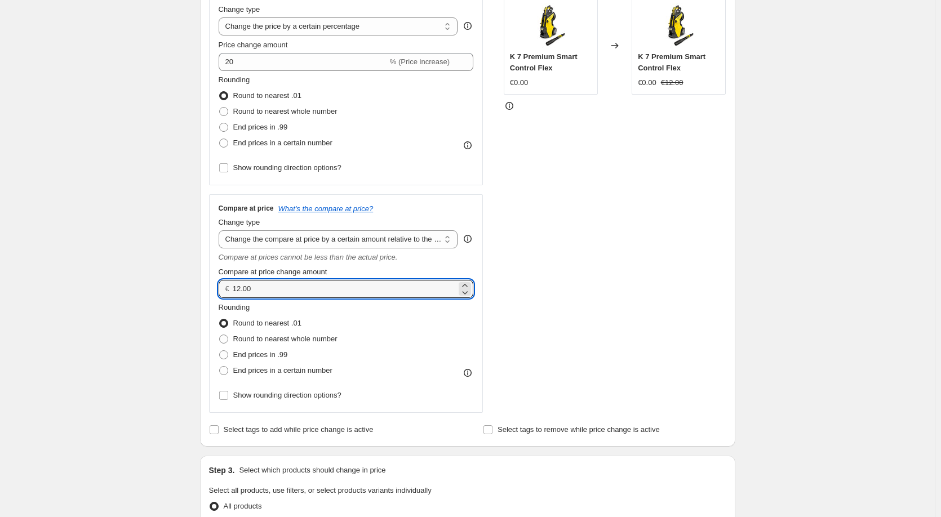
scroll to position [169, 0]
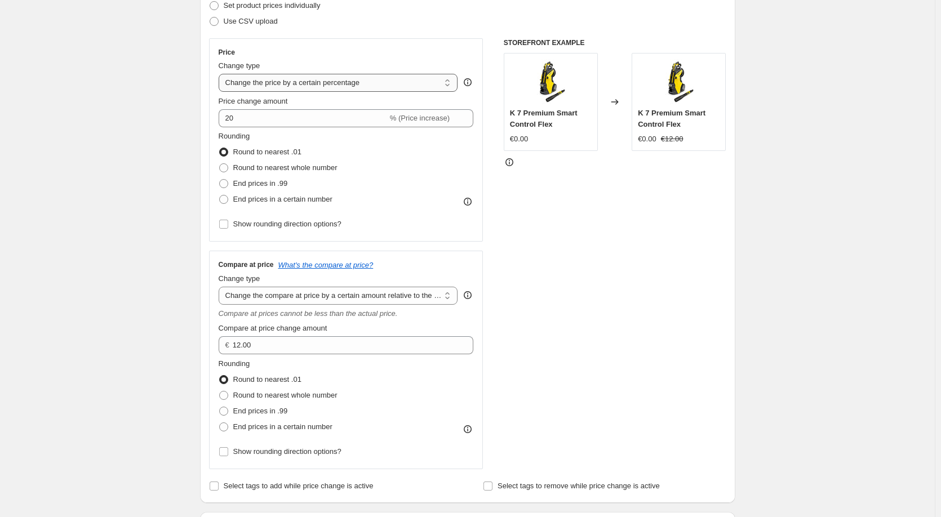
click at [312, 80] on select "Change the price to a certain amount Change the price by a certain amount Chang…" at bounding box center [338, 83] width 239 height 18
click at [202, 226] on div "Step 1. Optionally give your price change job a title (eg "March 30% off sale o…" at bounding box center [463, 454] width 544 height 1178
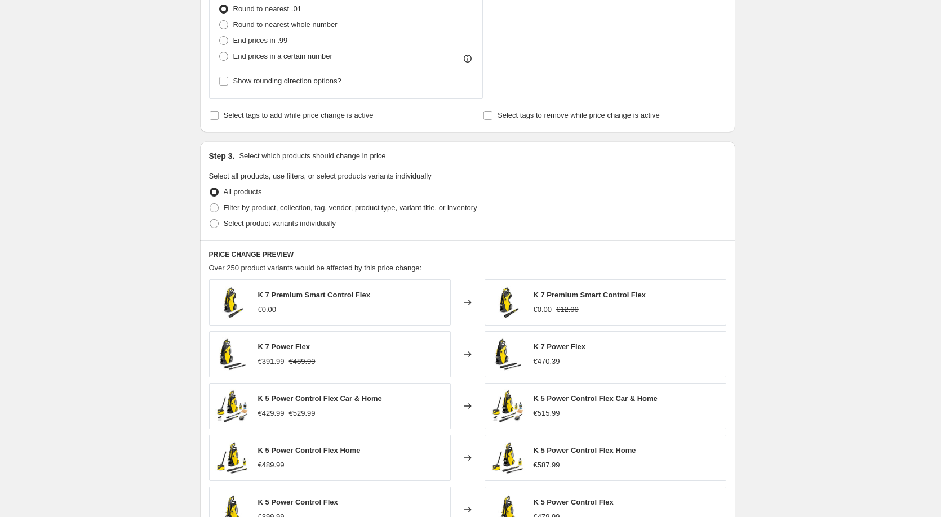
scroll to position [539, 0]
click at [243, 212] on span "Filter by product, collection, tag, vendor, product type, variant title, or inv…" at bounding box center [350, 208] width 253 height 8
click at [210, 204] on input "Filter by product, collection, tag, vendor, product type, variant title, or inv…" at bounding box center [210, 204] width 1 height 1
radio input "true"
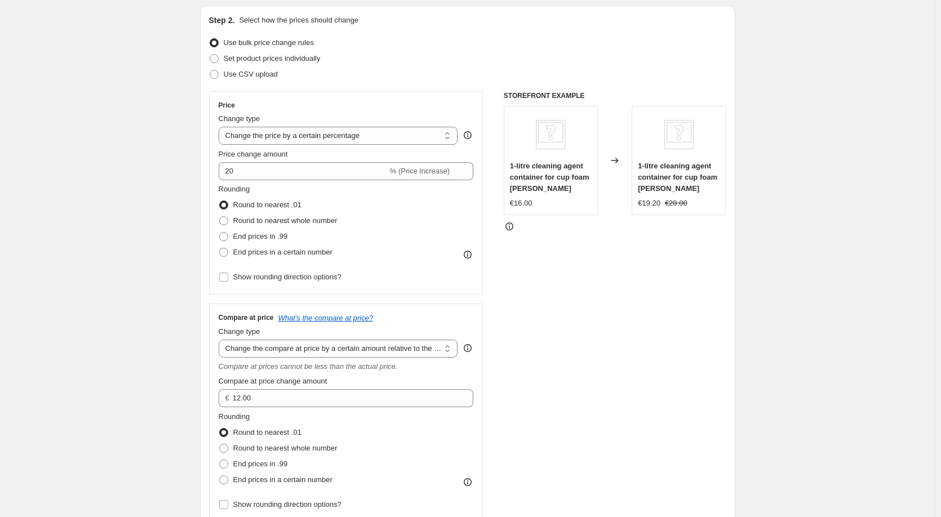
scroll to position [169, 0]
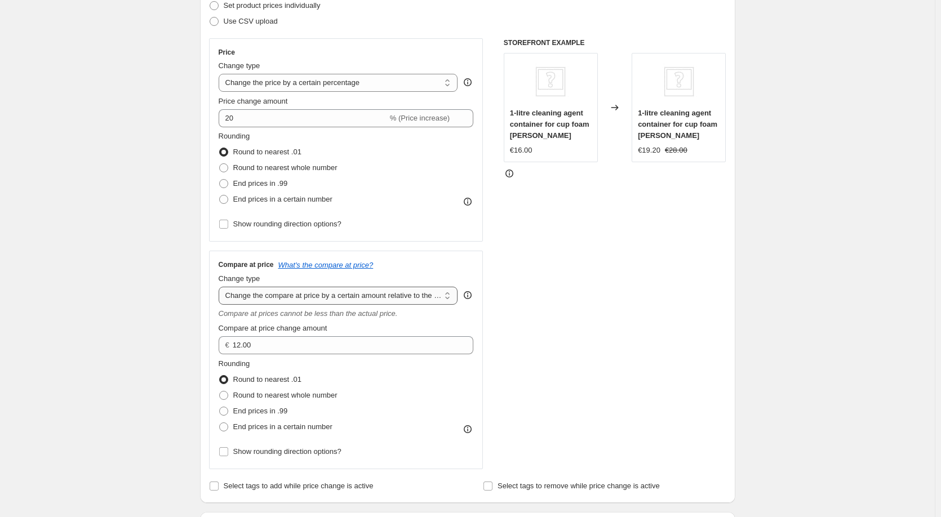
click at [298, 300] on select "Change the compare at price to the current price (sale) Change the compare at p…" at bounding box center [338, 296] width 239 height 18
click at [221, 287] on select "Change the compare at price to the current price (sale) Change the compare at p…" at bounding box center [338, 296] width 239 height 18
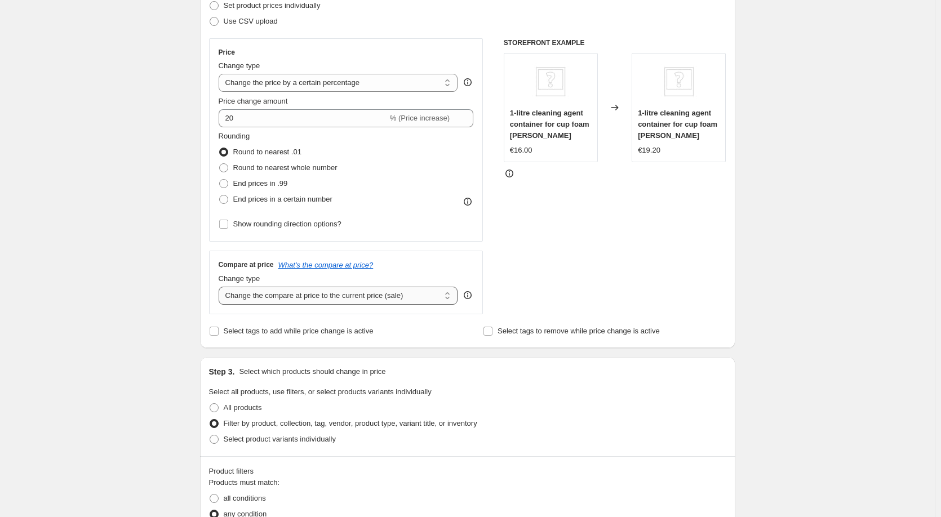
click at [336, 301] on select "Change the compare at price to the current price (sale) Change the compare at p…" at bounding box center [338, 296] width 239 height 18
select select "percentage"
click at [221, 287] on select "Change the compare at price to the current price (sale) Change the compare at p…" at bounding box center [338, 296] width 239 height 18
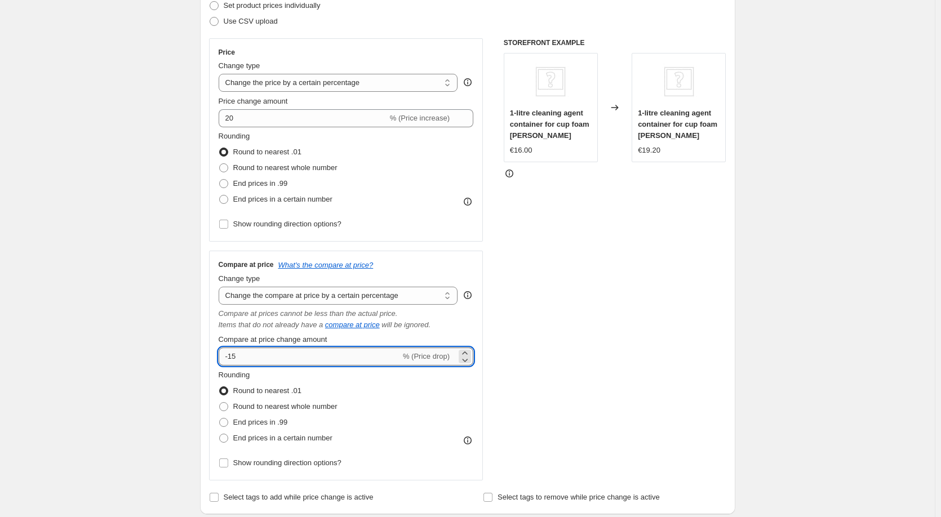
click at [291, 357] on input "-15" at bounding box center [310, 357] width 182 height 18
type input "20"
click at [252, 427] on span "End prices in .99" at bounding box center [260, 422] width 55 height 11
click at [220, 418] on input "End prices in .99" at bounding box center [219, 418] width 1 height 1
radio input "true"
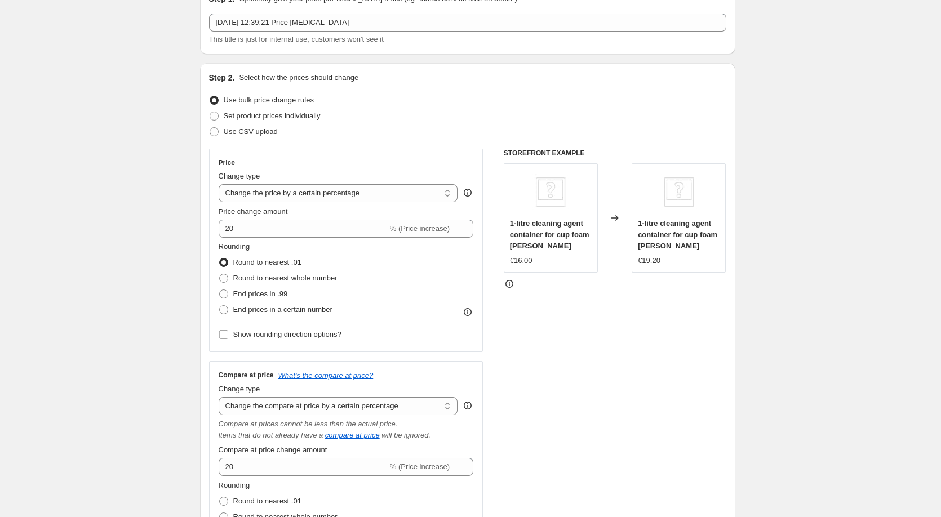
scroll to position [56, 0]
click at [249, 297] on span "End prices in .99" at bounding box center [260, 296] width 55 height 8
click at [220, 292] on input "End prices in .99" at bounding box center [219, 292] width 1 height 1
radio input "true"
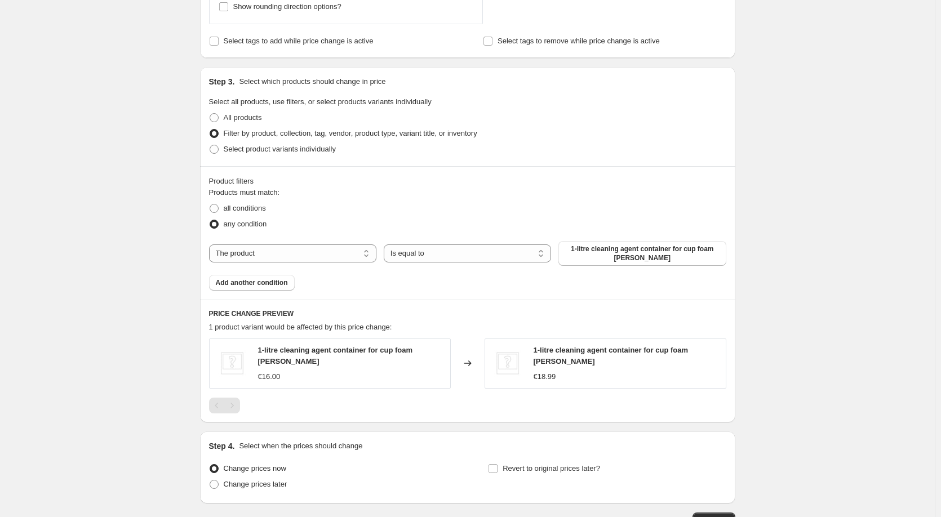
scroll to position [702, 0]
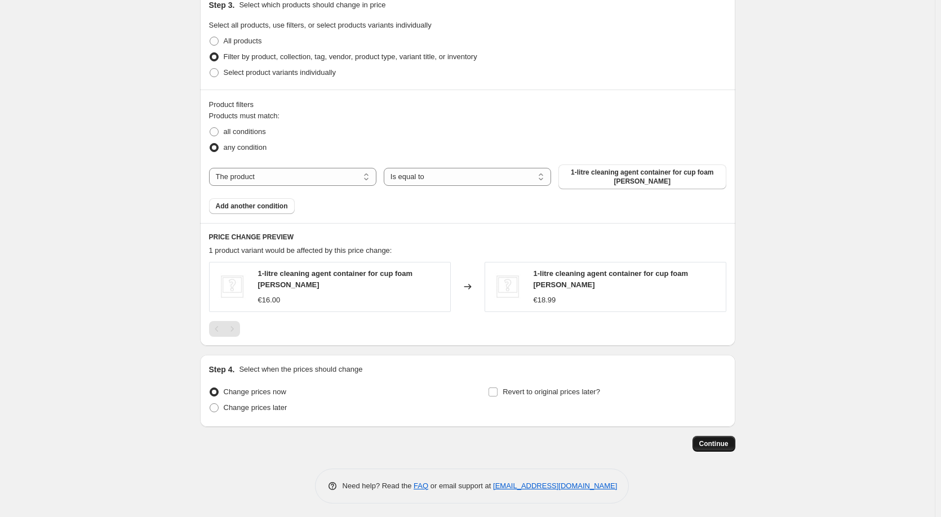
click at [723, 441] on span "Continue" at bounding box center [713, 443] width 29 height 9
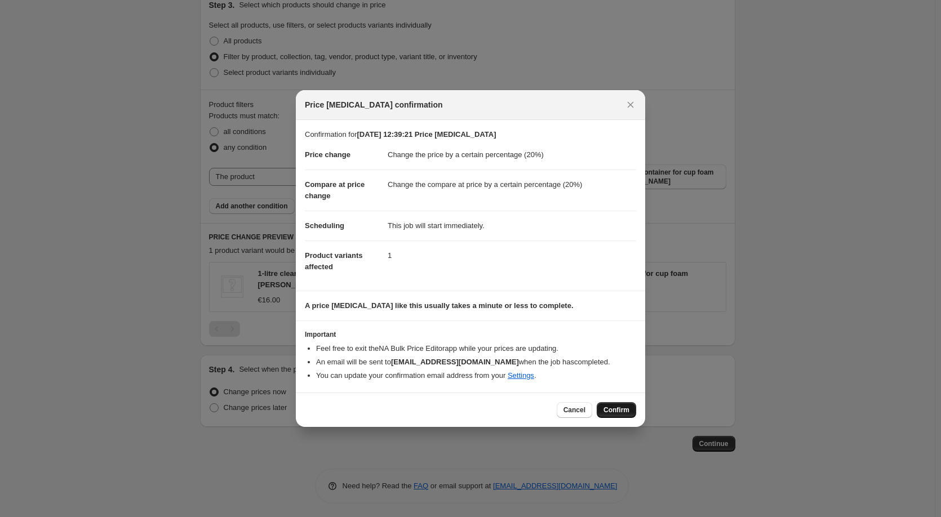
click at [626, 414] on span "Confirm" at bounding box center [616, 410] width 26 height 9
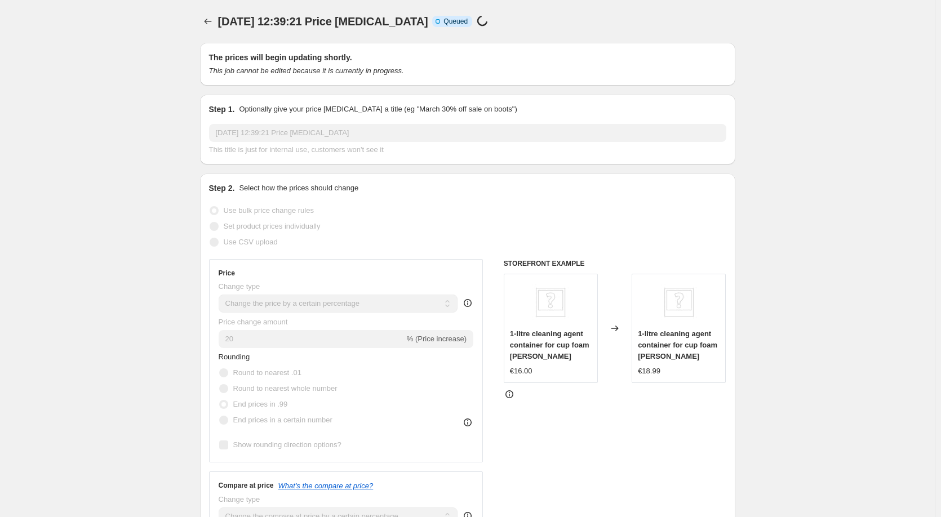
scroll to position [702, 0]
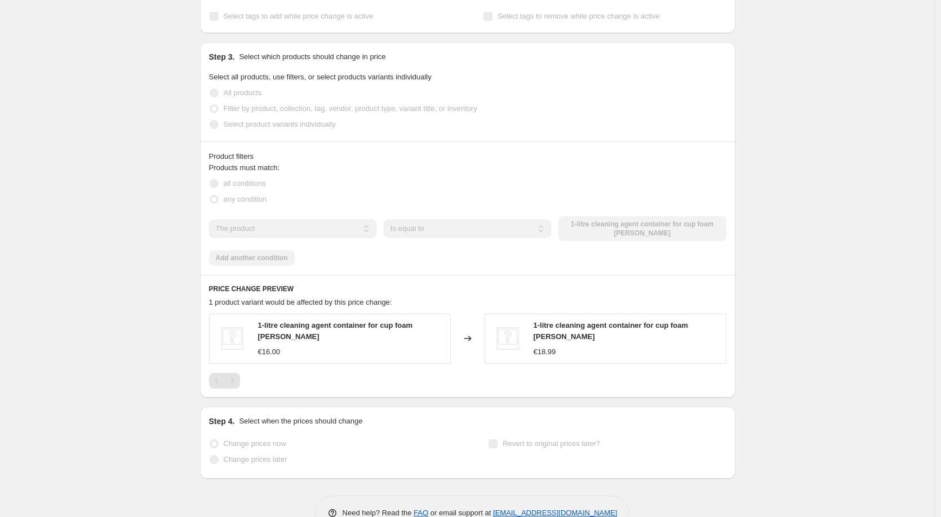
select select "percentage"
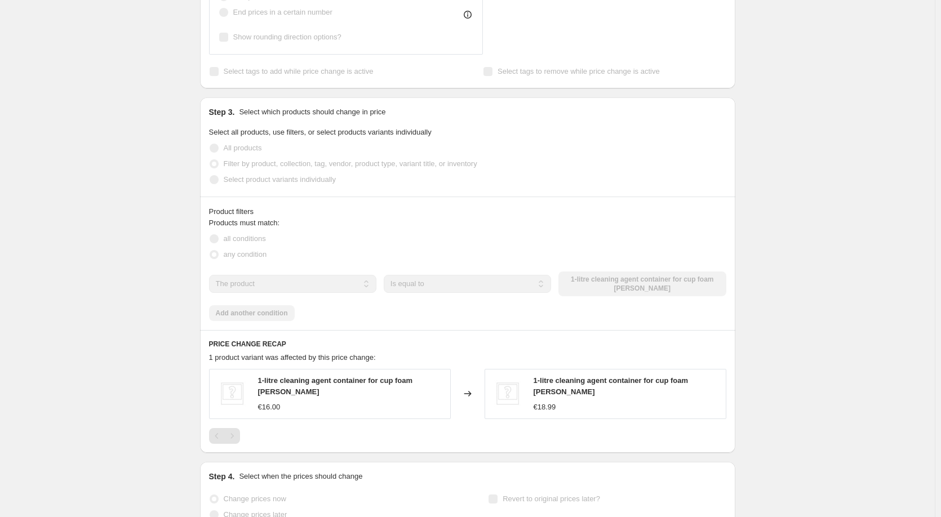
scroll to position [0, 0]
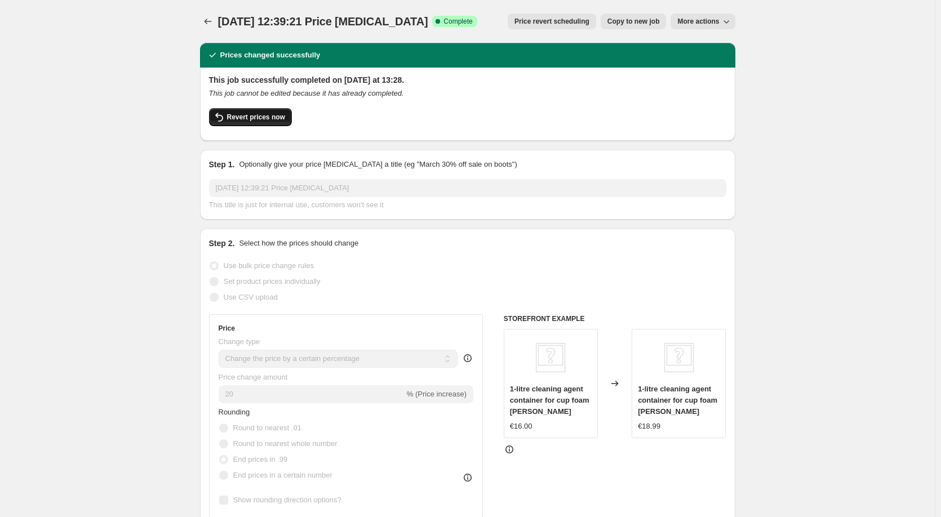
click at [251, 120] on span "Revert prices now" at bounding box center [256, 117] width 58 height 9
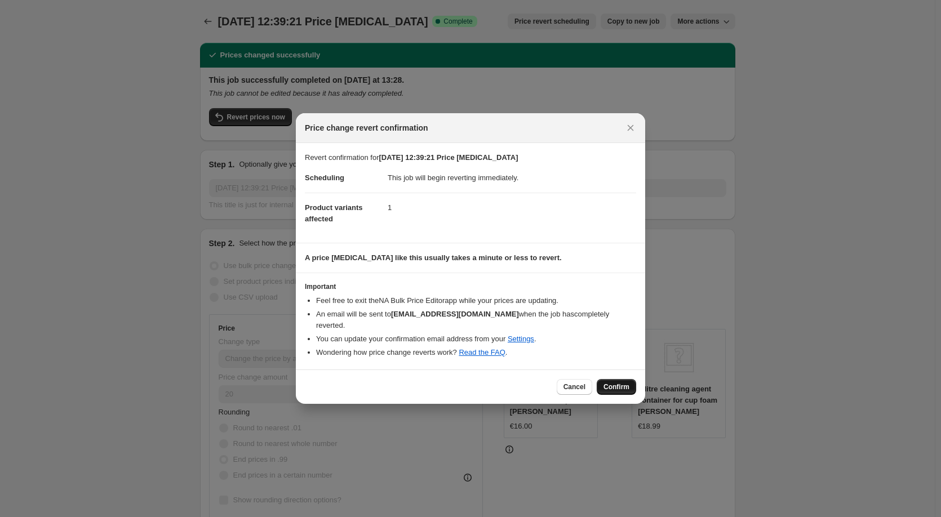
click at [608, 388] on span "Confirm" at bounding box center [616, 386] width 26 height 9
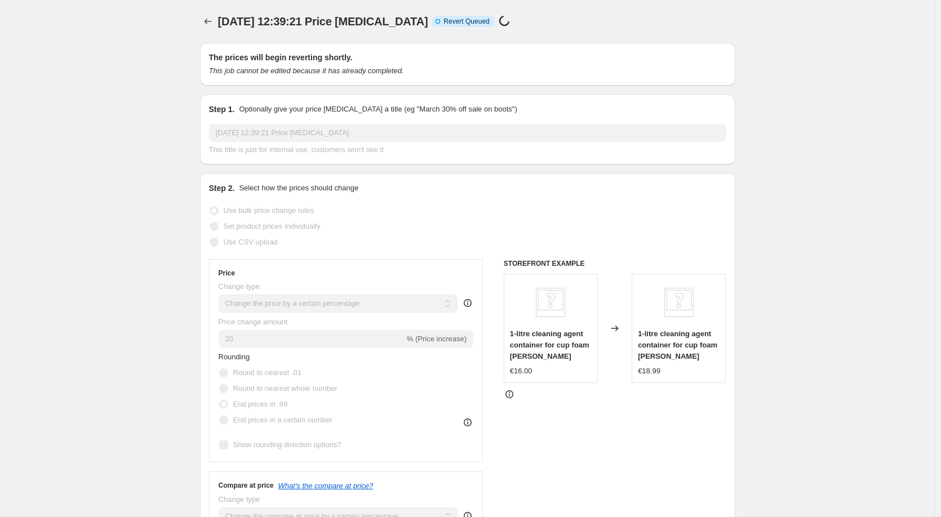
select select "percentage"
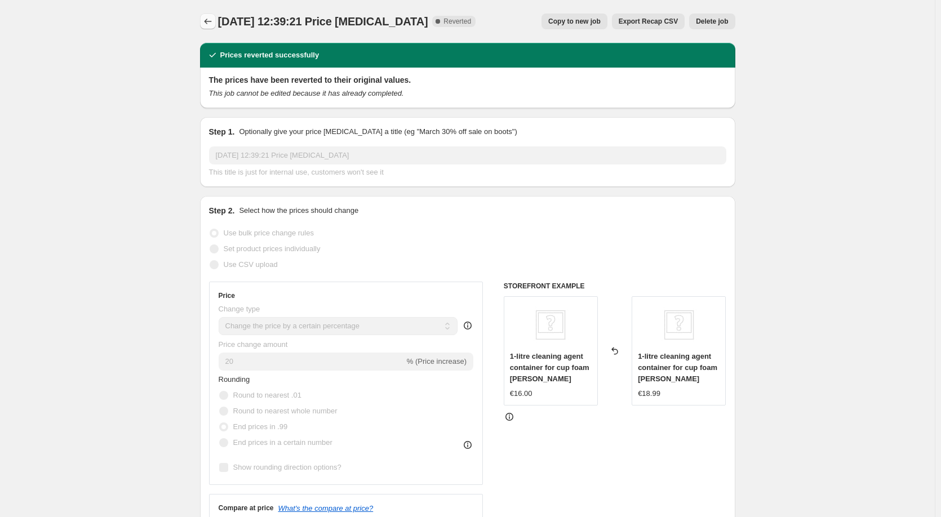
click at [207, 21] on icon "Price change jobs" at bounding box center [207, 21] width 11 height 11
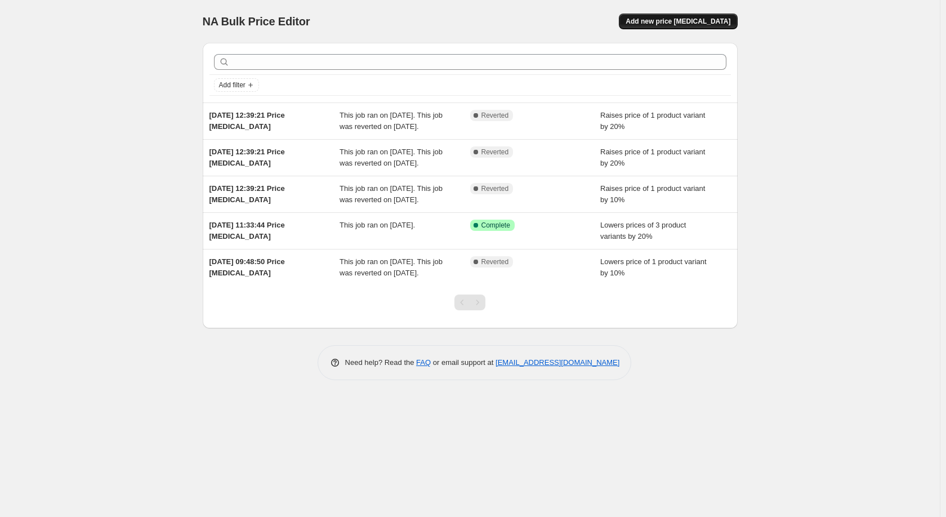
click at [703, 23] on span "Add new price [MEDICAL_DATA]" at bounding box center [678, 21] width 105 height 9
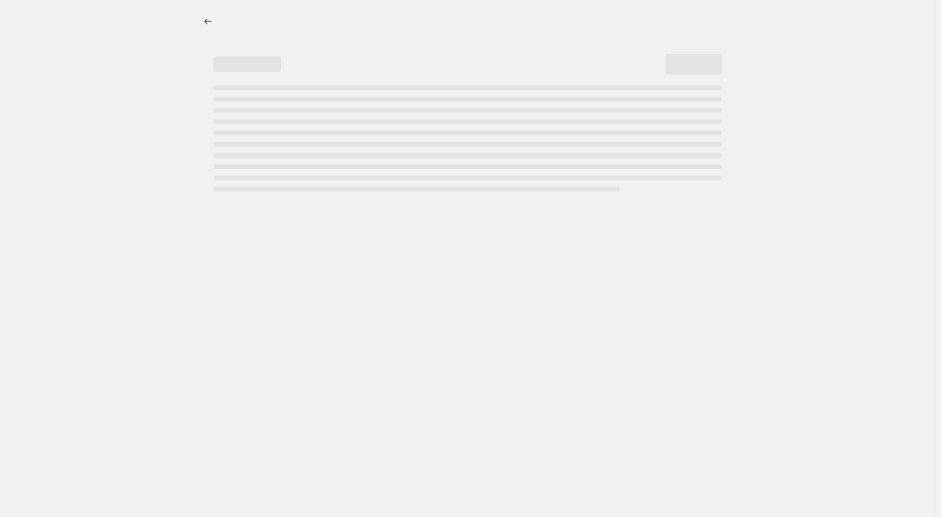
select select "percentage"
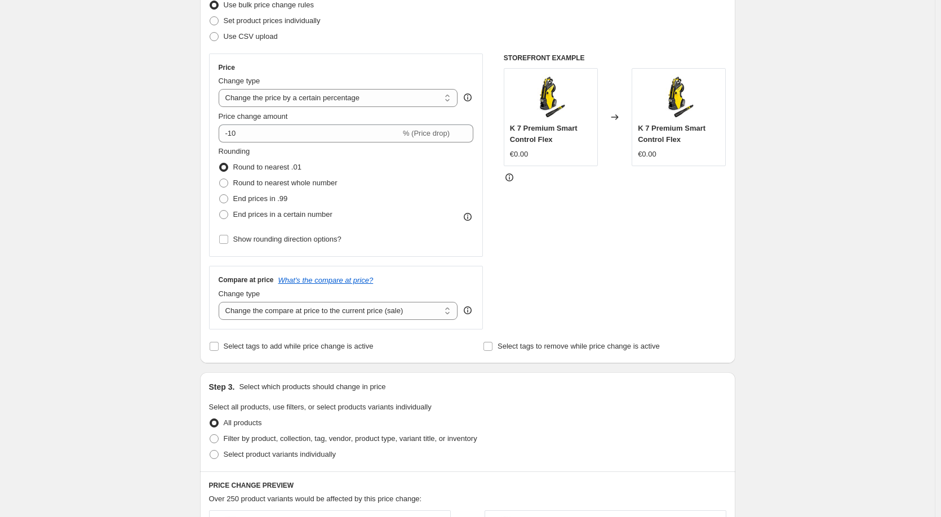
scroll to position [282, 0]
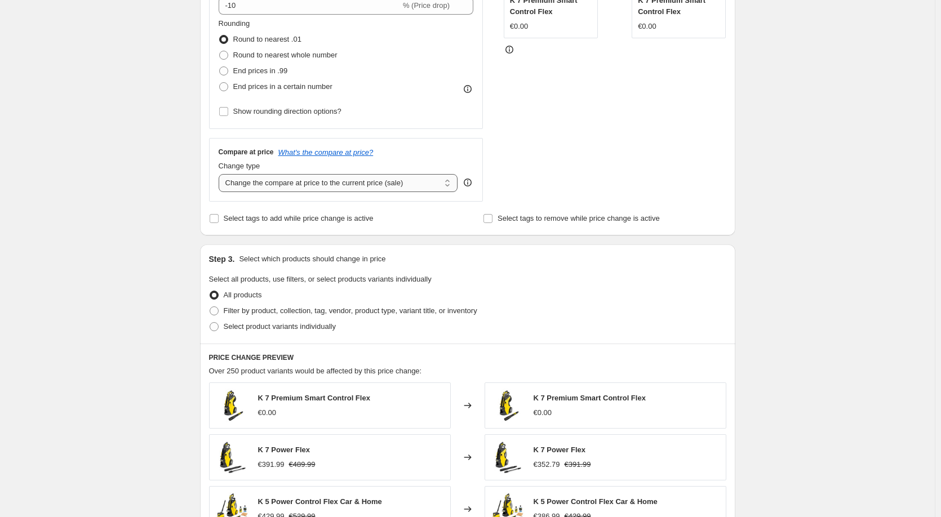
click at [311, 180] on select "Change the compare at price to the current price (sale) Change the compare at p…" at bounding box center [338, 183] width 239 height 18
click at [212, 187] on div "Compare at price What's the compare at price? Change type Change the compare at…" at bounding box center [346, 169] width 274 height 63
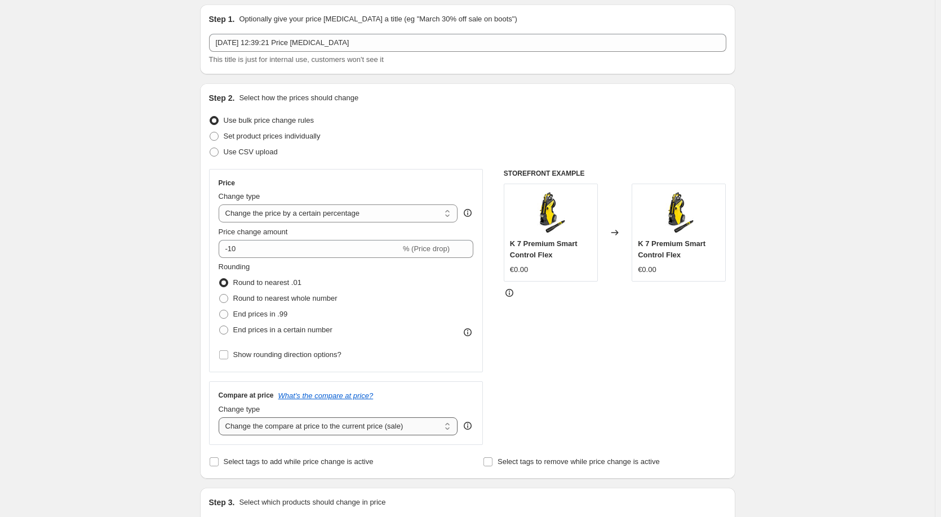
scroll to position [0, 0]
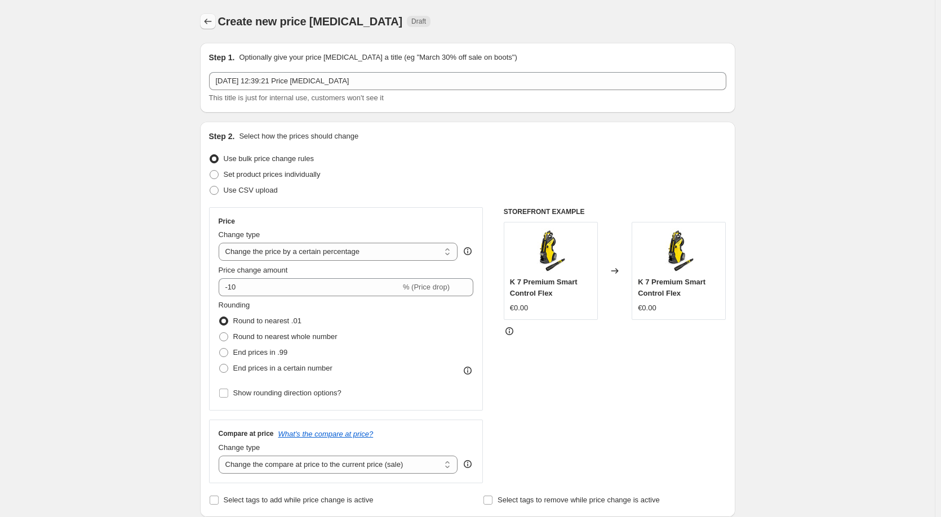
click at [213, 23] on icon "Price change jobs" at bounding box center [207, 21] width 11 height 11
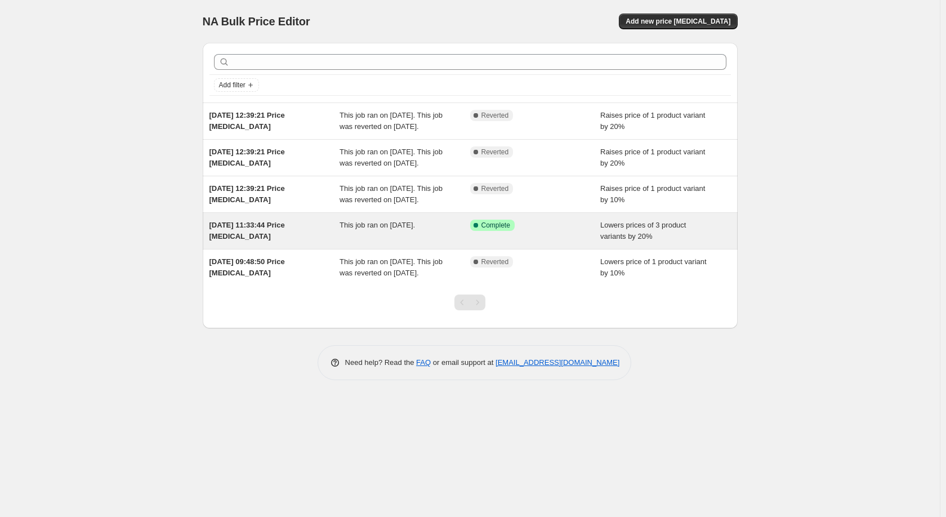
click at [481, 242] on div "Success Complete Complete" at bounding box center [535, 231] width 131 height 23
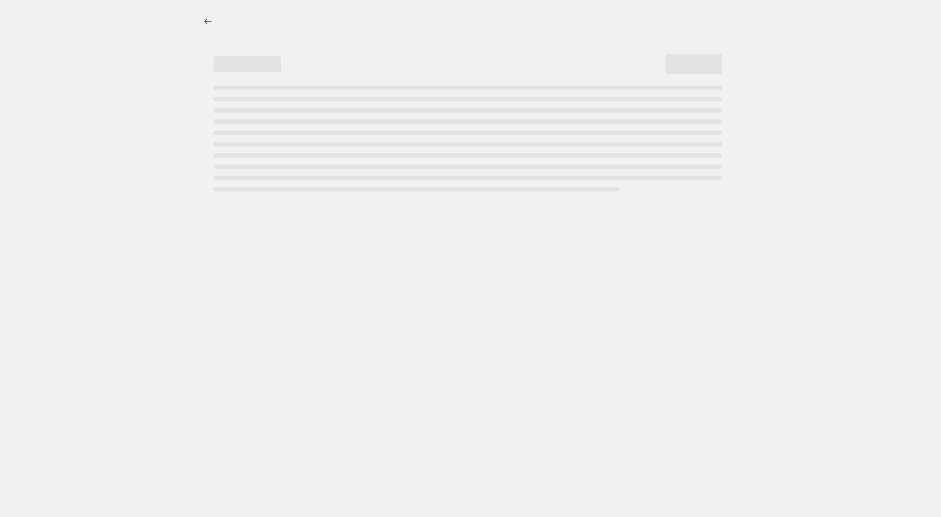
select select "percentage"
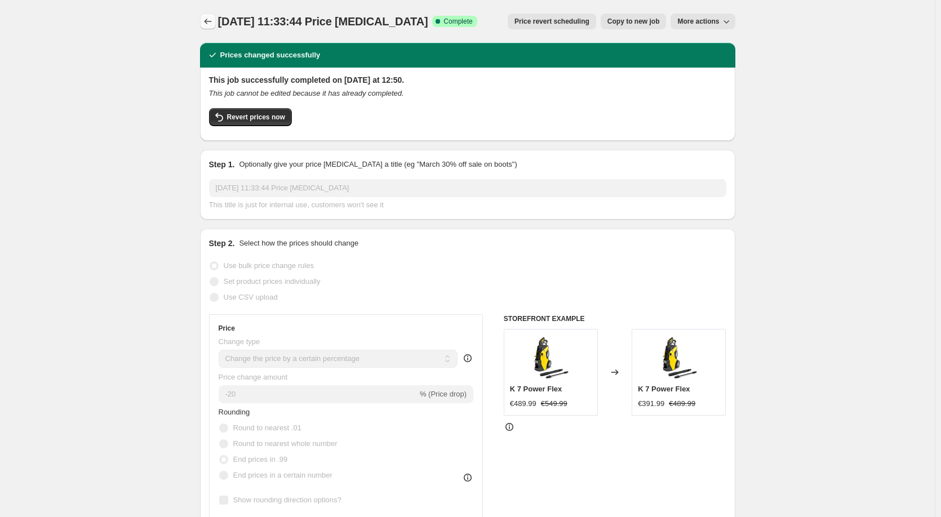
click at [210, 23] on icon "Price change jobs" at bounding box center [207, 21] width 11 height 11
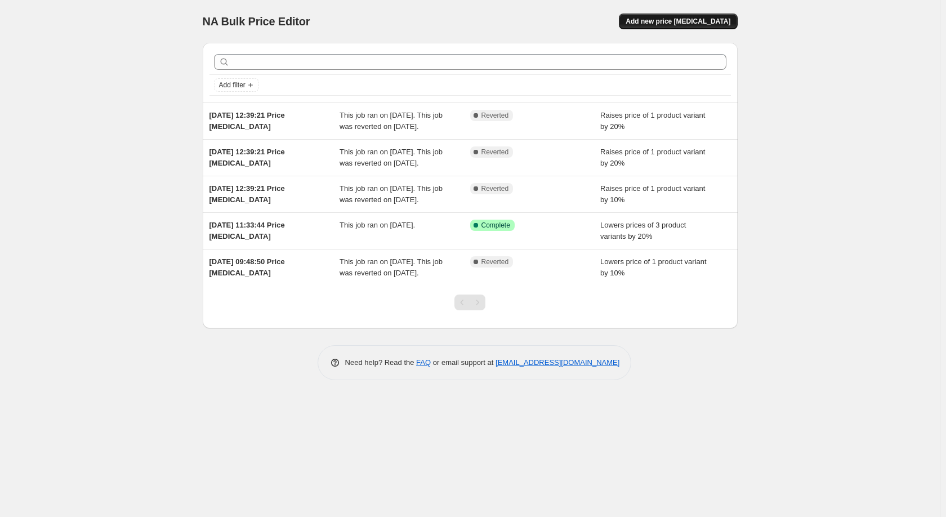
click at [687, 19] on span "Add new price [MEDICAL_DATA]" at bounding box center [678, 21] width 105 height 9
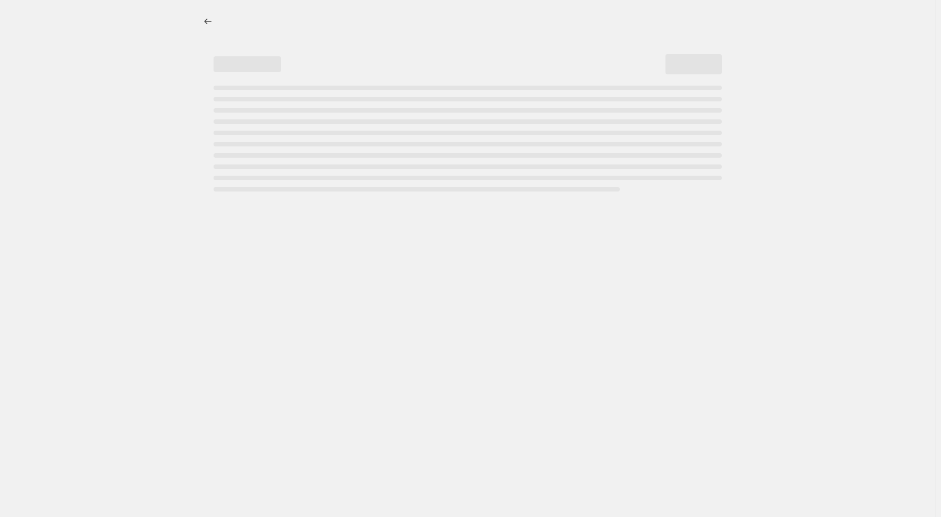
select select "percentage"
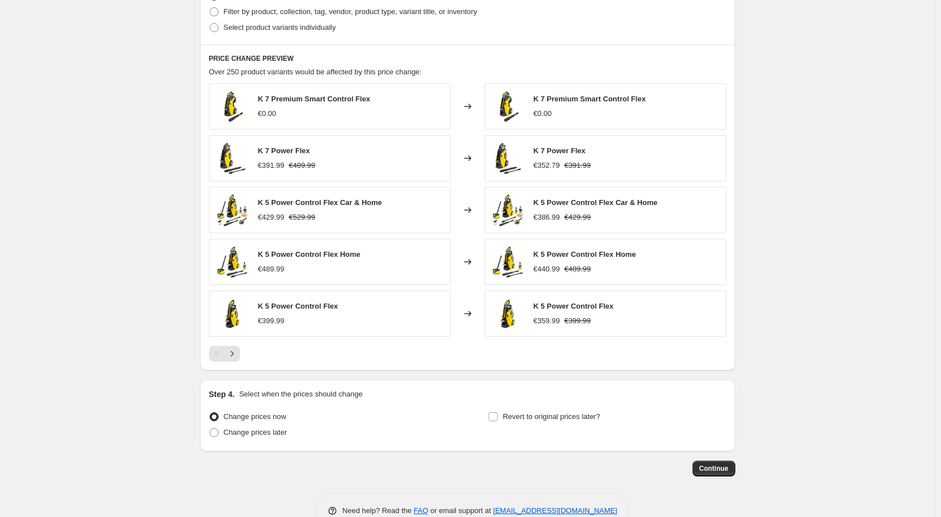
scroll to position [609, 0]
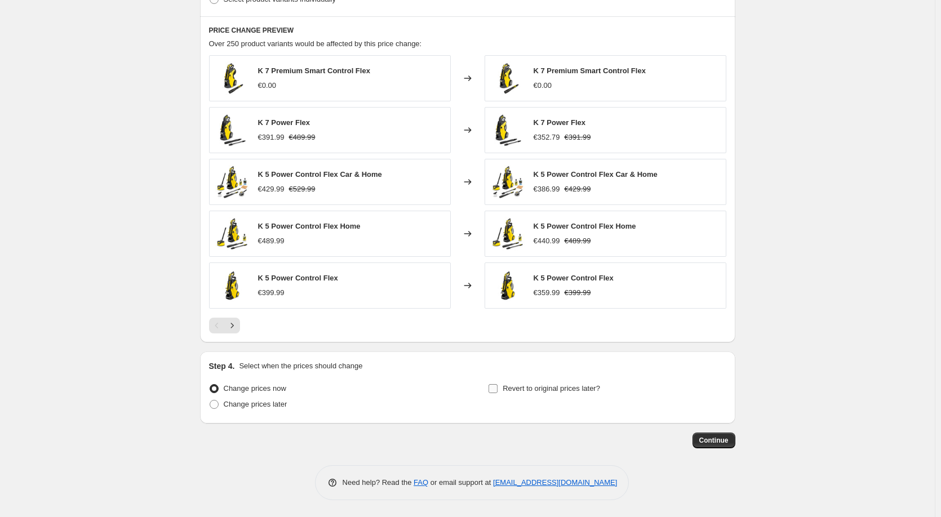
click at [510, 385] on span "Revert to original prices later?" at bounding box center [550, 388] width 97 height 8
click at [497, 385] on input "Revert to original prices later?" at bounding box center [492, 388] width 9 height 9
checkbox input "true"
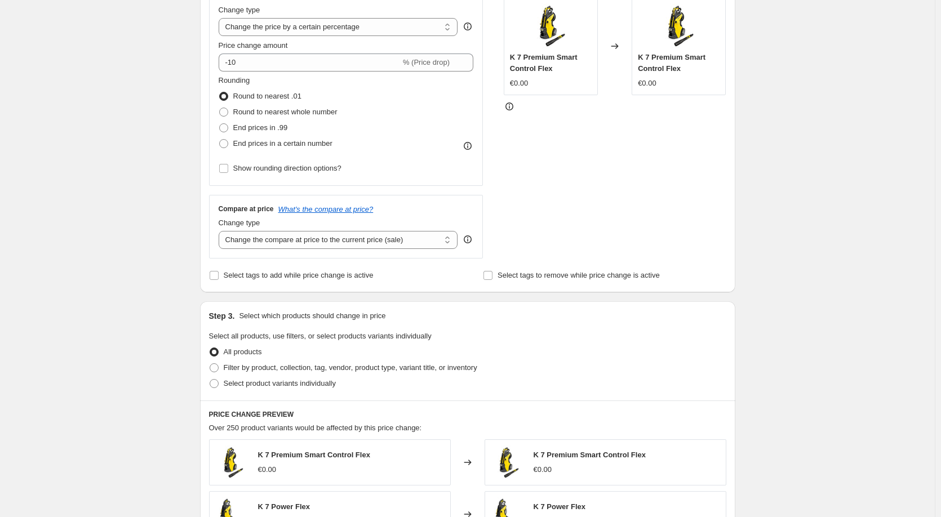
scroll to position [215, 0]
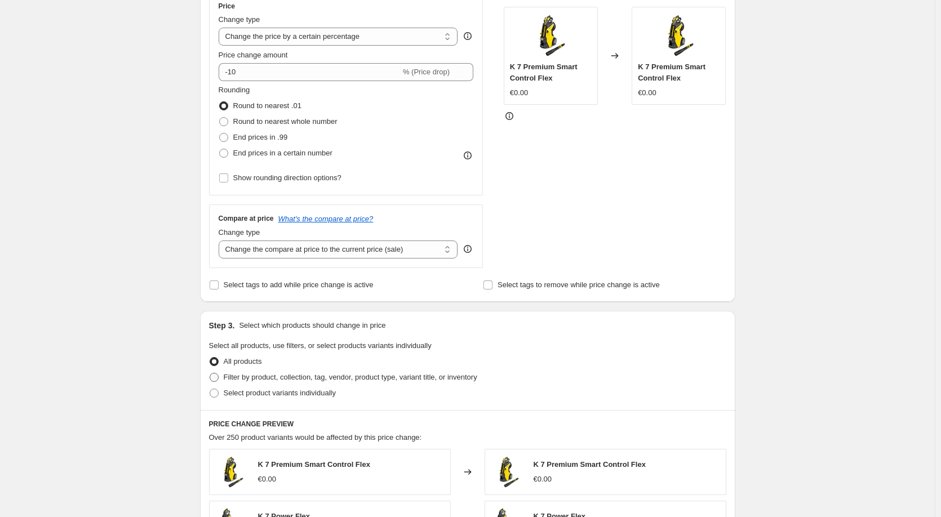
click at [256, 376] on span "Filter by product, collection, tag, vendor, product type, variant title, or inv…" at bounding box center [350, 377] width 253 height 8
click at [210, 373] on input "Filter by product, collection, tag, vendor, product type, variant title, or inv…" at bounding box center [210, 373] width 1 height 1
radio input "true"
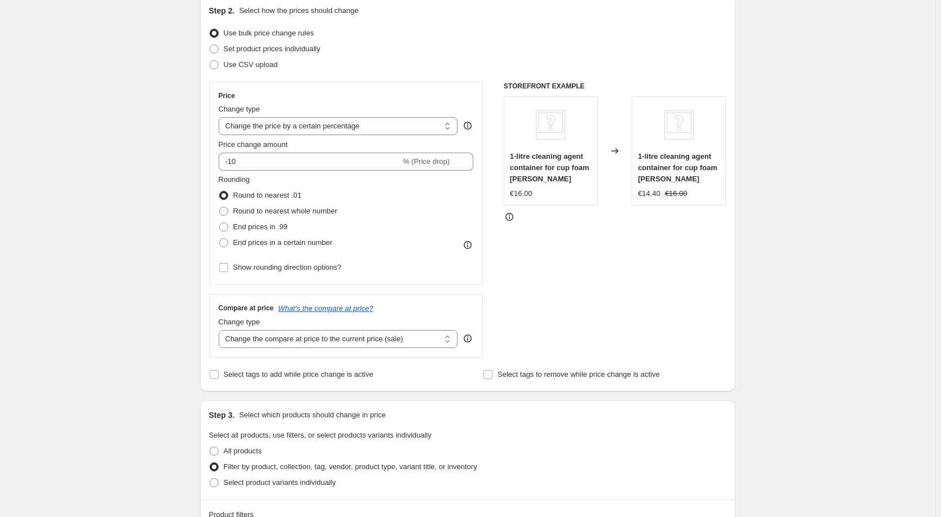
scroll to position [0, 0]
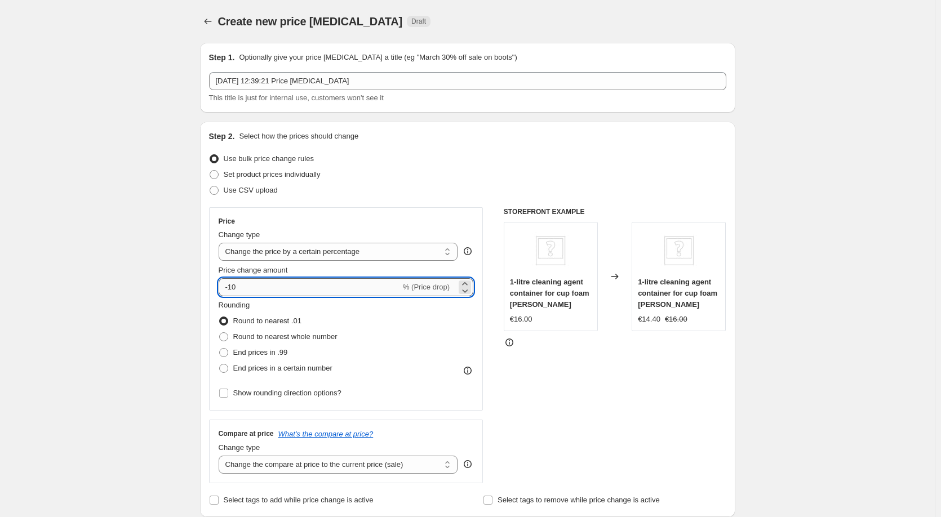
click at [392, 284] on input "-10" at bounding box center [310, 287] width 182 height 18
type input "-100"
click at [269, 354] on span "End prices in .99" at bounding box center [260, 352] width 55 height 8
click at [220, 349] on input "End prices in .99" at bounding box center [219, 348] width 1 height 1
radio input "true"
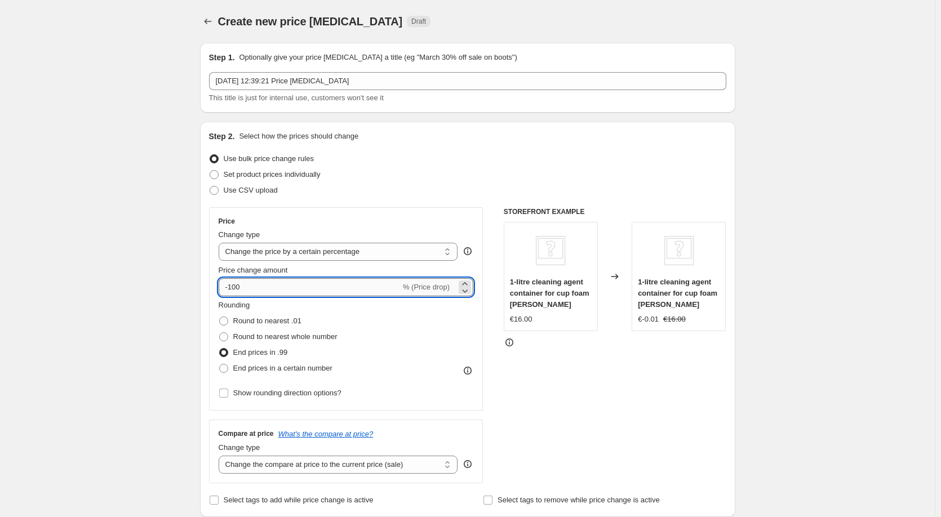
click at [278, 286] on input "-100" at bounding box center [310, 287] width 182 height 18
click at [276, 288] on input "-100" at bounding box center [310, 287] width 182 height 18
type input "-80"
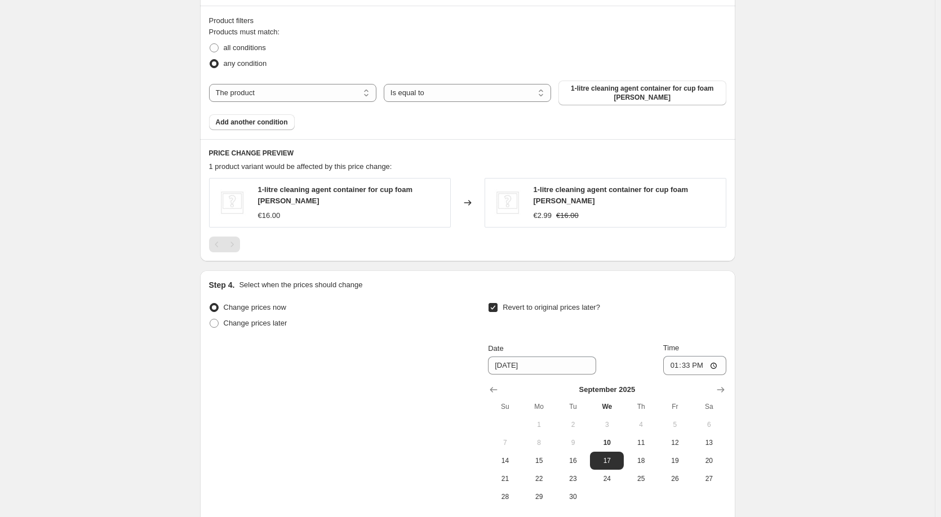
scroll to position [676, 0]
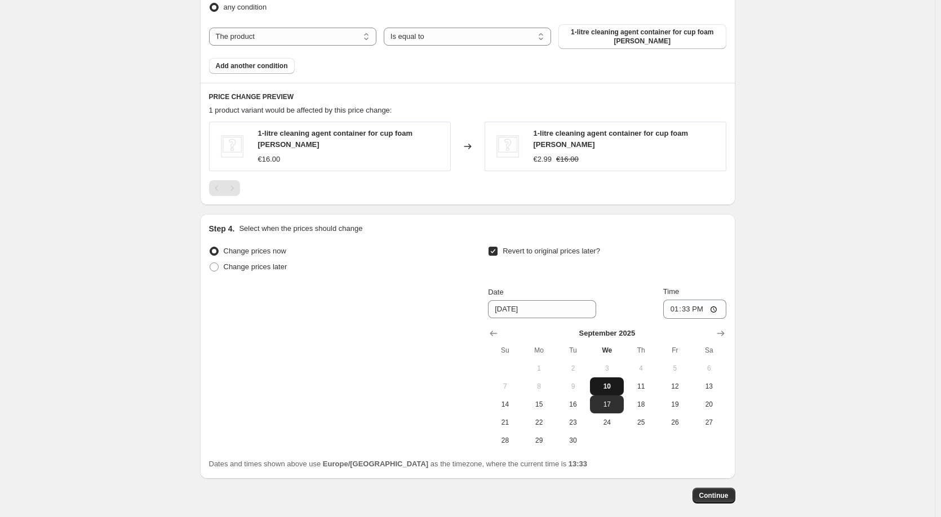
click at [611, 386] on span "10" at bounding box center [606, 386] width 25 height 9
type input "9/10/2025"
click at [693, 306] on input "13:33" at bounding box center [694, 309] width 63 height 19
click at [702, 307] on input "13:33" at bounding box center [694, 309] width 63 height 19
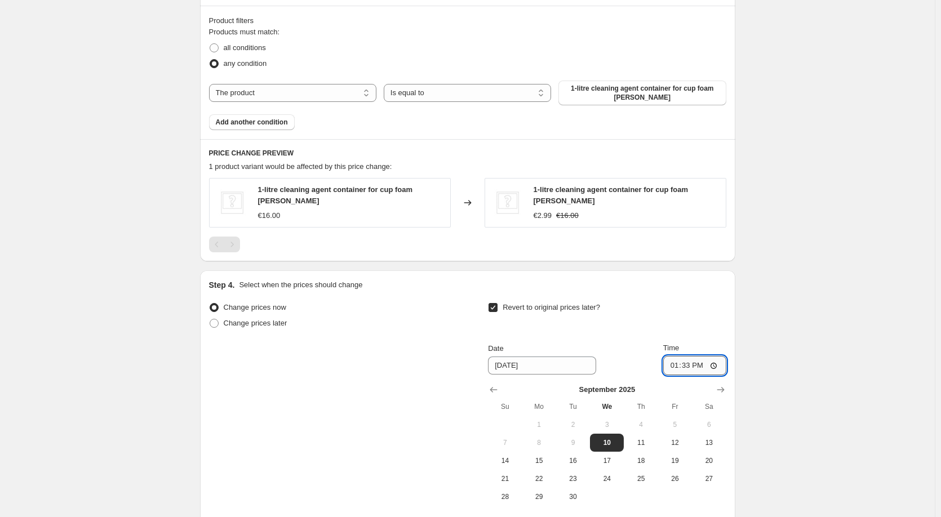
scroll to position [563, 0]
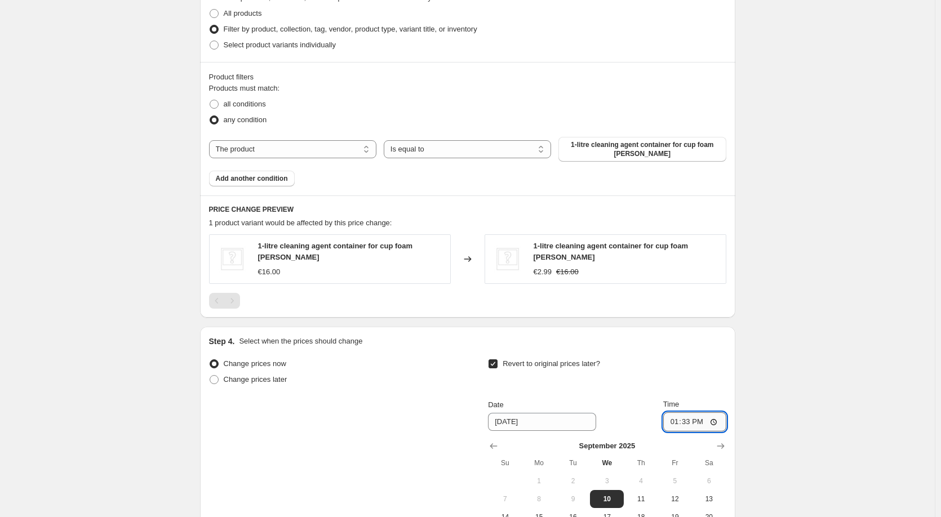
click at [716, 419] on input "13:33" at bounding box center [694, 421] width 63 height 19
type input "13:36"
click at [785, 340] on div "Create new price change job. This page is ready Create new price change job Dra…" at bounding box center [467, 61] width 934 height 1248
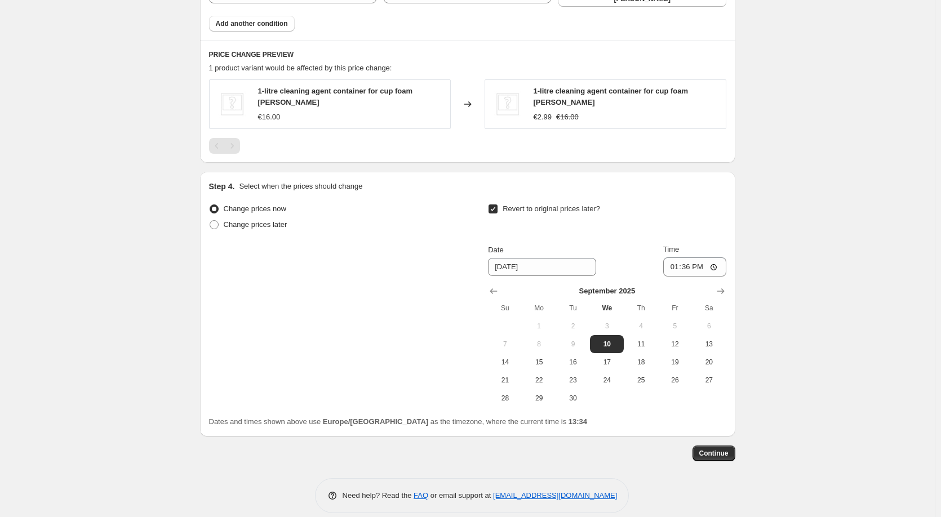
scroll to position [728, 0]
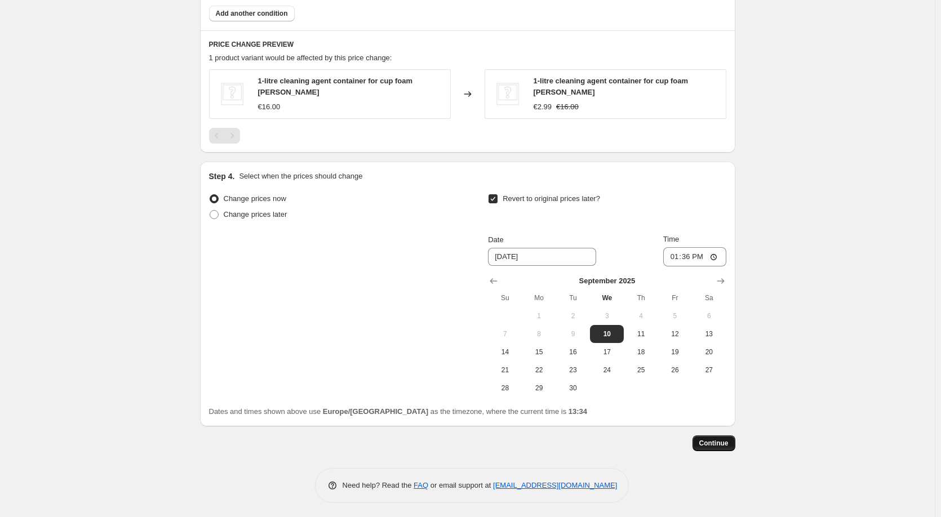
click at [720, 441] on span "Continue" at bounding box center [713, 443] width 29 height 9
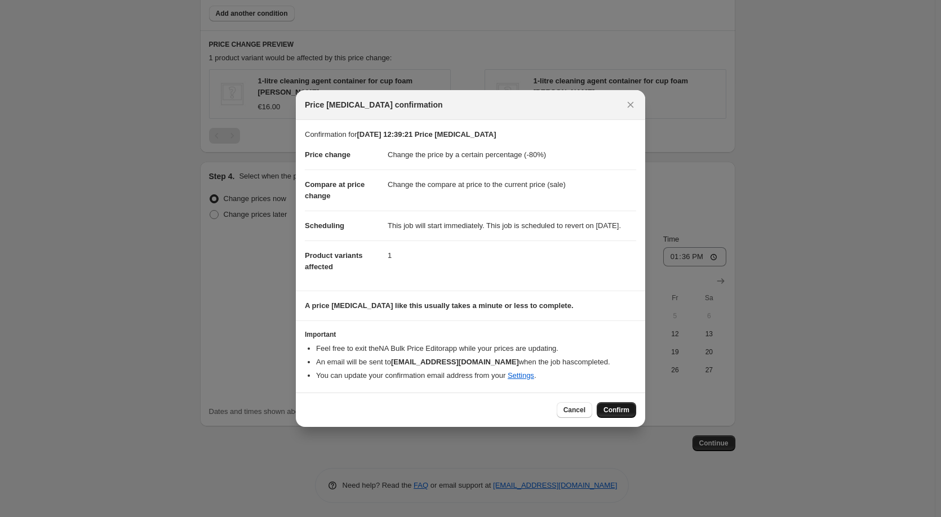
click at [630, 418] on button "Confirm" at bounding box center [615, 410] width 39 height 16
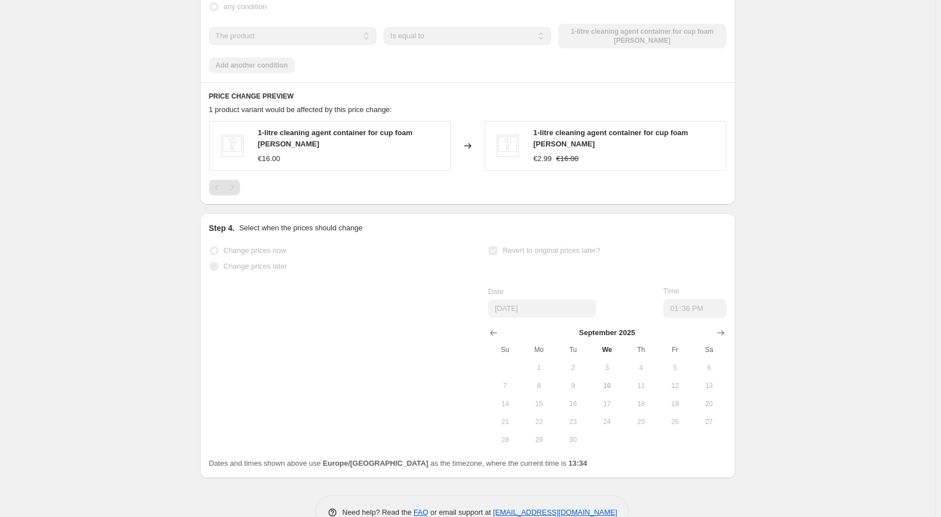
select select "percentage"
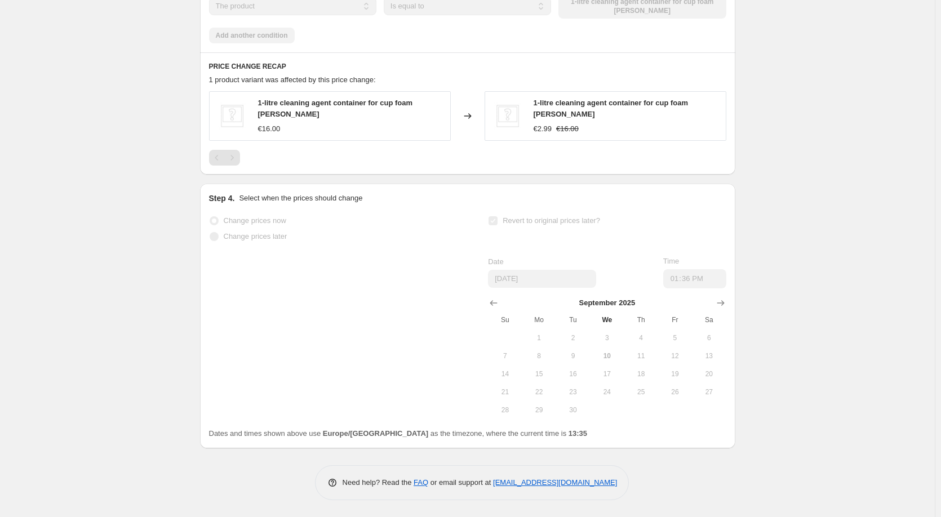
scroll to position [0, 0]
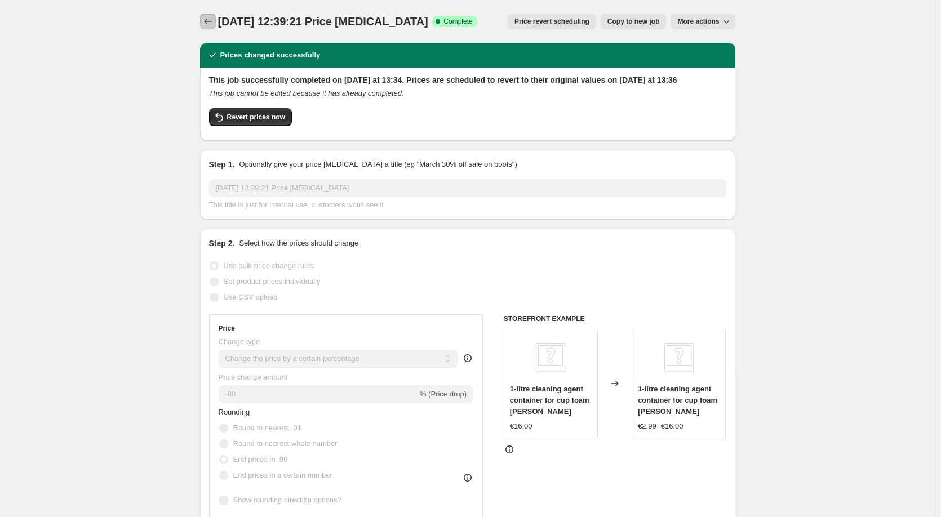
click at [208, 20] on icon "Price change jobs" at bounding box center [207, 21] width 11 height 11
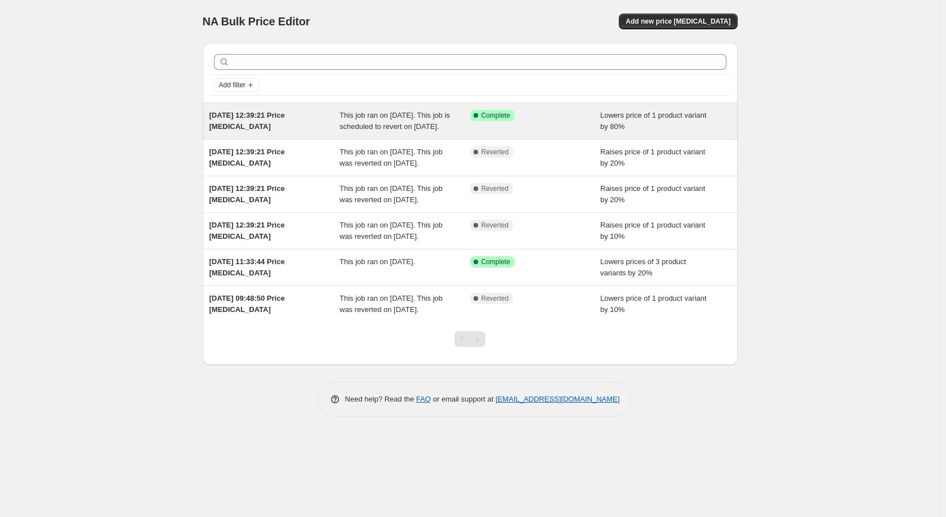
click at [417, 131] on div "This job ran on 10. September 2025. This job is scheduled to revert on 10. Sept…" at bounding box center [405, 121] width 131 height 23
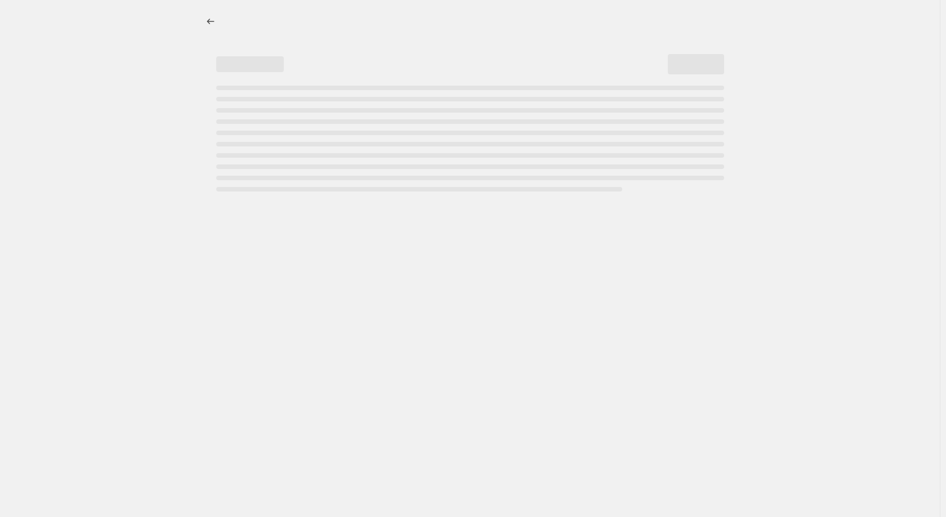
select select "percentage"
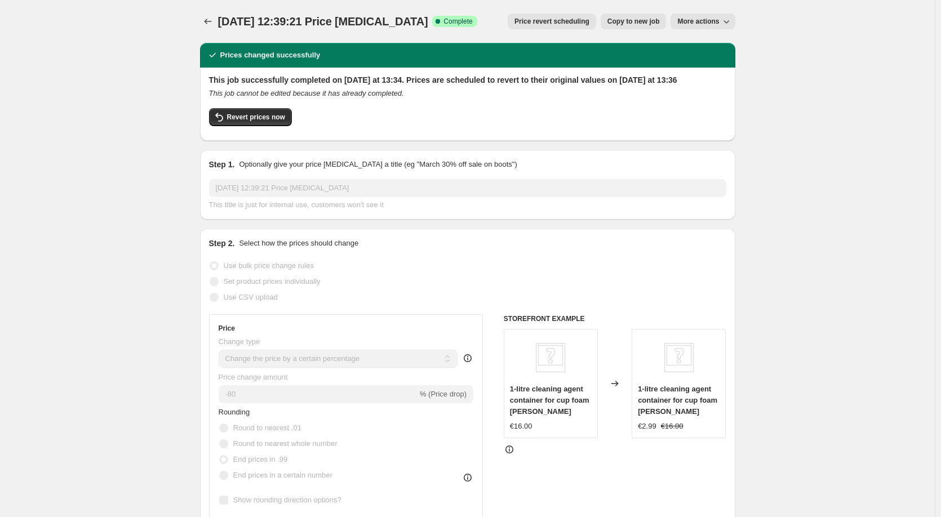
select select "percentage"
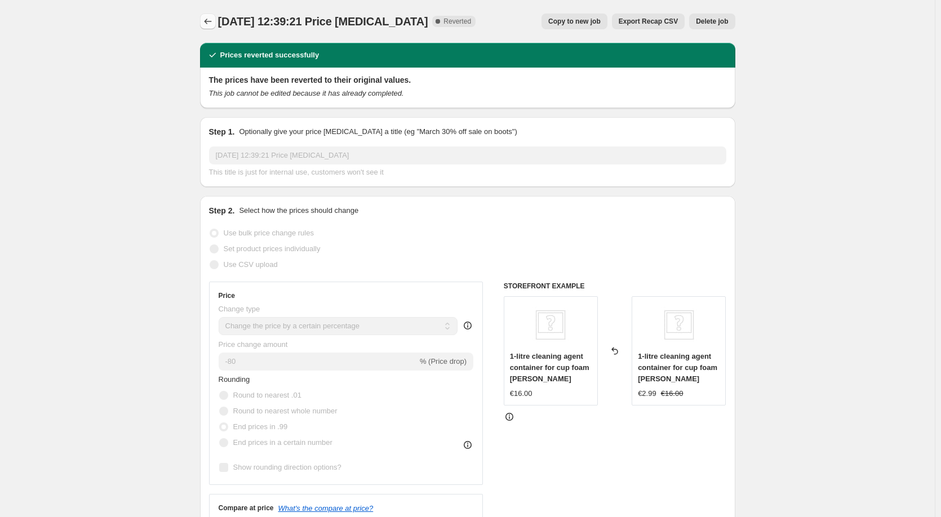
click at [208, 18] on icon "Price change jobs" at bounding box center [207, 21] width 11 height 11
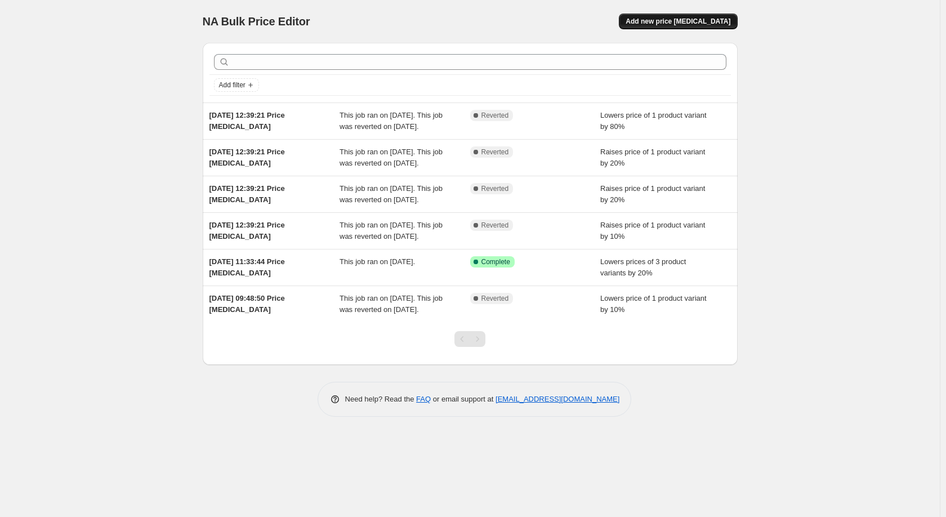
click at [710, 21] on span "Add new price [MEDICAL_DATA]" at bounding box center [678, 21] width 105 height 9
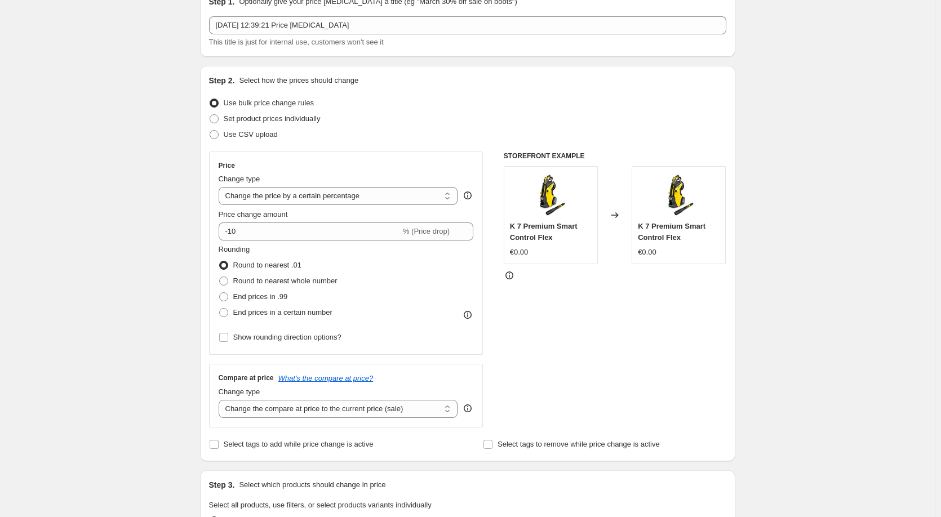
scroll to position [113, 0]
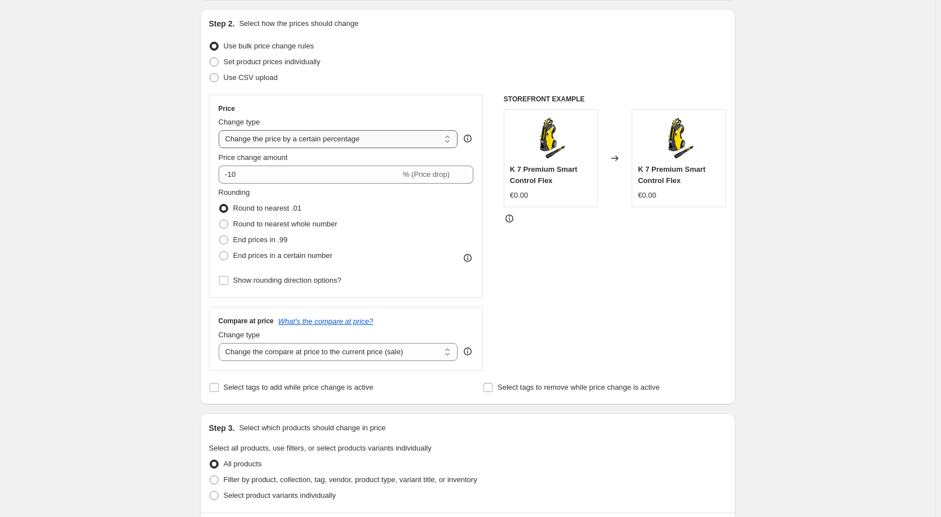
click at [291, 138] on select "Change the price to a certain amount Change the price by a certain amount Chang…" at bounding box center [338, 139] width 239 height 18
select select "to"
click at [221, 130] on select "Change the price to a certain amount Change the price by a certain amount Chang…" at bounding box center [338, 139] width 239 height 18
type input "80.00"
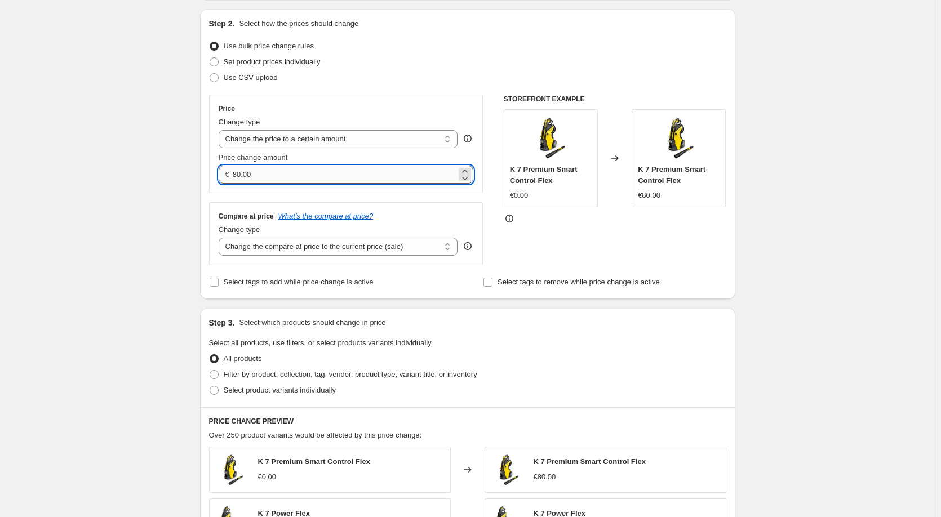
click at [296, 176] on input "80.00" at bounding box center [345, 175] width 224 height 18
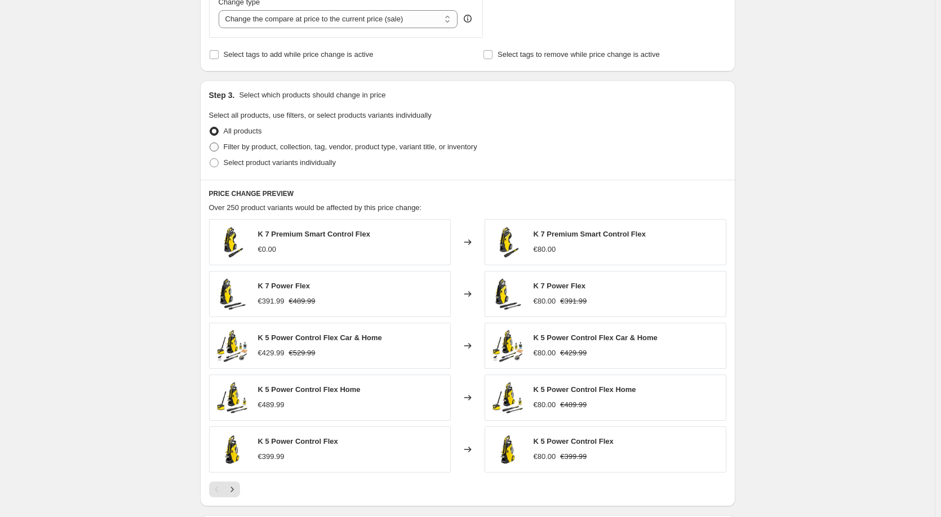
scroll to position [336, 0]
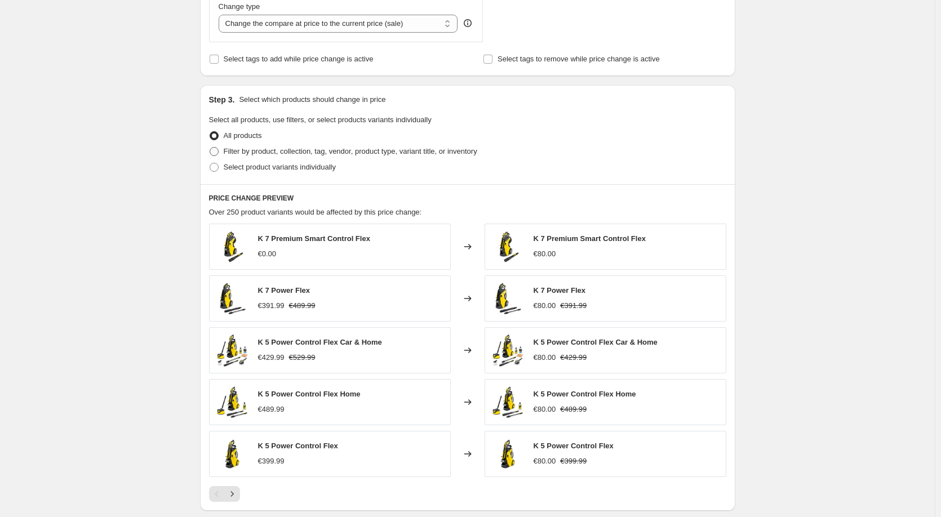
click at [246, 149] on span "Filter by product, collection, tag, vendor, product type, variant title, or inv…" at bounding box center [350, 151] width 253 height 8
click at [210, 148] on input "Filter by product, collection, tag, vendor, product type, variant title, or inv…" at bounding box center [210, 147] width 1 height 1
radio input "true"
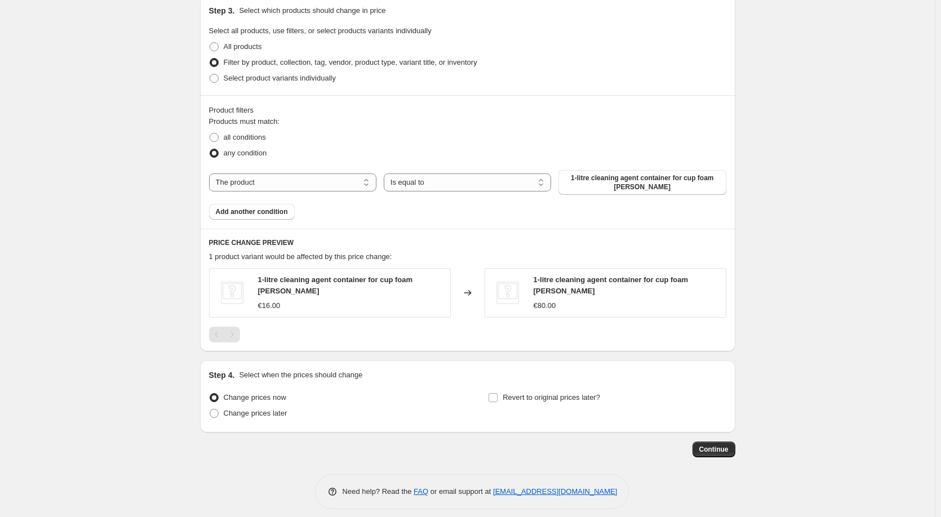
scroll to position [431, 0]
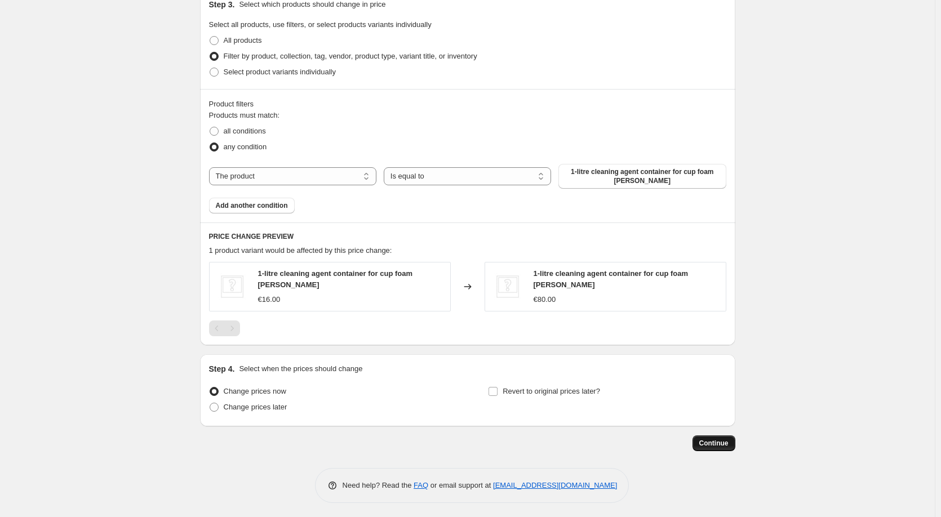
click at [721, 443] on span "Continue" at bounding box center [713, 443] width 29 height 9
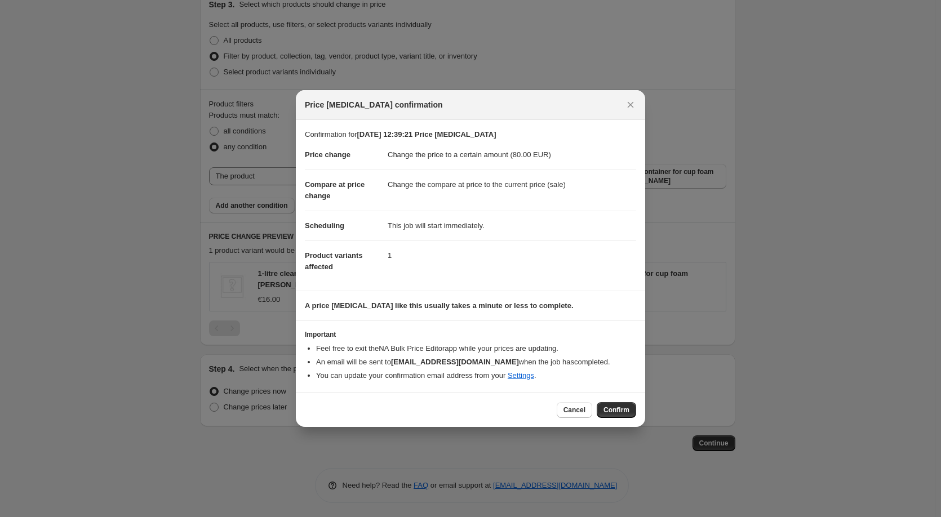
click at [616, 415] on button "Confirm" at bounding box center [615, 410] width 39 height 16
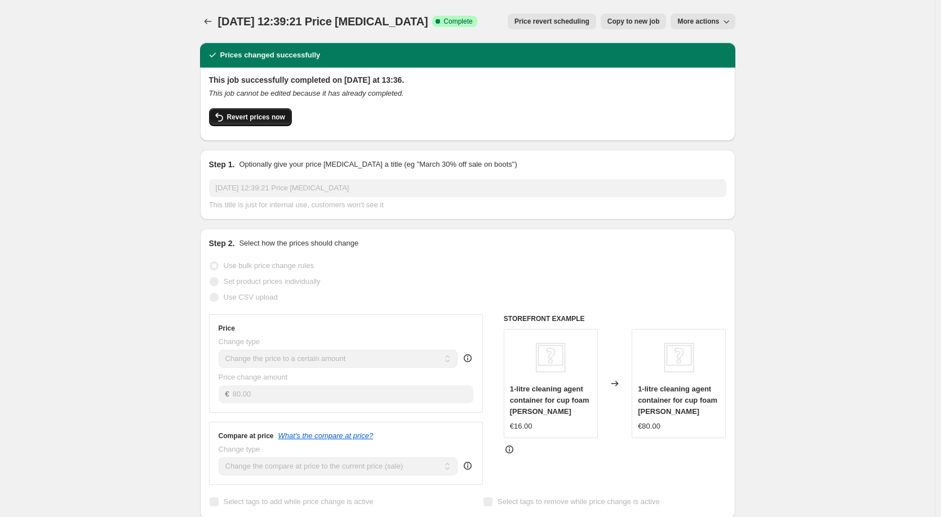
click at [257, 120] on span "Revert prices now" at bounding box center [256, 117] width 58 height 9
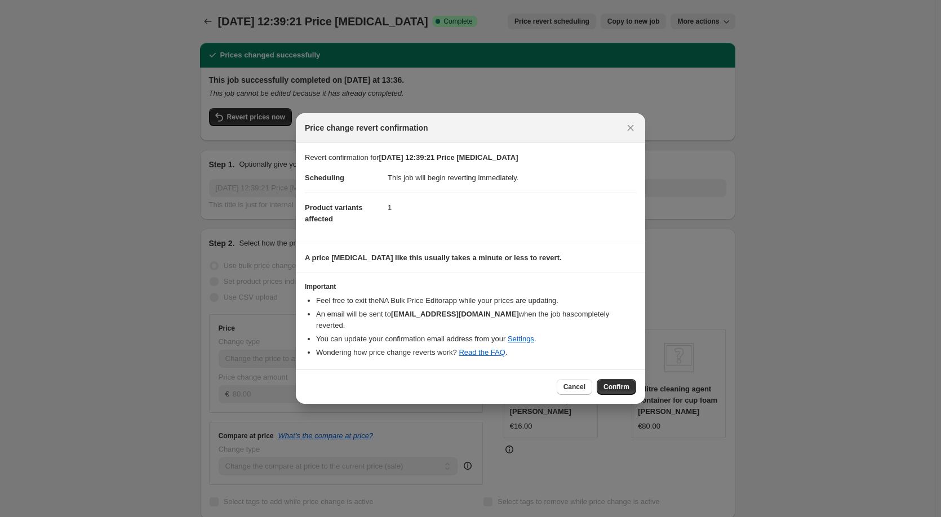
drag, startPoint x: 609, startPoint y: 393, endPoint x: 616, endPoint y: 386, distance: 9.6
click at [609, 393] on button "Confirm" at bounding box center [615, 387] width 39 height 16
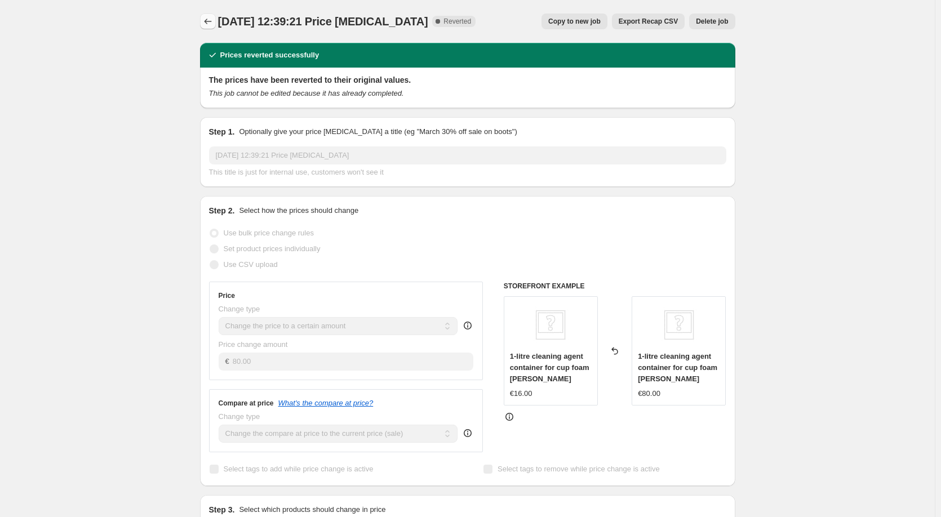
click at [212, 25] on icon "Price change jobs" at bounding box center [207, 21] width 11 height 11
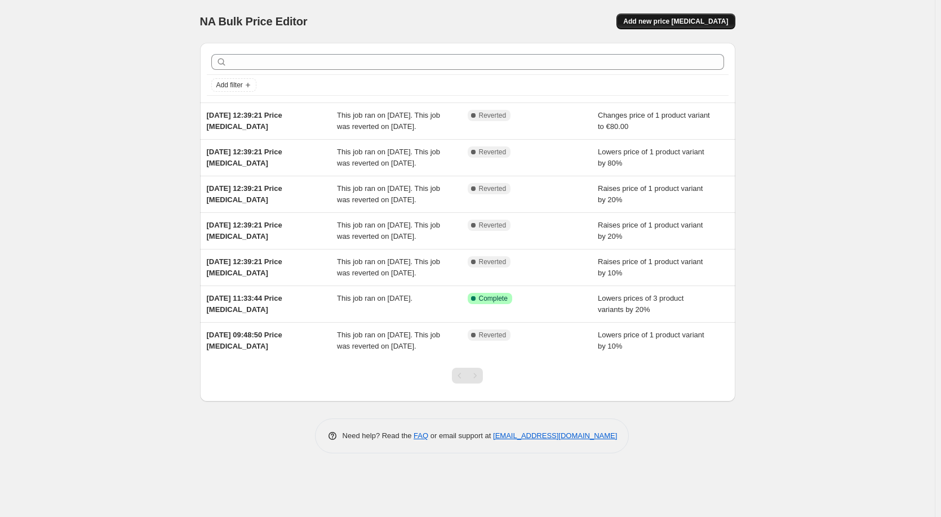
click at [678, 17] on span "Add new price [MEDICAL_DATA]" at bounding box center [675, 21] width 105 height 9
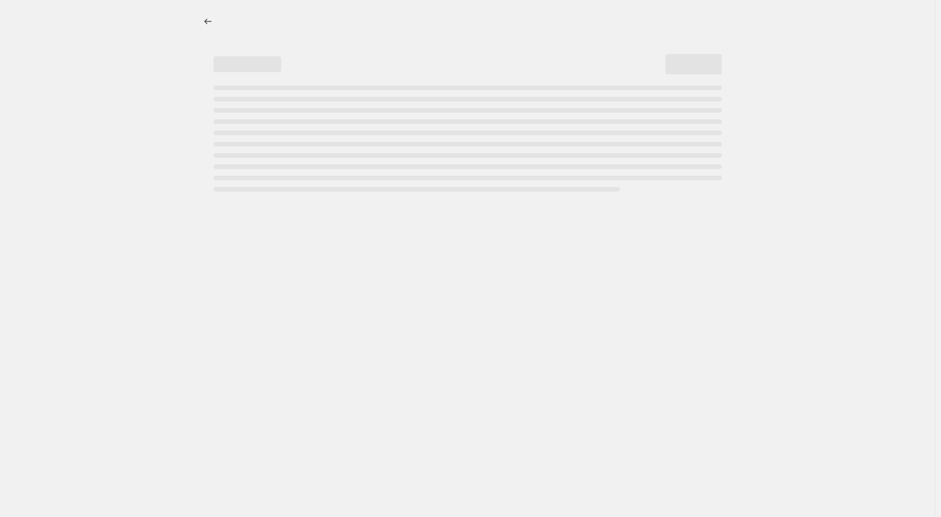
select select "percentage"
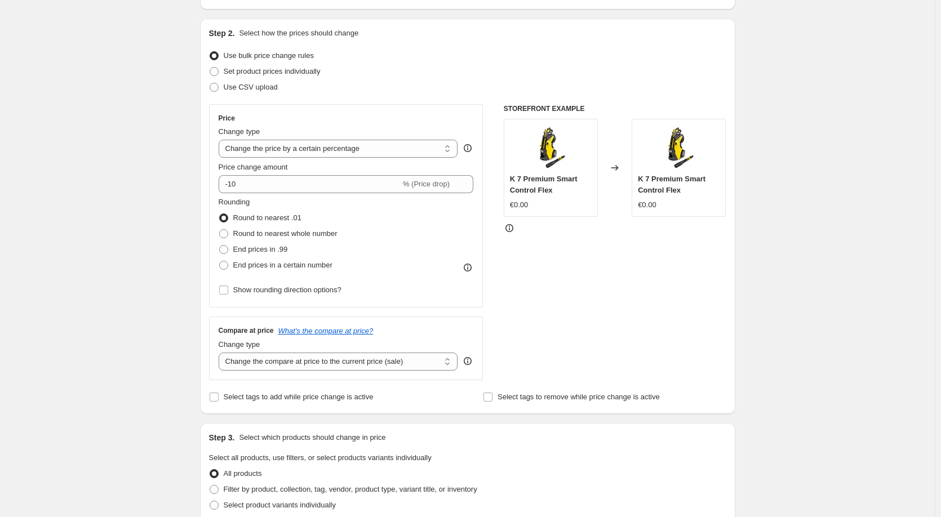
scroll to position [113, 0]
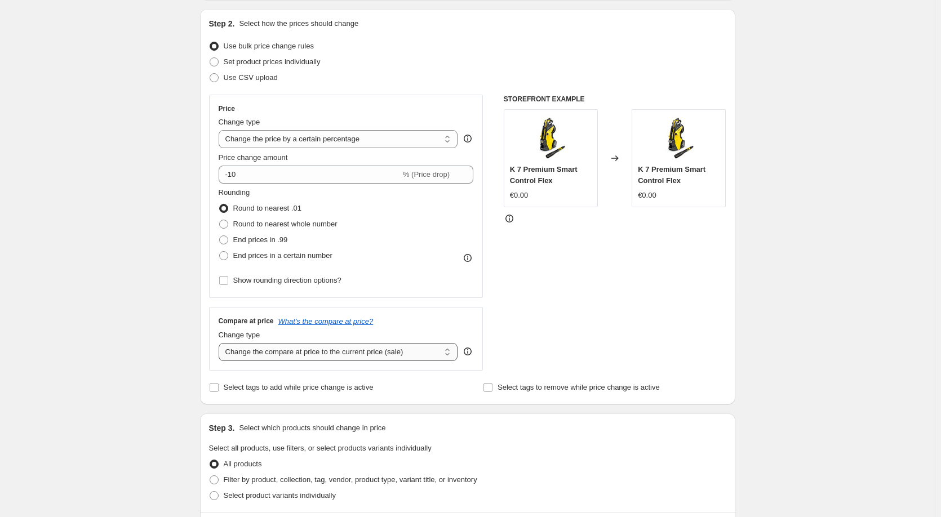
click at [270, 353] on select "Change the compare at price to the current price (sale) Change the compare at p…" at bounding box center [338, 352] width 239 height 18
select select "to"
click at [221, 343] on select "Change the compare at price to the current price (sale) Change the compare at p…" at bounding box center [338, 352] width 239 height 18
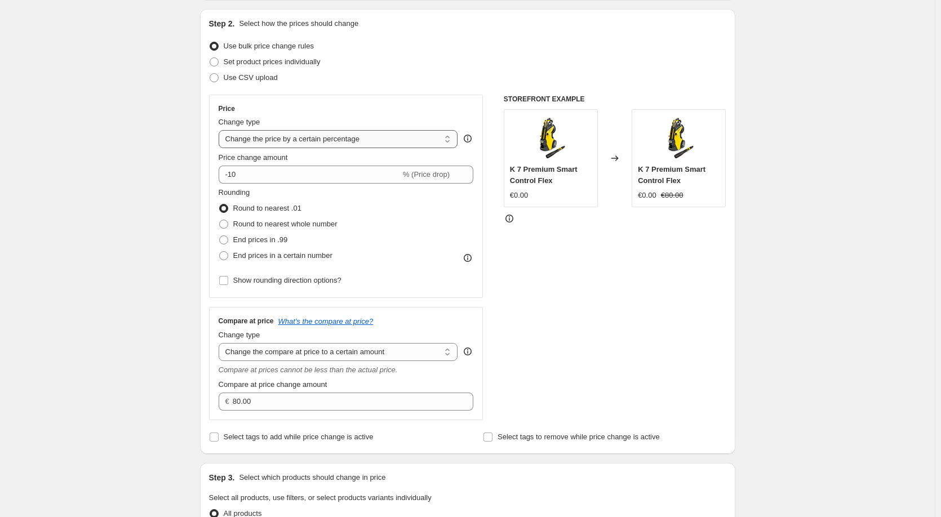
click at [295, 141] on select "Change the price to a certain amount Change the price by a certain amount Chang…" at bounding box center [338, 139] width 239 height 18
select select "no_change"
click at [221, 130] on select "Change the price to a certain amount Change the price by a certain amount Chang…" at bounding box center [338, 139] width 239 height 18
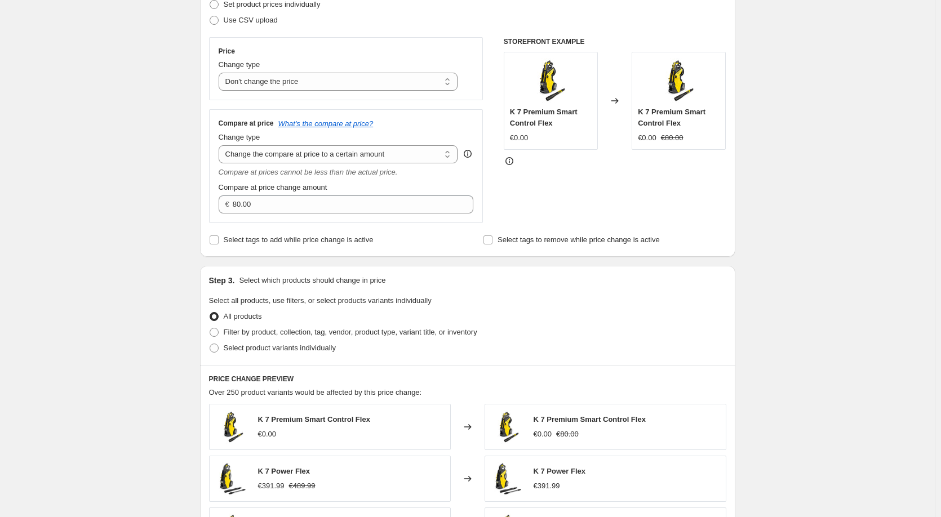
scroll to position [169, 0]
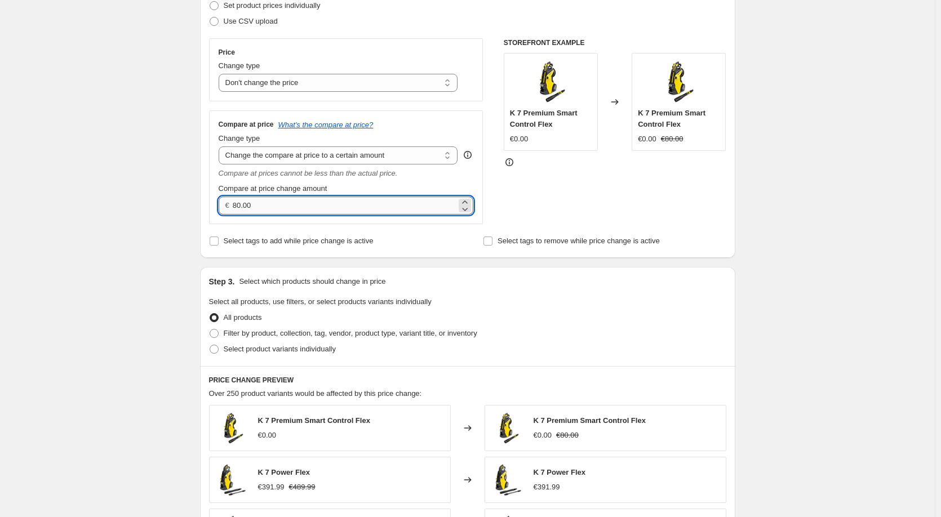
click at [376, 204] on input "80.00" at bounding box center [345, 206] width 224 height 18
type input "0.00"
click at [511, 174] on div "STOREFRONT EXAMPLE K 7 Premium Smart Control Flex €0.00 Changed to K 7 Premium …" at bounding box center [615, 131] width 222 height 186
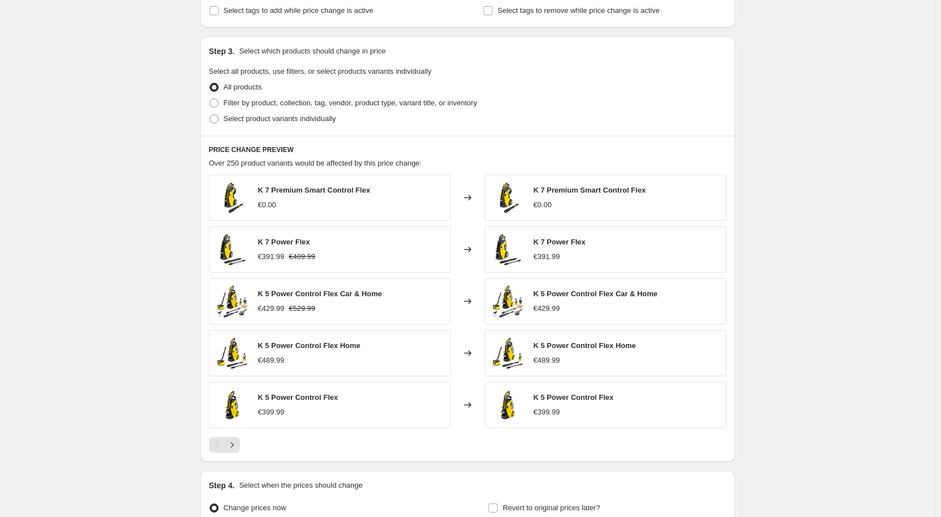
scroll to position [294, 0]
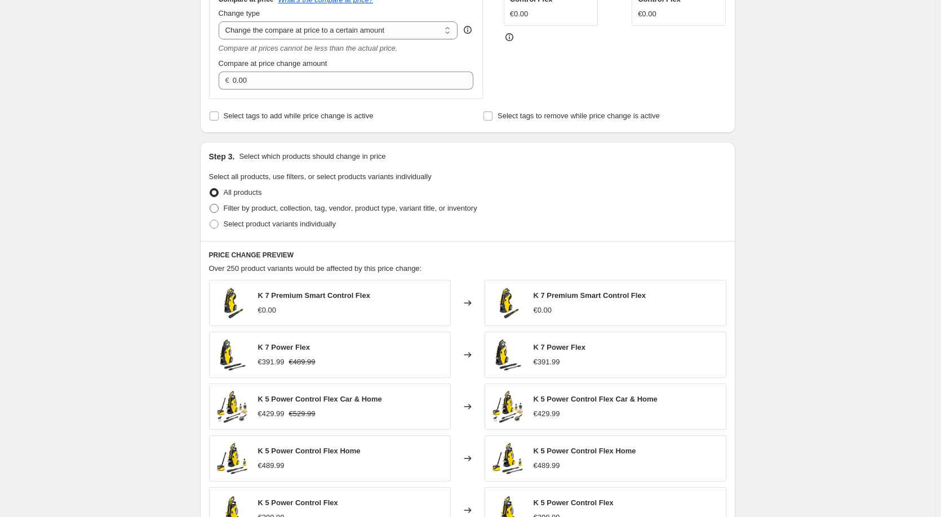
click at [272, 208] on span "Filter by product, collection, tag, vendor, product type, variant title, or inv…" at bounding box center [350, 208] width 253 height 8
click at [210, 204] on input "Filter by product, collection, tag, vendor, product type, variant title, or inv…" at bounding box center [210, 204] width 1 height 1
radio input "true"
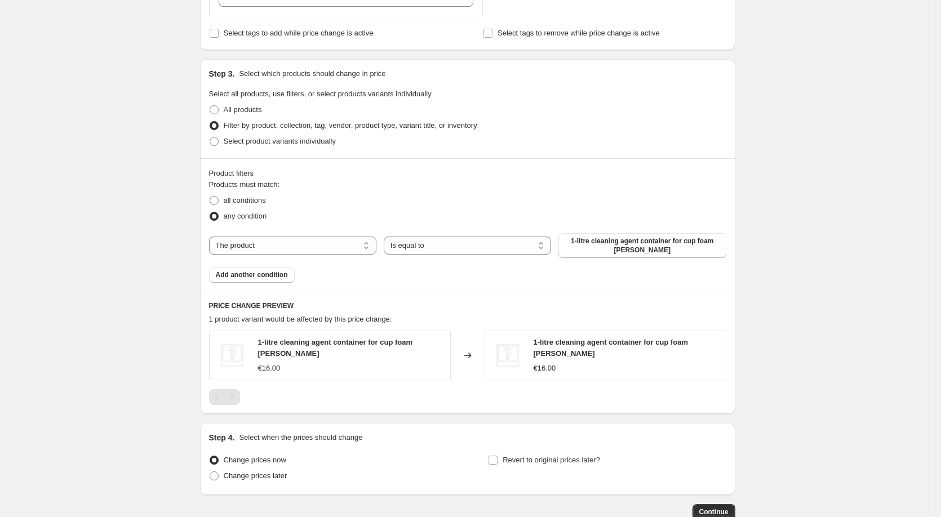
scroll to position [407, 0]
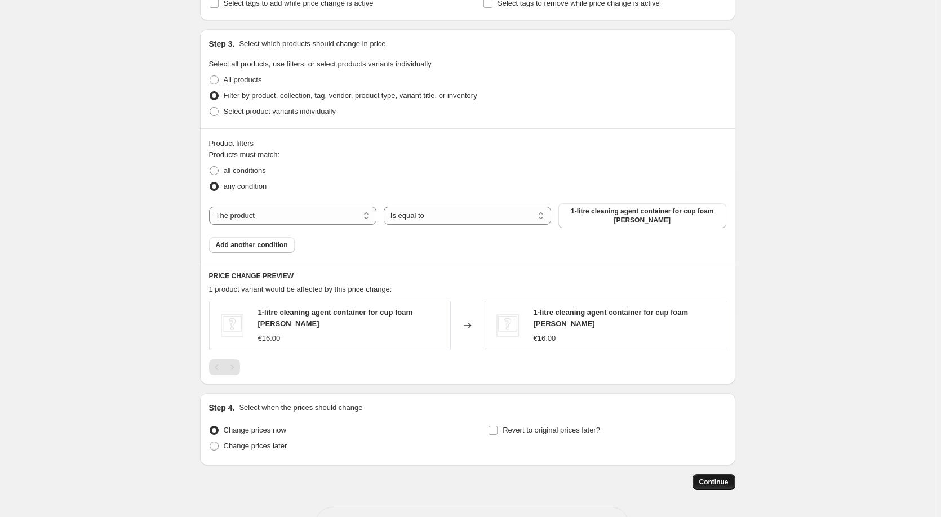
click at [710, 478] on span "Continue" at bounding box center [713, 482] width 29 height 9
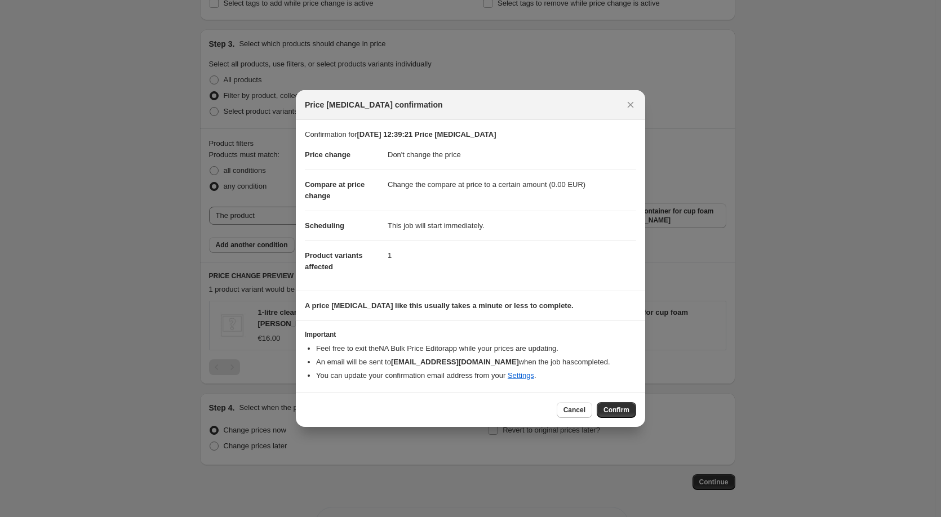
click at [608, 411] on span "Confirm" at bounding box center [616, 410] width 26 height 9
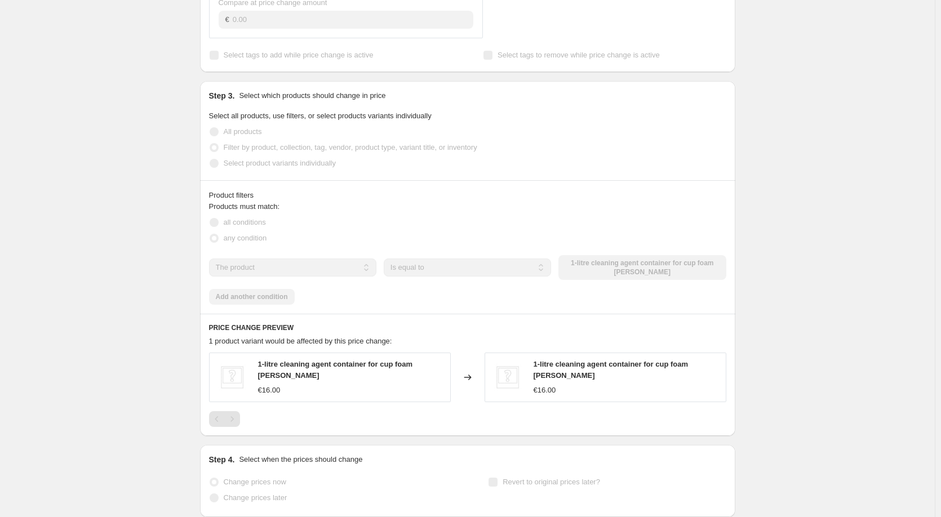
select select "no_change"
select select "to"
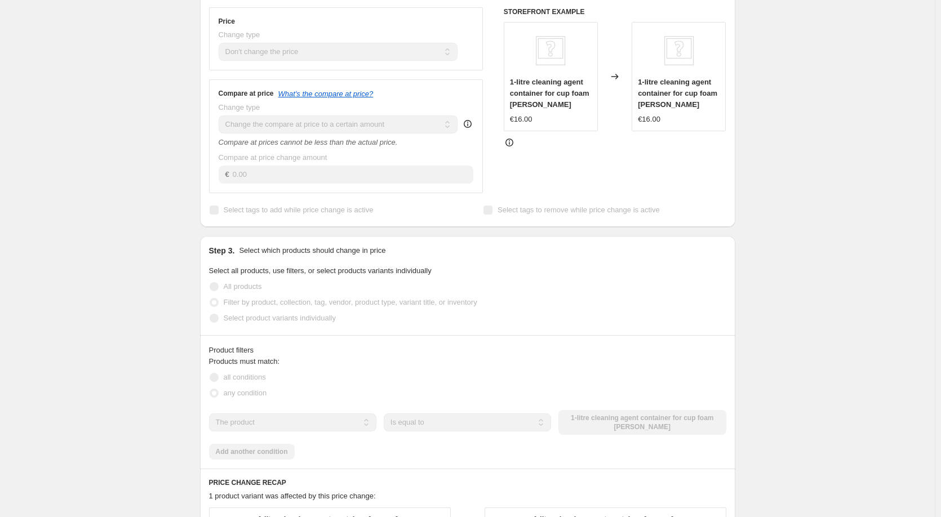
scroll to position [0, 0]
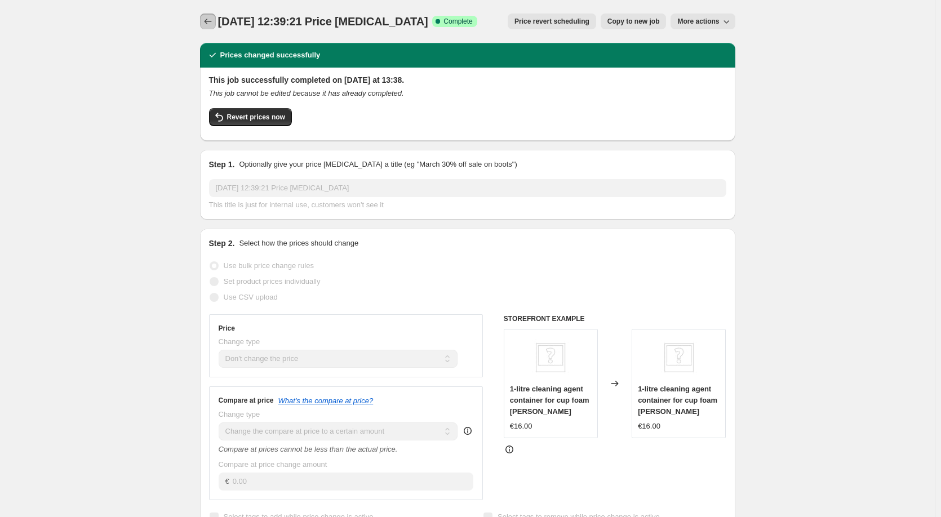
click at [216, 20] on button "Price change jobs" at bounding box center [208, 22] width 16 height 16
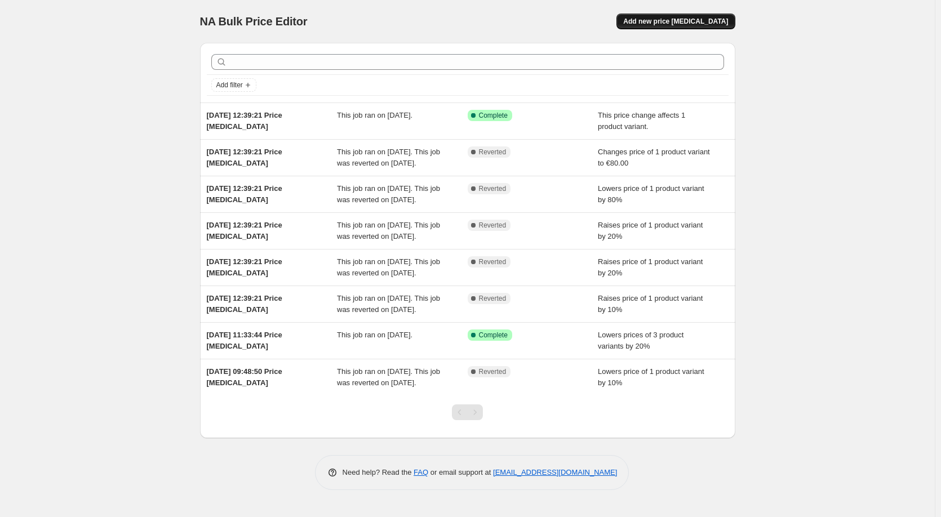
click at [704, 15] on button "Add new price [MEDICAL_DATA]" at bounding box center [675, 22] width 118 height 16
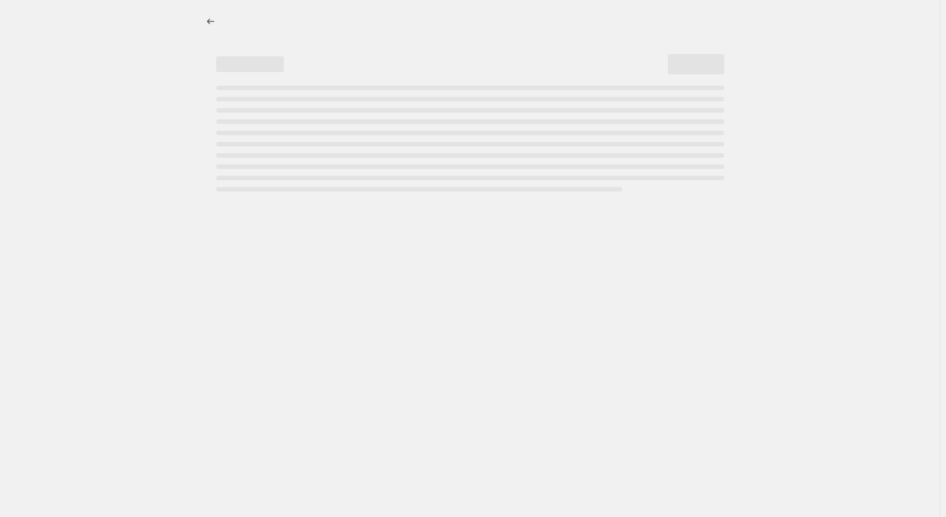
select select "percentage"
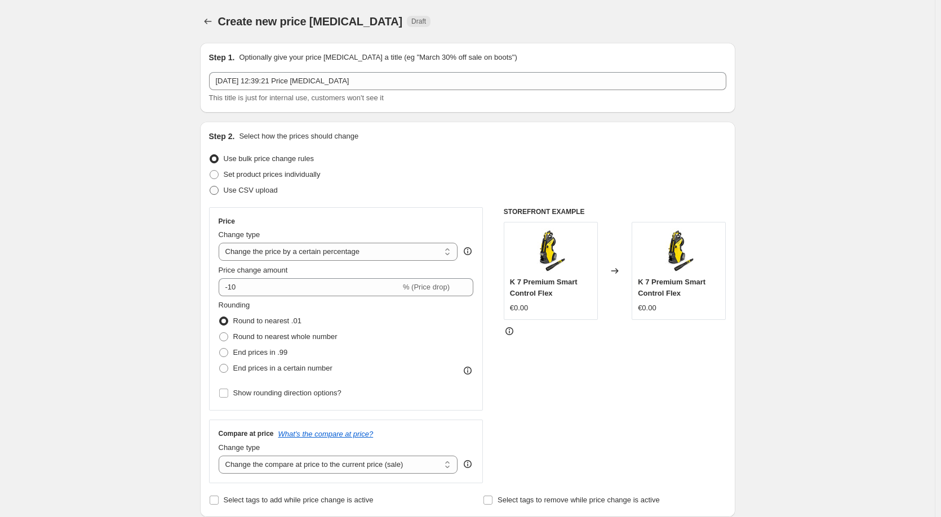
click at [261, 190] on span "Use CSV upload" at bounding box center [251, 190] width 54 height 8
click at [210, 186] on input "Use CSV upload" at bounding box center [210, 186] width 1 height 1
radio input "true"
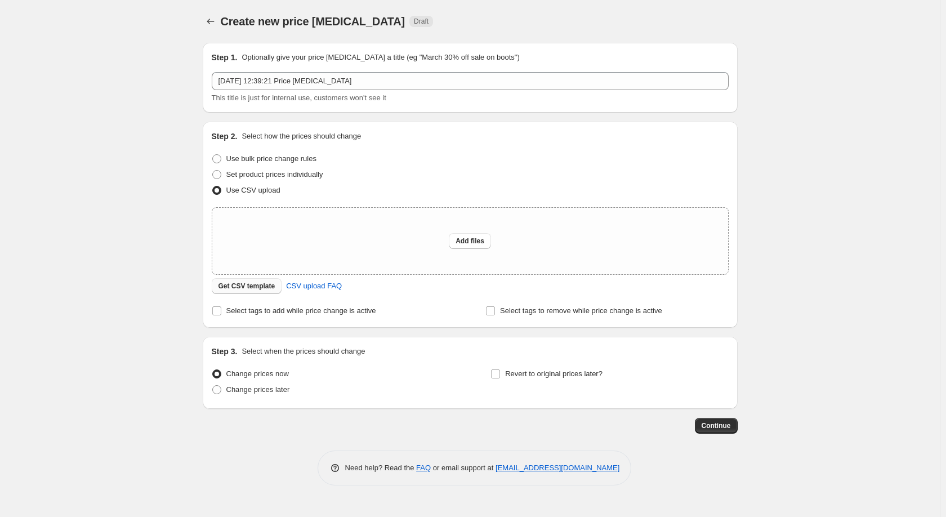
click at [244, 287] on span "Get CSV template" at bounding box center [247, 286] width 57 height 9
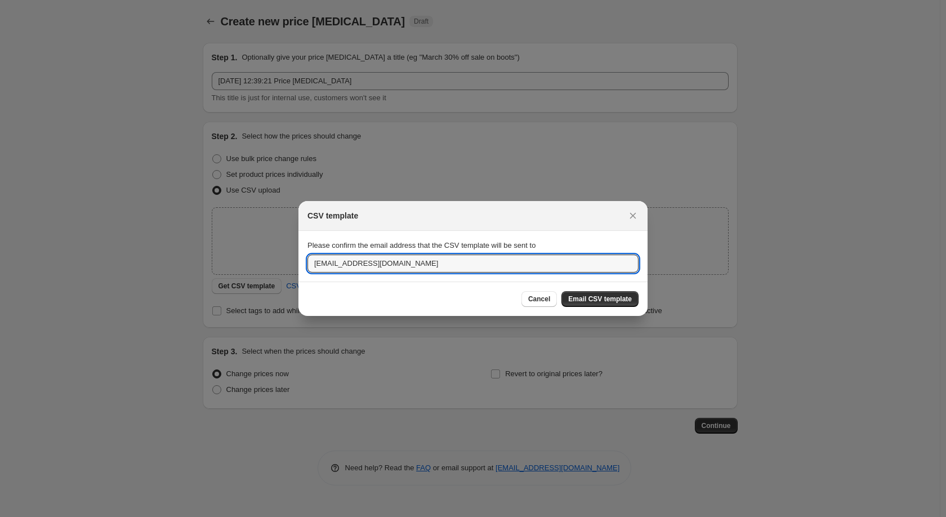
drag, startPoint x: 455, startPoint y: 268, endPoint x: 130, endPoint y: 251, distance: 325.4
click at [130, 516] on div "CSV template Please confirm the email address that the CSV template will be sen…" at bounding box center [473, 517] width 946 height 0
type input "lee.klopfers@karcher.com"
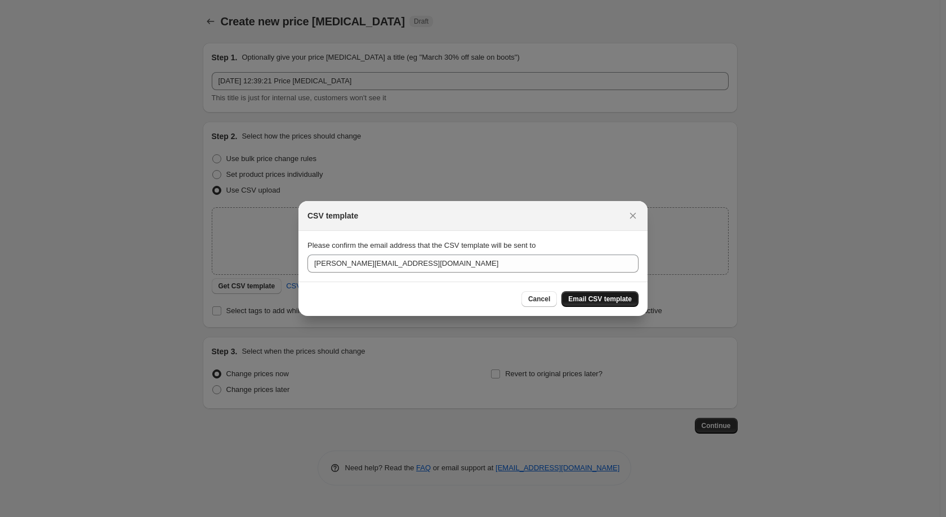
click at [616, 297] on span "Email CSV template" at bounding box center [600, 299] width 64 height 9
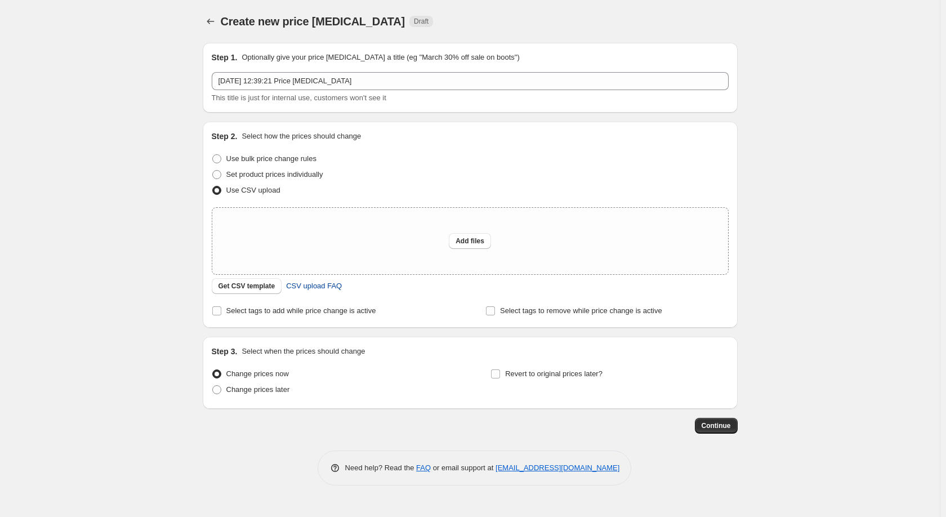
click at [324, 288] on span "CSV upload FAQ" at bounding box center [314, 285] width 56 height 11
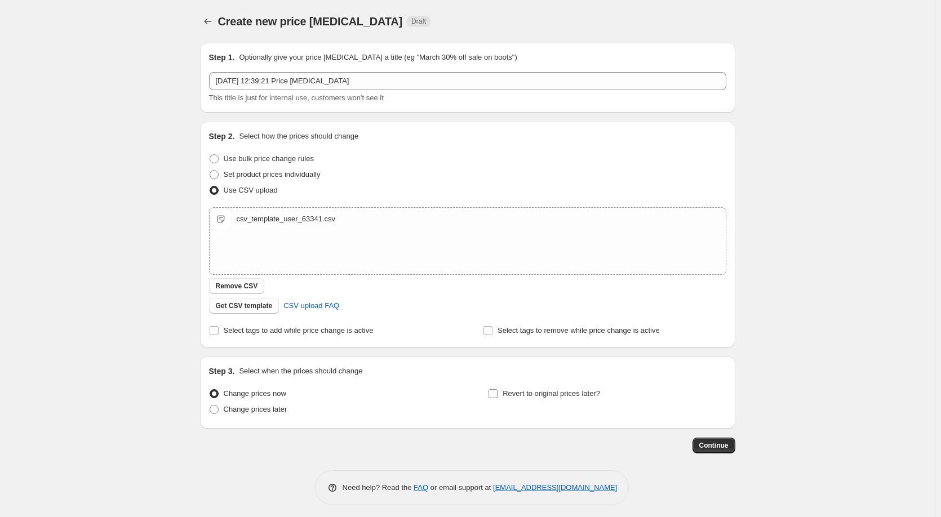
click at [569, 390] on span "Revert to original prices later?" at bounding box center [550, 393] width 97 height 8
click at [497, 390] on input "Revert to original prices later?" at bounding box center [492, 393] width 9 height 9
checkbox input "true"
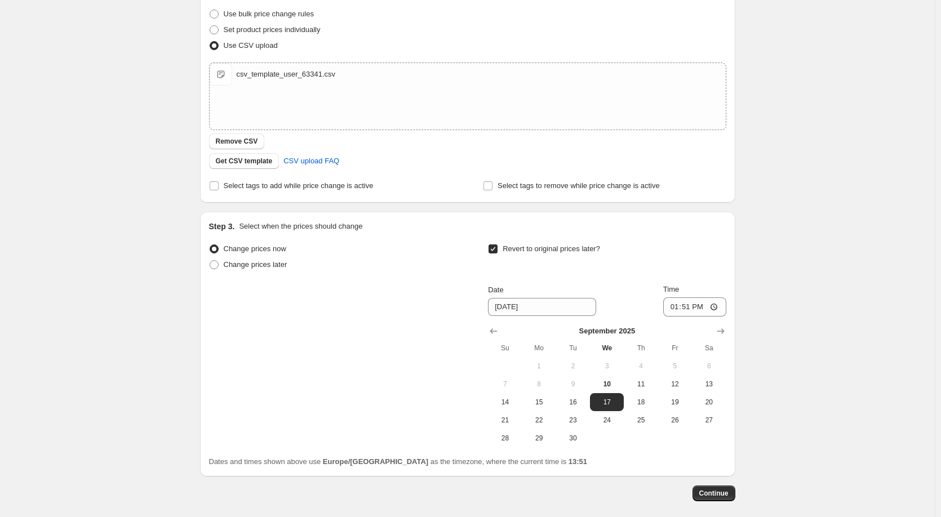
scroll to position [169, 0]
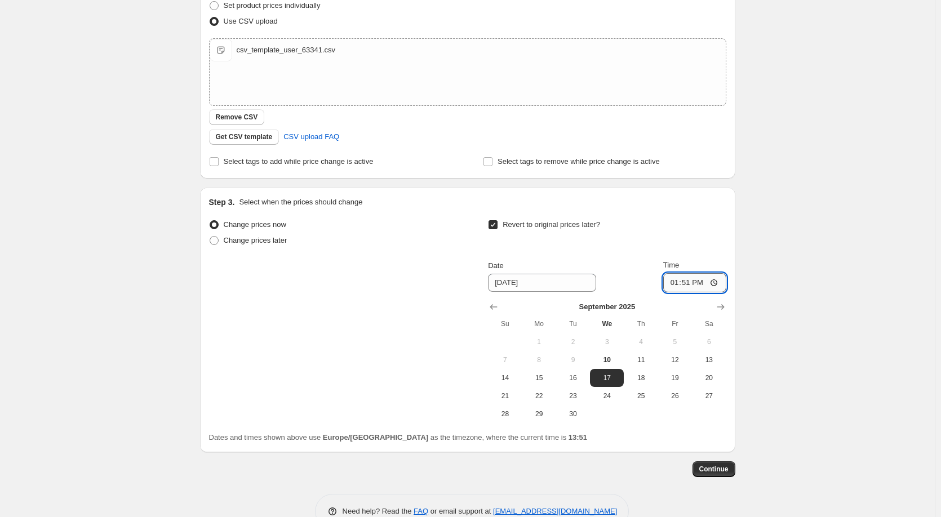
click at [718, 279] on input "13:51" at bounding box center [694, 282] width 63 height 19
type input "13:53"
click at [614, 361] on span "10" at bounding box center [606, 359] width 25 height 9
type input "9/10/2025"
click at [710, 470] on span "Continue" at bounding box center [713, 469] width 29 height 9
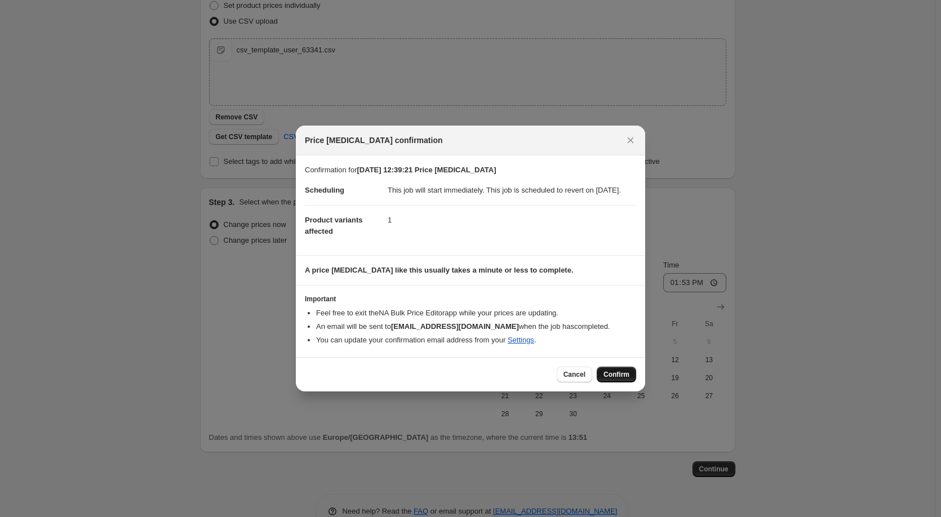
click at [617, 379] on span "Confirm" at bounding box center [616, 374] width 26 height 9
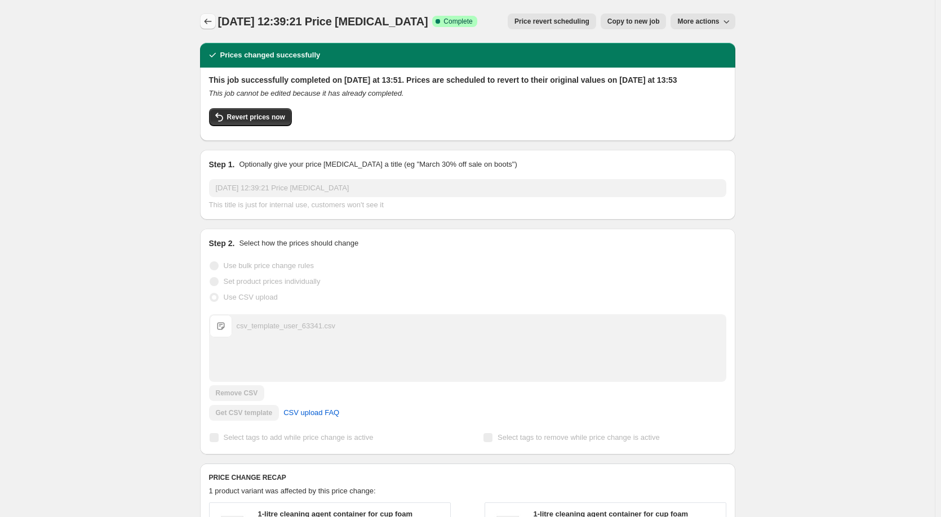
click at [210, 17] on icon "Price change jobs" at bounding box center [207, 21] width 11 height 11
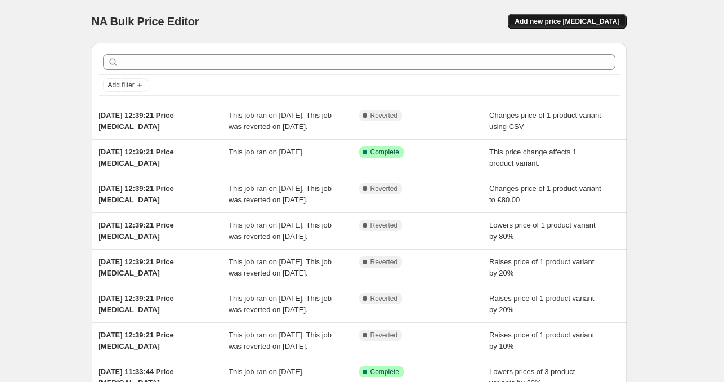
click at [568, 17] on span "Add new price [MEDICAL_DATA]" at bounding box center [567, 21] width 105 height 9
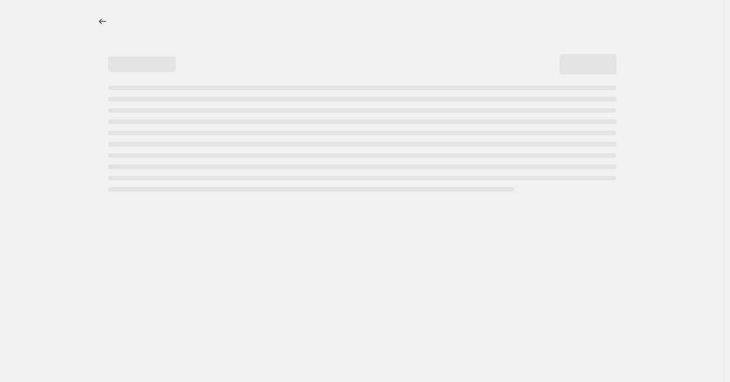
select select "percentage"
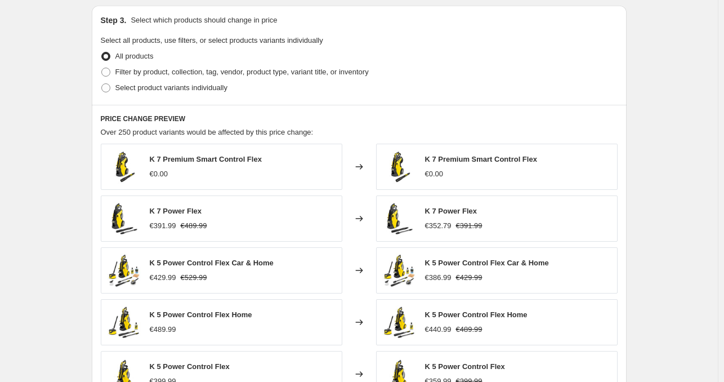
scroll to position [461, 0]
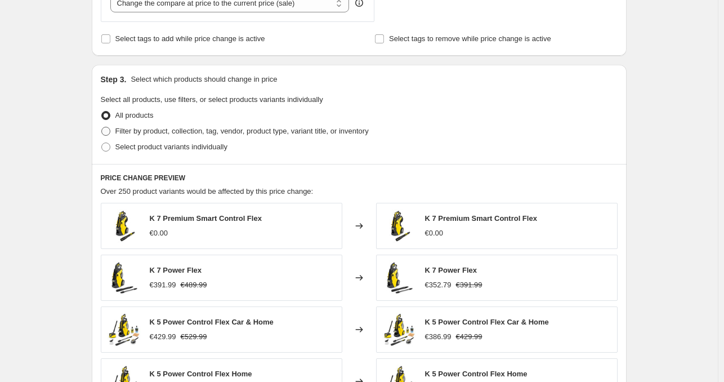
click at [141, 135] on span "Filter by product, collection, tag, vendor, product type, variant title, or inv…" at bounding box center [241, 131] width 253 height 8
click at [102, 127] on input "Filter by product, collection, tag, vendor, product type, variant title, or inv…" at bounding box center [101, 127] width 1 height 1
radio input "true"
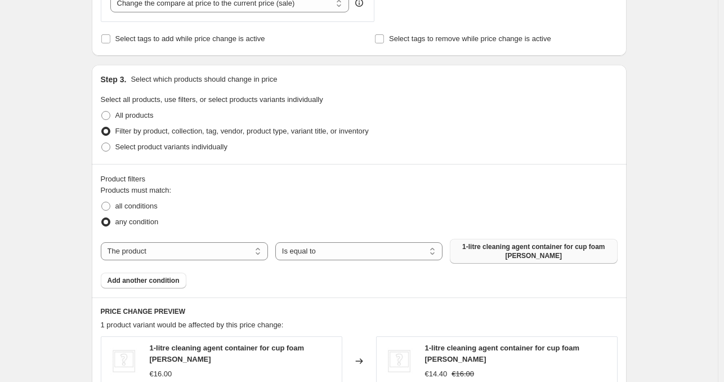
click at [486, 251] on span "1-litre cleaning agent container for cup foam lance" at bounding box center [534, 251] width 154 height 18
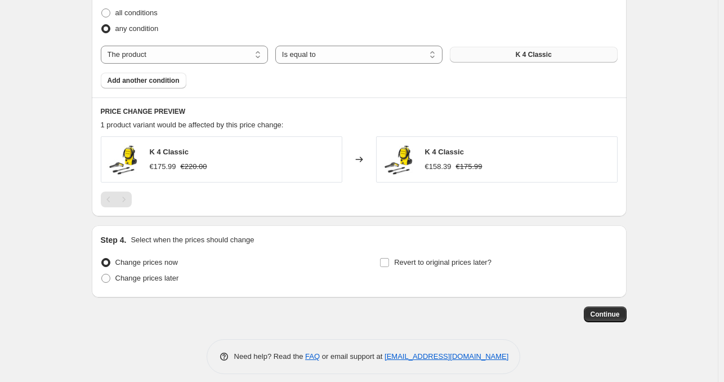
scroll to position [663, 0]
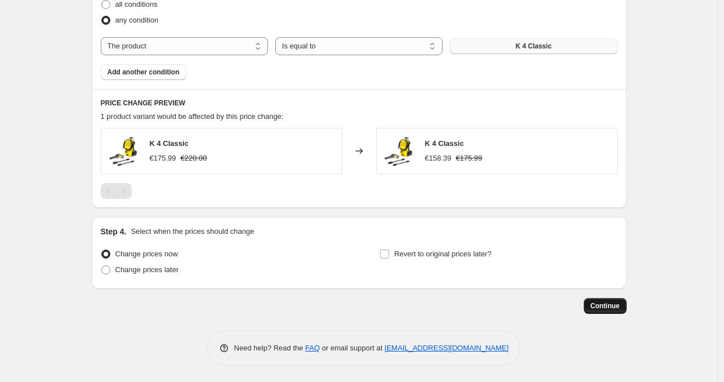
click at [614, 306] on span "Continue" at bounding box center [605, 305] width 29 height 9
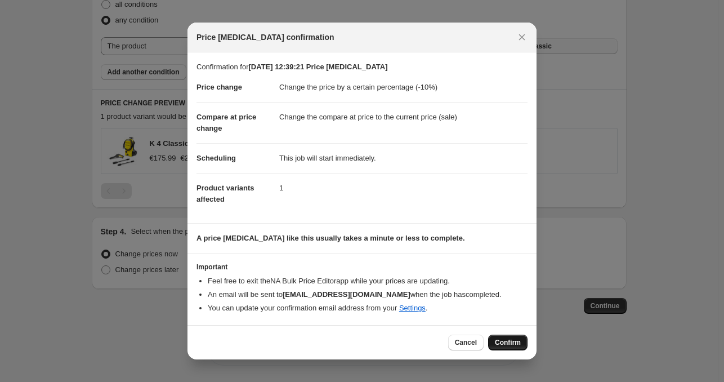
click at [511, 343] on span "Confirm" at bounding box center [508, 342] width 26 height 9
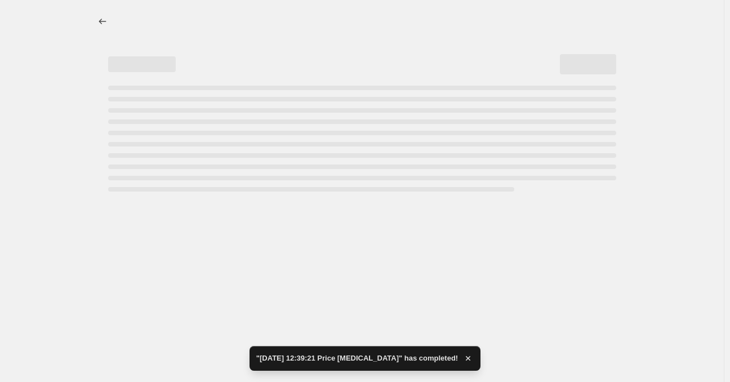
select select "percentage"
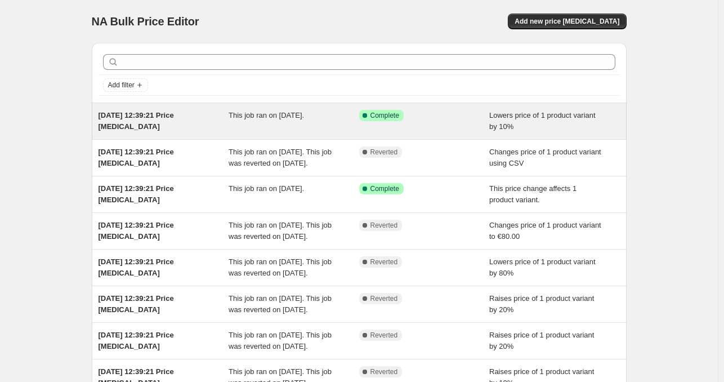
click at [220, 121] on div "10. Sept. 2025, 12:39:21 Price change job" at bounding box center [164, 121] width 131 height 23
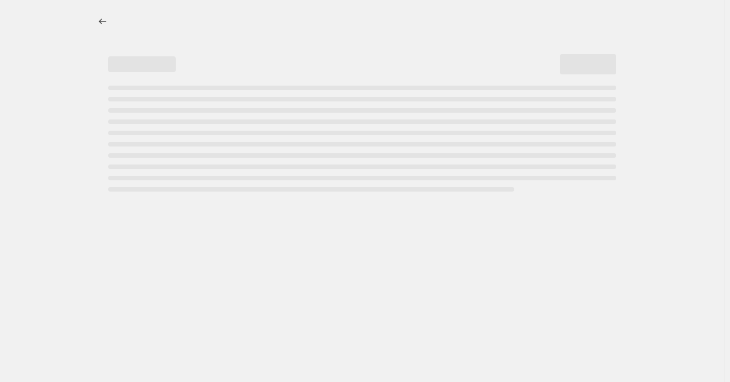
select select "percentage"
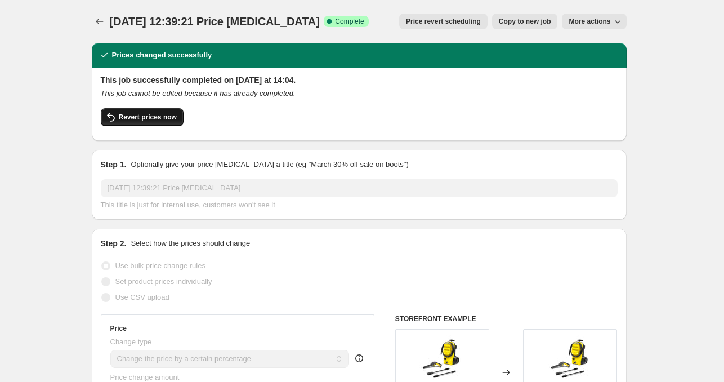
click at [159, 118] on span "Revert prices now" at bounding box center [148, 117] width 58 height 9
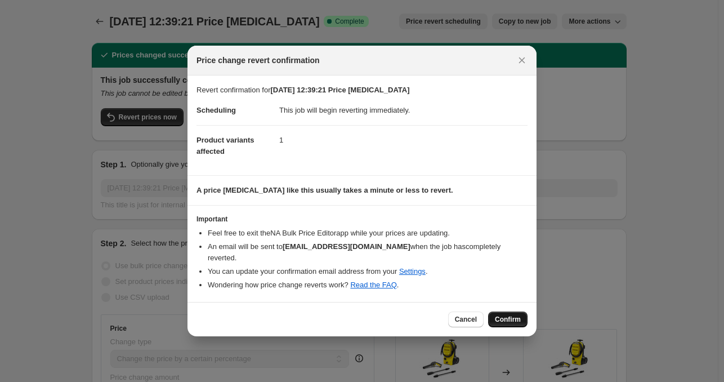
click at [502, 319] on span "Confirm" at bounding box center [508, 319] width 26 height 9
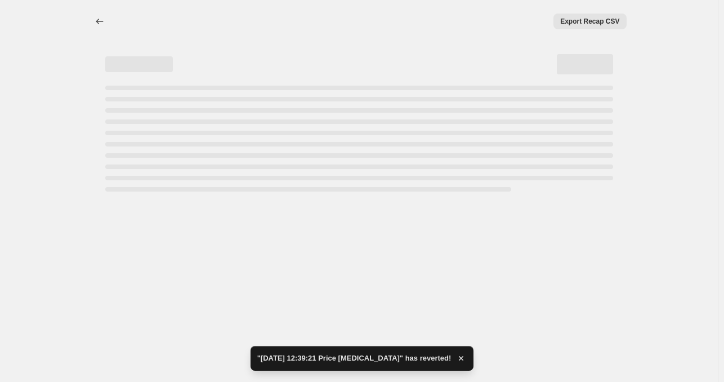
select select "percentage"
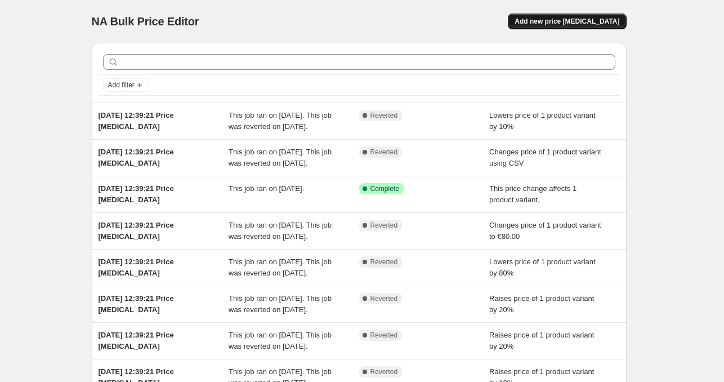
click at [578, 19] on span "Add new price [MEDICAL_DATA]" at bounding box center [567, 21] width 105 height 9
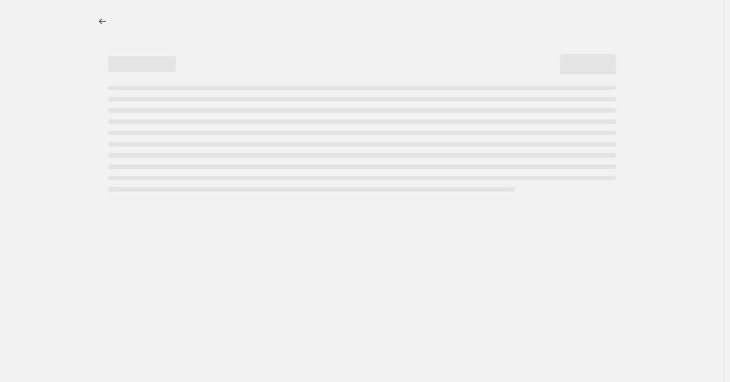
select select "percentage"
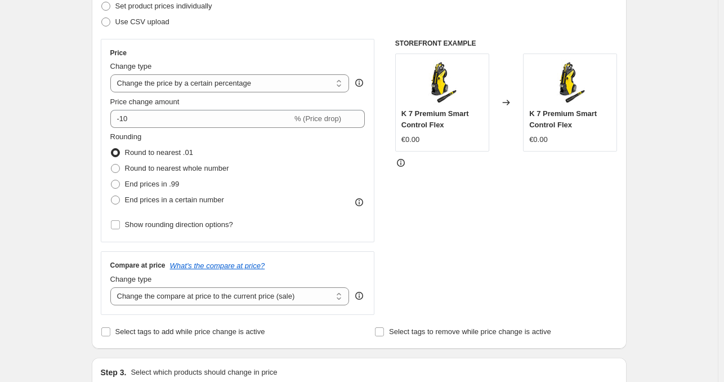
scroll to position [169, 0]
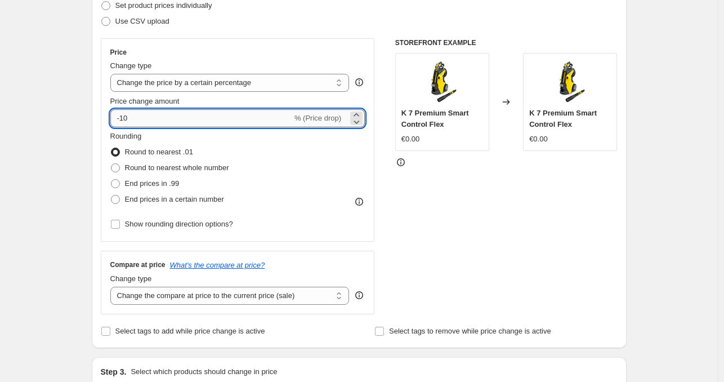
click at [155, 118] on input "-10" at bounding box center [201, 118] width 182 height 18
type input "20"
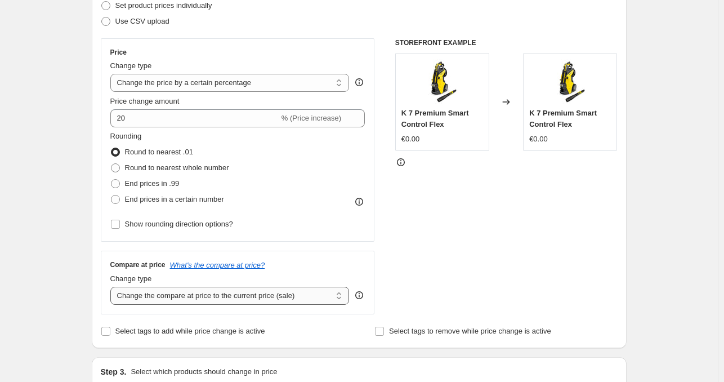
click at [170, 297] on select "Change the compare at price to the current price (sale) Change the compare at p…" at bounding box center [229, 296] width 239 height 18
click at [293, 153] on div "Rounding Round to nearest .01 Round to nearest whole number End prices in .99 E…" at bounding box center [237, 169] width 255 height 77
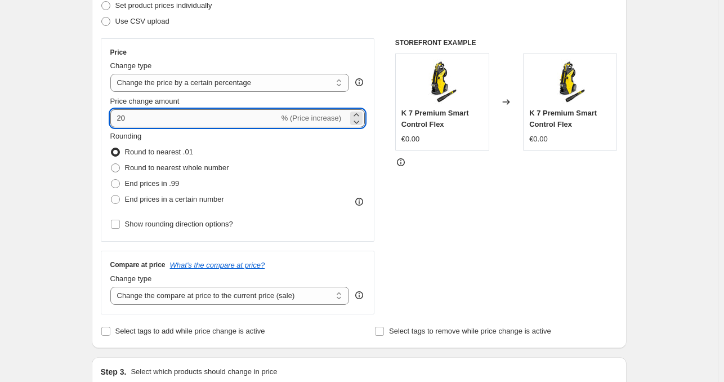
click at [191, 119] on input "20" at bounding box center [194, 118] width 169 height 18
click at [299, 295] on select "Change the compare at price to the current price (sale) Change the compare at p…" at bounding box center [229, 296] width 239 height 18
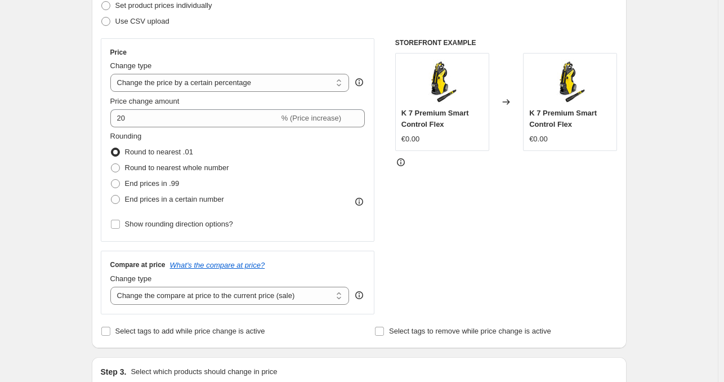
click at [181, 295] on select "Change the compare at price to the current price (sale) Change the compare at p…" at bounding box center [229, 296] width 239 height 18
click at [113, 287] on select "Change the compare at price to the current price (sale) Change the compare at p…" at bounding box center [229, 296] width 239 height 18
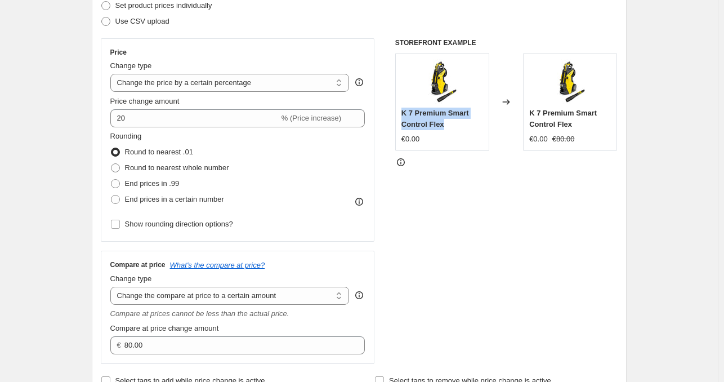
drag, startPoint x: 405, startPoint y: 111, endPoint x: 457, endPoint y: 126, distance: 54.5
click at [457, 126] on div "K 7 Premium Smart Control Flex" at bounding box center [443, 119] width 82 height 23
drag, startPoint x: 408, startPoint y: 138, endPoint x: 439, endPoint y: 137, distance: 31.5
click at [439, 137] on div "€0.00" at bounding box center [443, 138] width 82 height 11
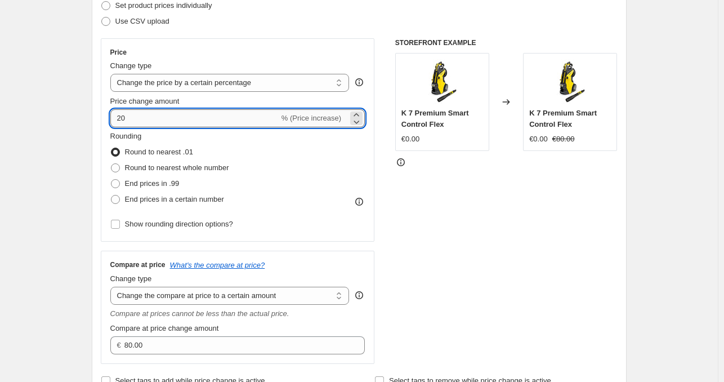
click at [268, 119] on input "20" at bounding box center [194, 118] width 169 height 18
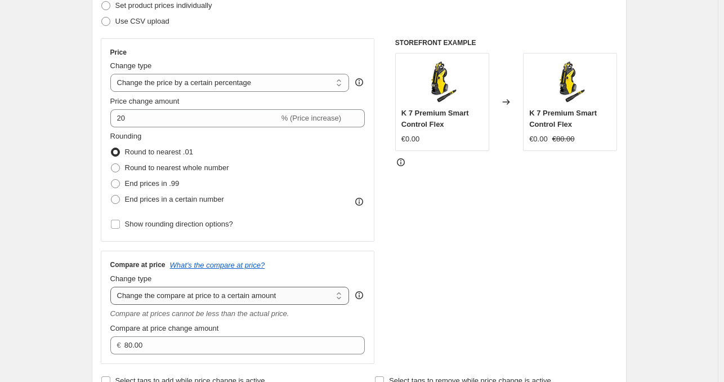
click at [269, 297] on select "Change the compare at price to the current price (sale) Change the compare at p…" at bounding box center [229, 296] width 239 height 18
select select "ep"
click at [113, 287] on select "Change the compare at price to the current price (sale) Change the compare at p…" at bounding box center [229, 296] width 239 height 18
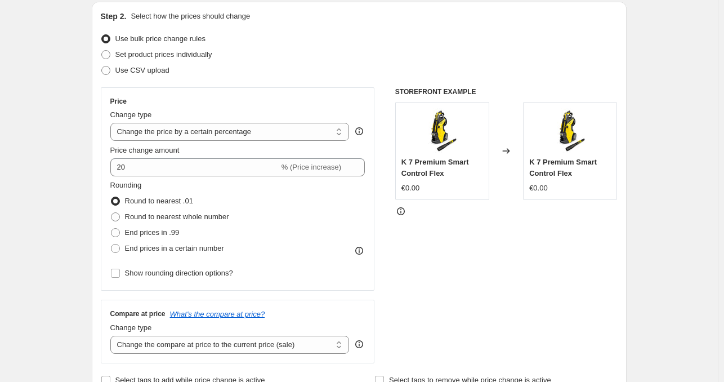
scroll to position [0, 0]
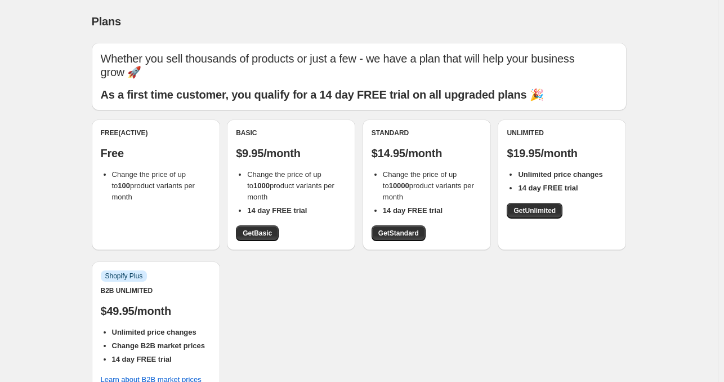
click at [128, 179] on span "Change the price of up to 100 product variants per month" at bounding box center [153, 185] width 83 height 31
drag, startPoint x: 128, startPoint y: 179, endPoint x: 196, endPoint y: 187, distance: 68.7
click at [195, 187] on span "Change the price of up to 100 product variants per month" at bounding box center [153, 185] width 83 height 31
click at [191, 189] on span "Change the price of up to 100 product variants per month" at bounding box center [153, 185] width 83 height 31
drag, startPoint x: 191, startPoint y: 188, endPoint x: 109, endPoint y: 171, distance: 84.5
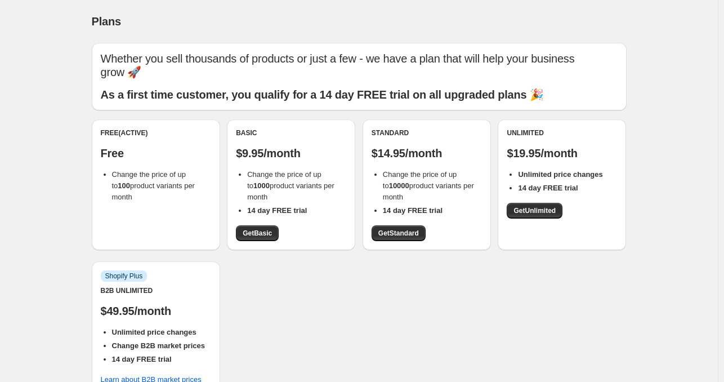
click at [112, 171] on li "Change the price of up to 100 product variants per month" at bounding box center [161, 186] width 99 height 34
click at [128, 173] on span "Change the price of up to 100 product variants per month" at bounding box center [153, 185] width 83 height 31
drag, startPoint x: 128, startPoint y: 173, endPoint x: 205, endPoint y: 186, distance: 77.8
click at [205, 186] on li "Change the price of up to 100 product variants per month" at bounding box center [161, 186] width 99 height 34
click at [121, 169] on li "Change the price of up to 100 product variants per month" at bounding box center [161, 186] width 99 height 34
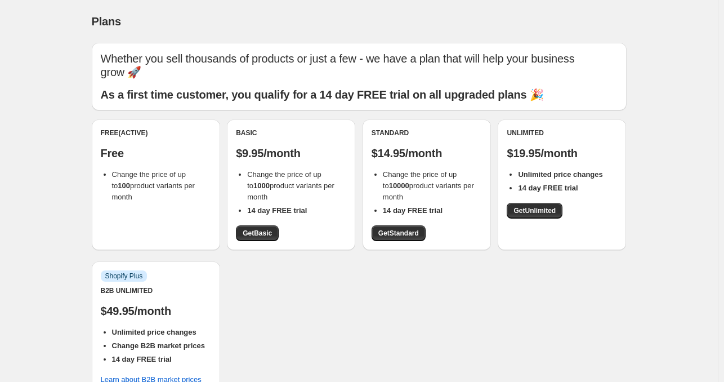
click at [123, 175] on span "Change the price of up to 100 product variants per month" at bounding box center [153, 185] width 83 height 31
drag, startPoint x: 123, startPoint y: 175, endPoint x: 206, endPoint y: 185, distance: 84.0
click at [206, 185] on li "Change the price of up to 100 product variants per month" at bounding box center [161, 186] width 99 height 34
